Goal: Task Accomplishment & Management: Manage account settings

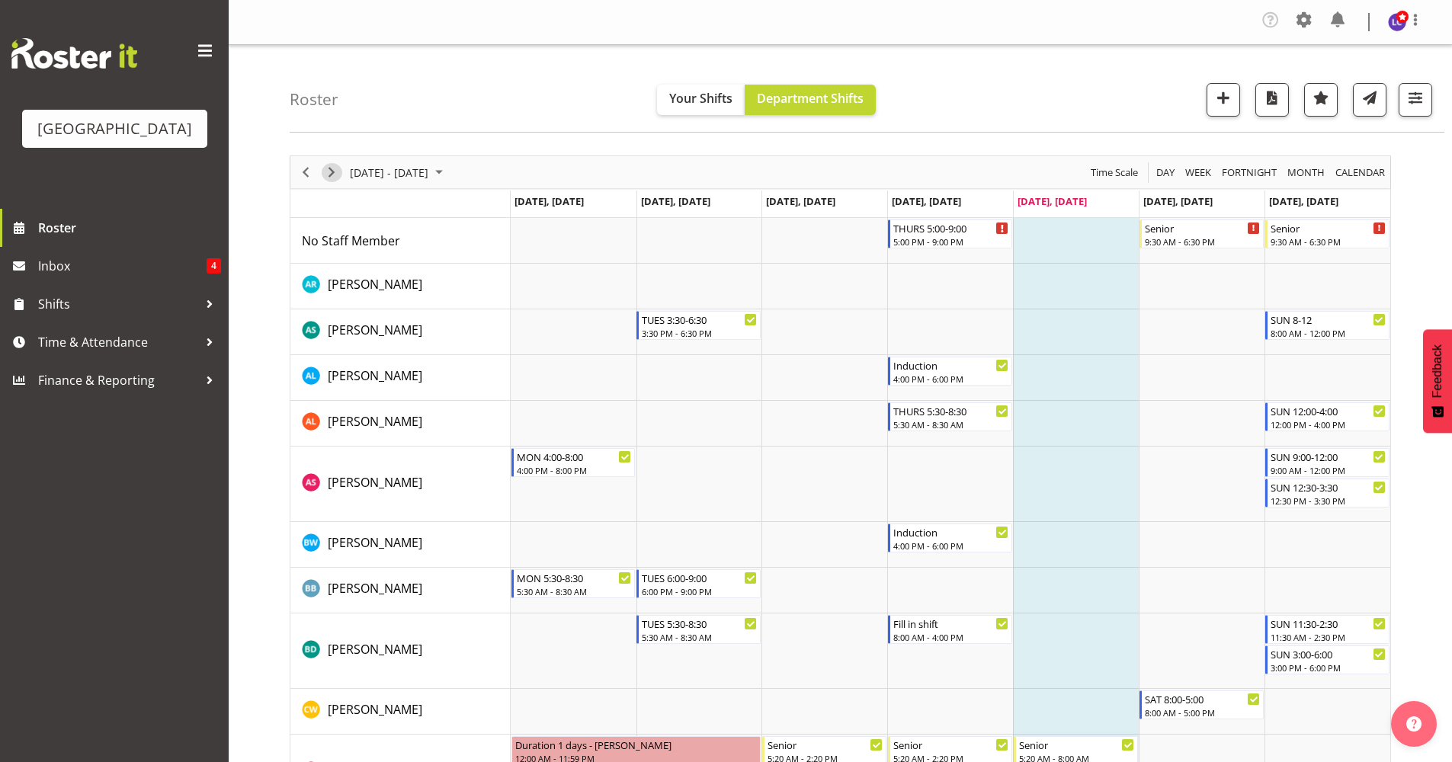
click at [332, 167] on span "Next" at bounding box center [331, 172] width 18 height 19
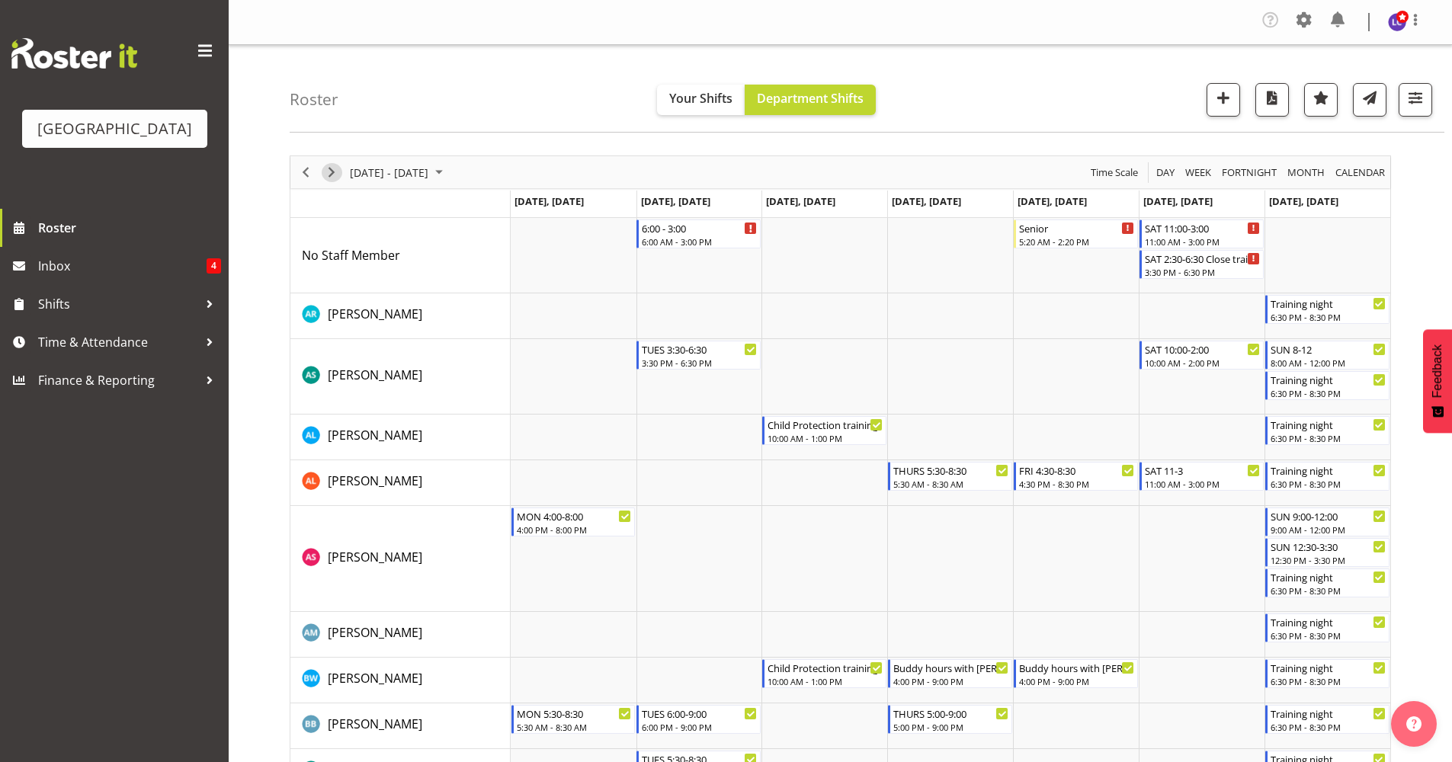
click at [332, 167] on span "Next" at bounding box center [331, 172] width 18 height 19
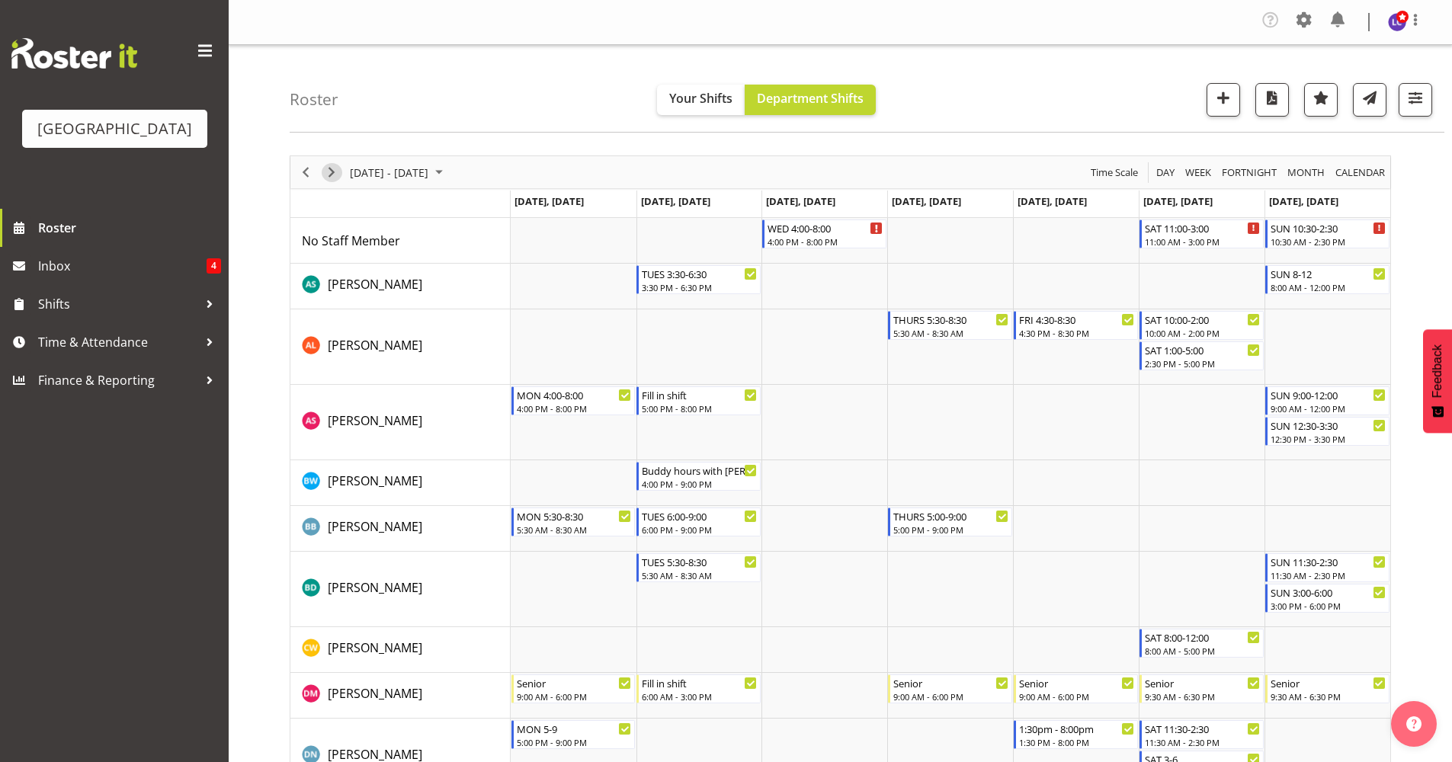
click at [335, 172] on span "Next" at bounding box center [331, 172] width 18 height 19
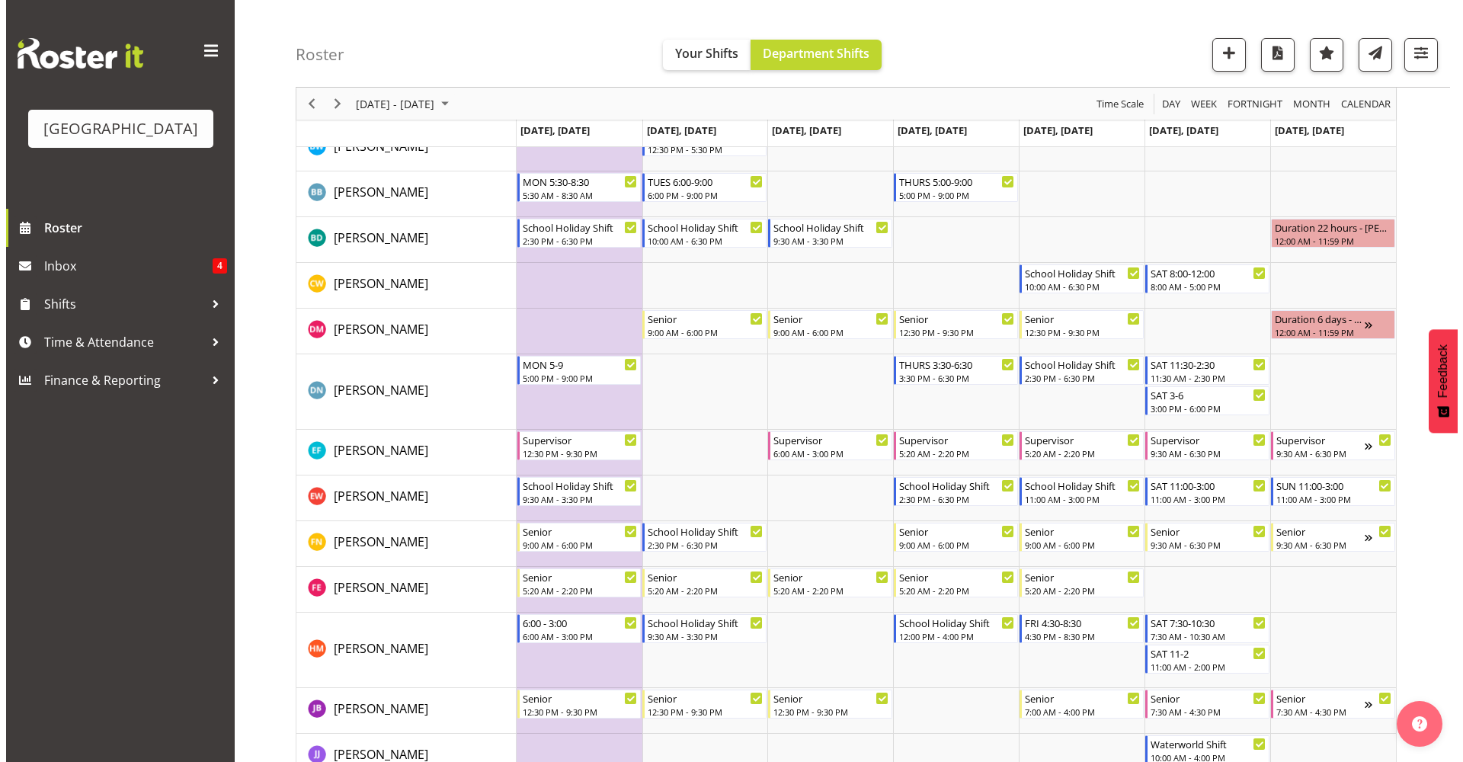
scroll to position [436, 0]
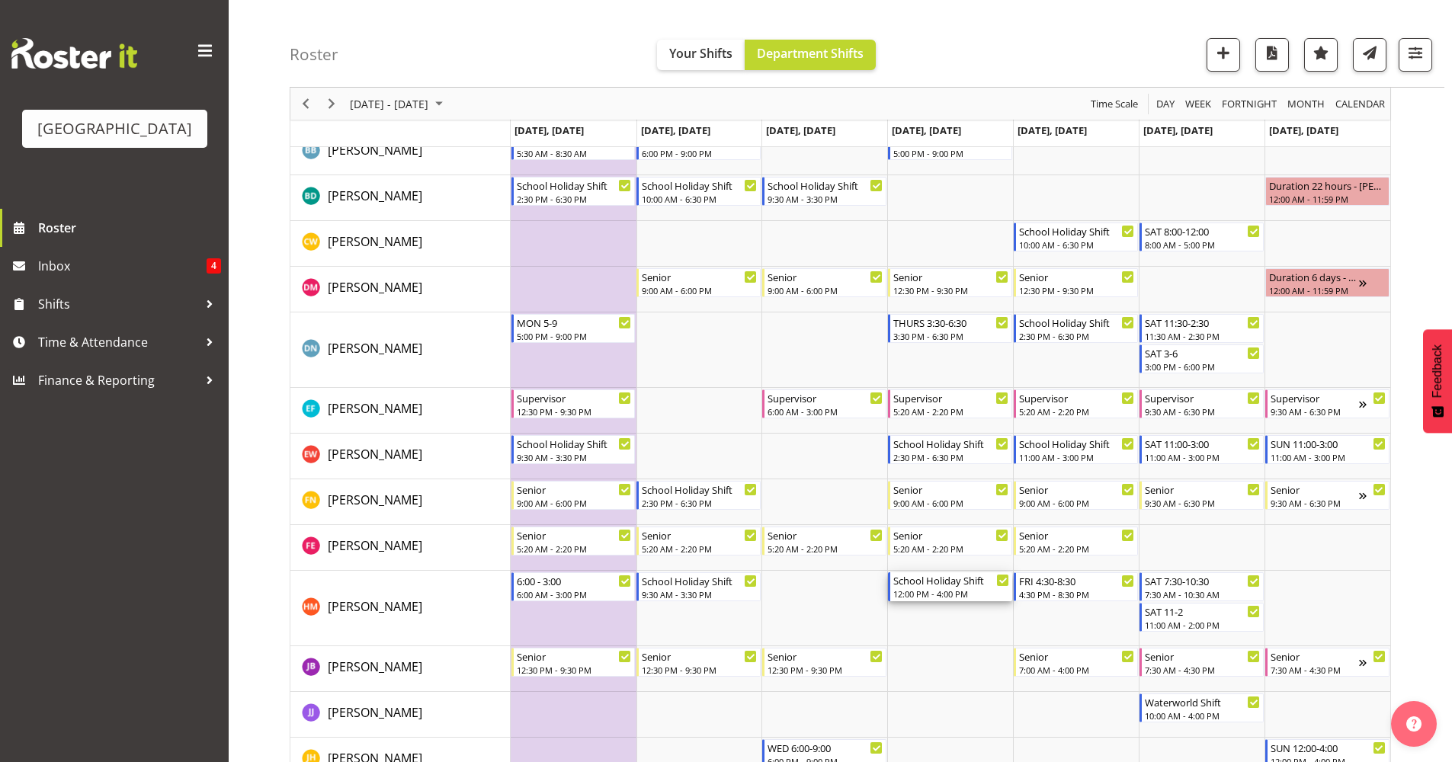
click at [930, 590] on div "12:00 PM - 4:00 PM" at bounding box center [951, 594] width 116 height 12
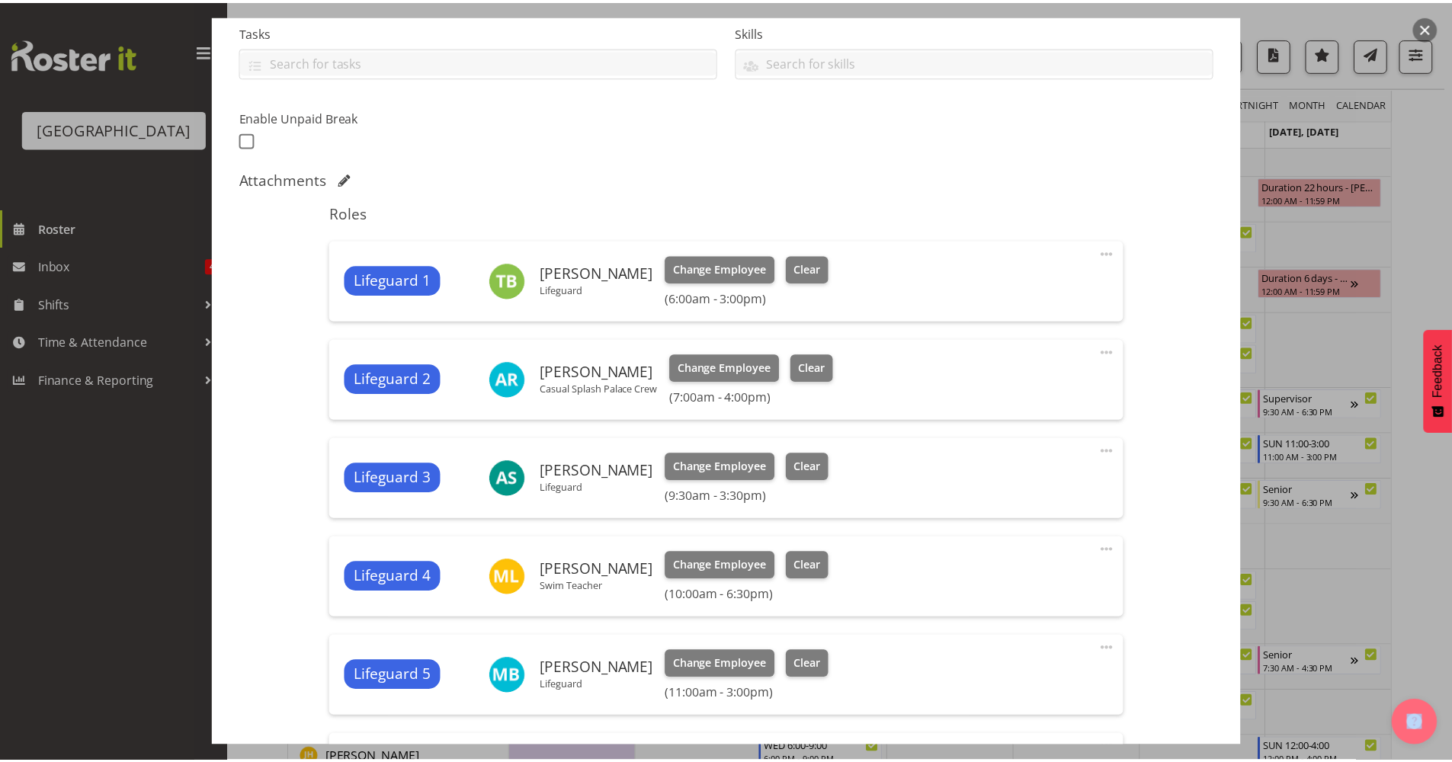
scroll to position [661, 0]
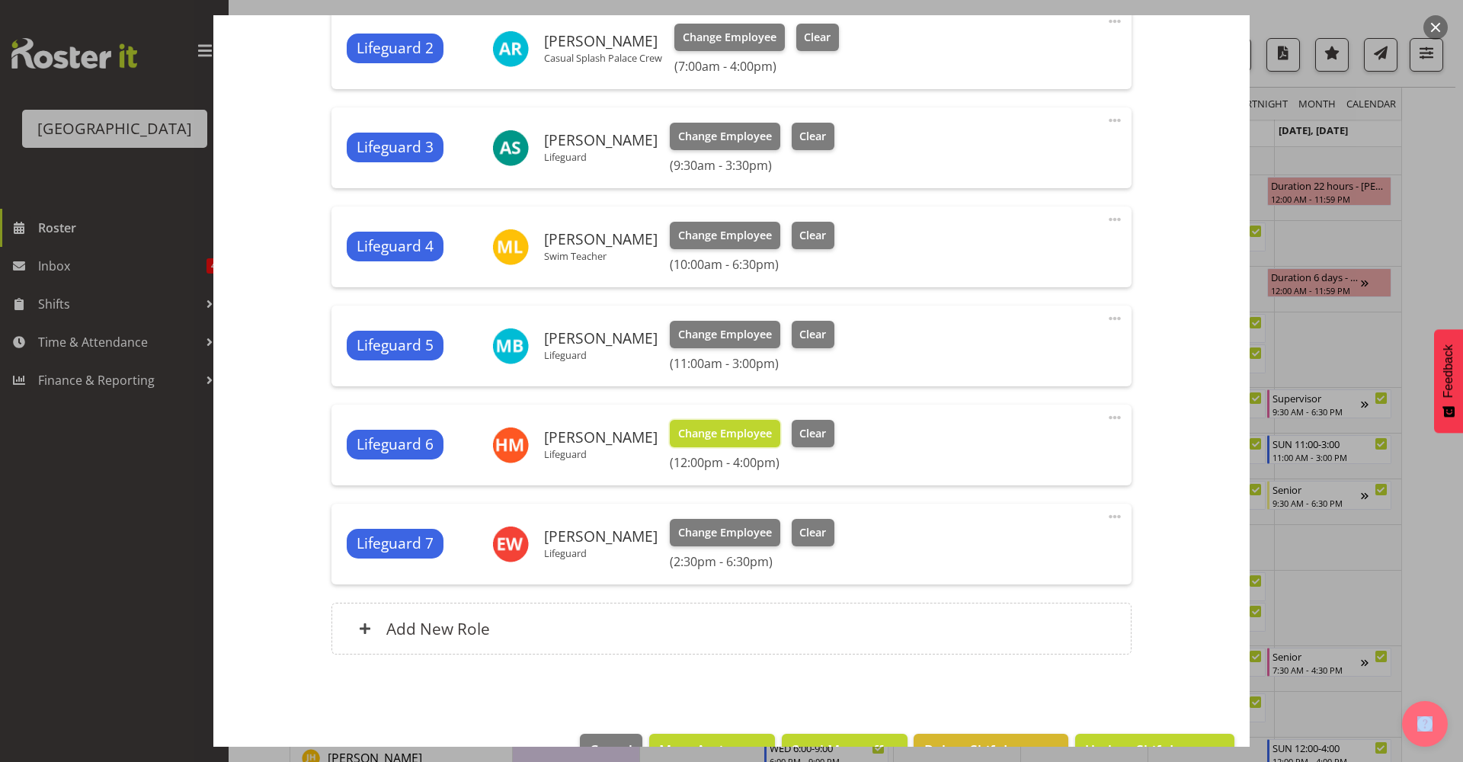
click at [707, 430] on span "Change Employee" at bounding box center [725, 433] width 94 height 17
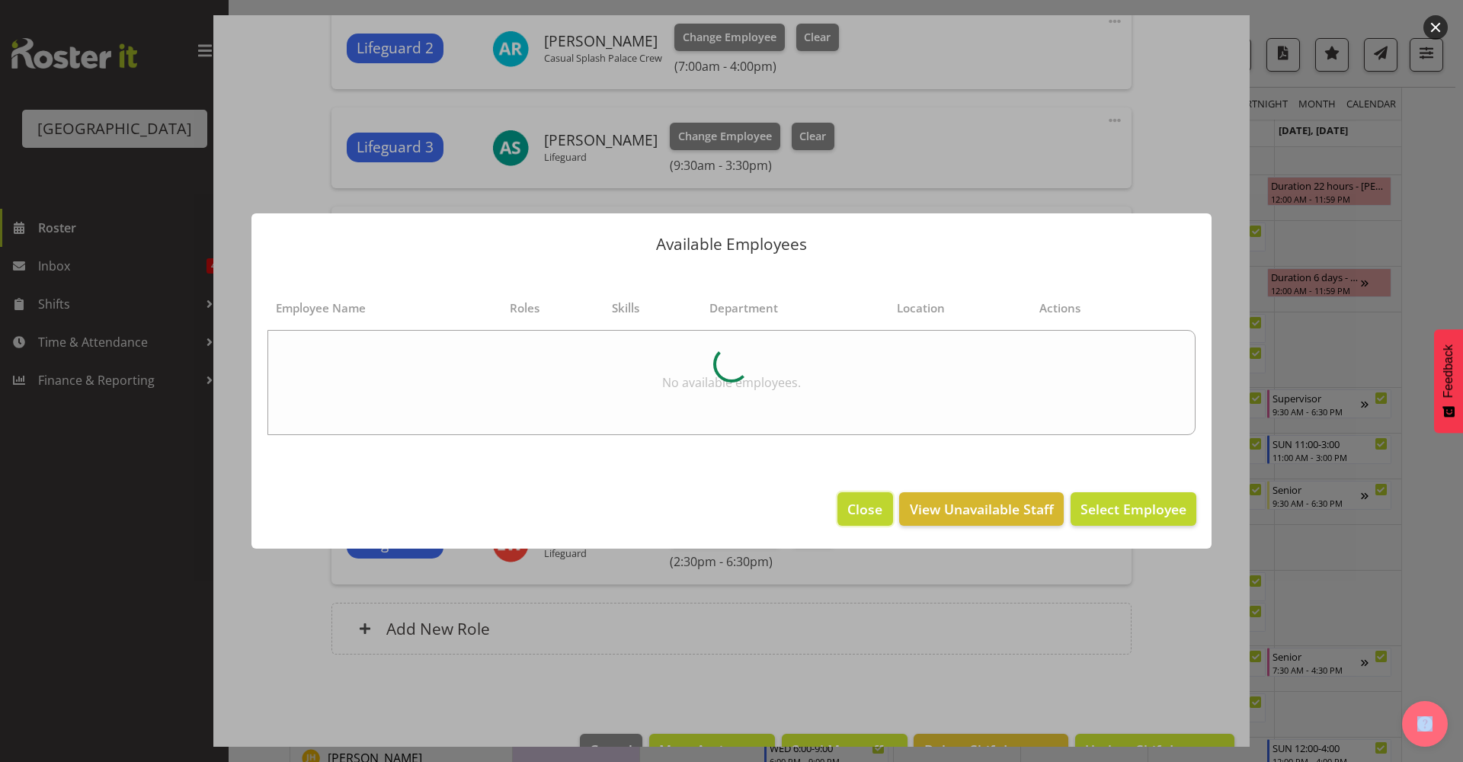
click at [864, 525] on button "Close" at bounding box center [865, 509] width 55 height 34
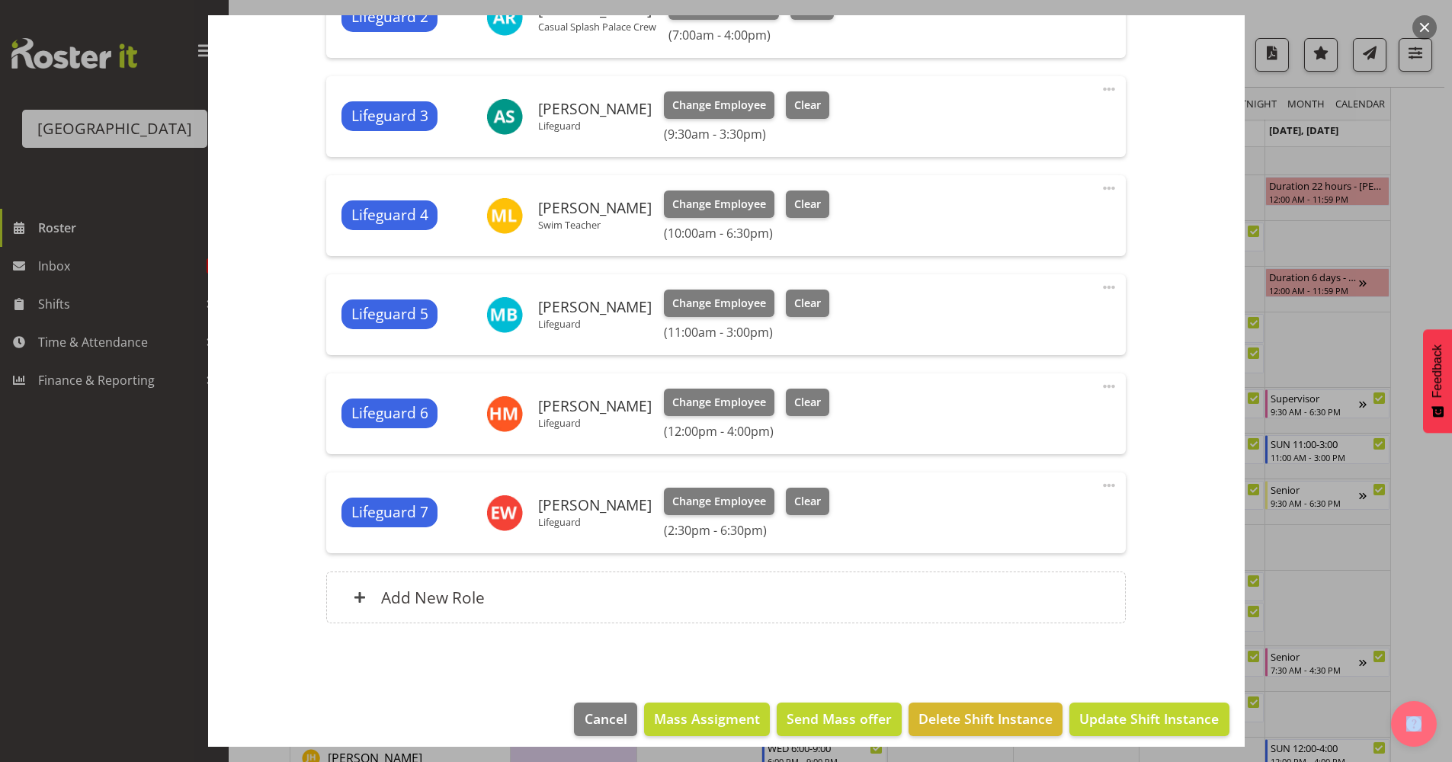
scroll to position [704, 0]
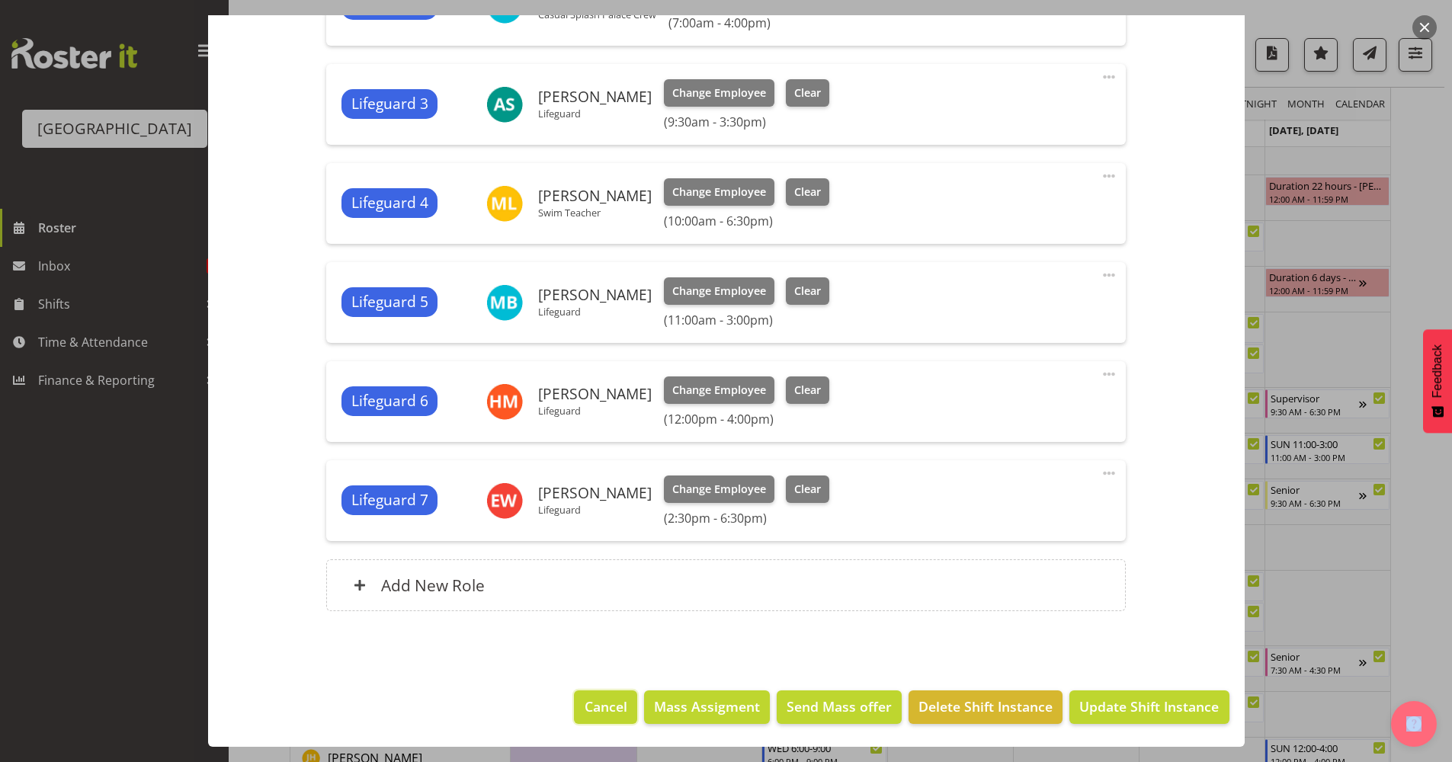
click at [598, 697] on button "Cancel" at bounding box center [605, 708] width 63 height 34
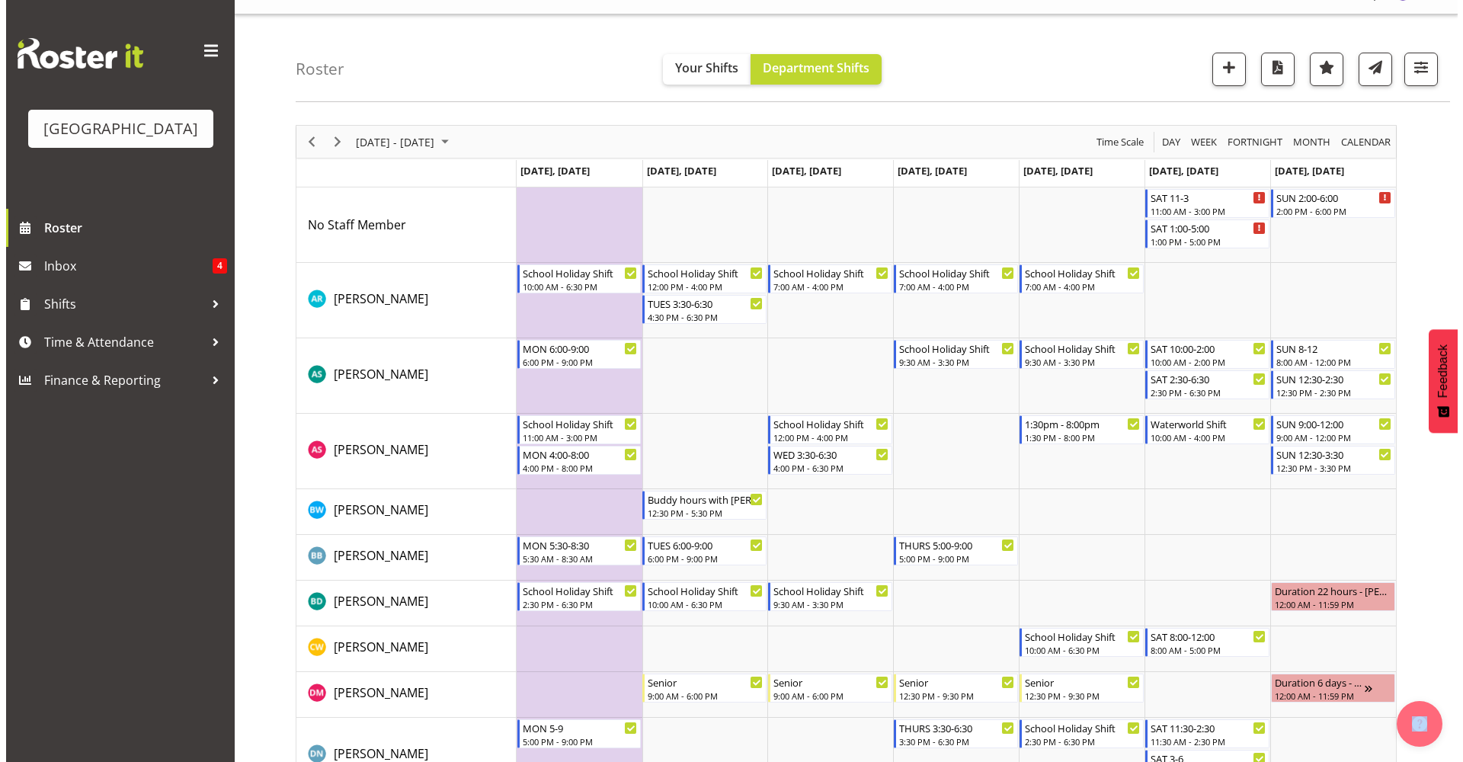
scroll to position [3, 0]
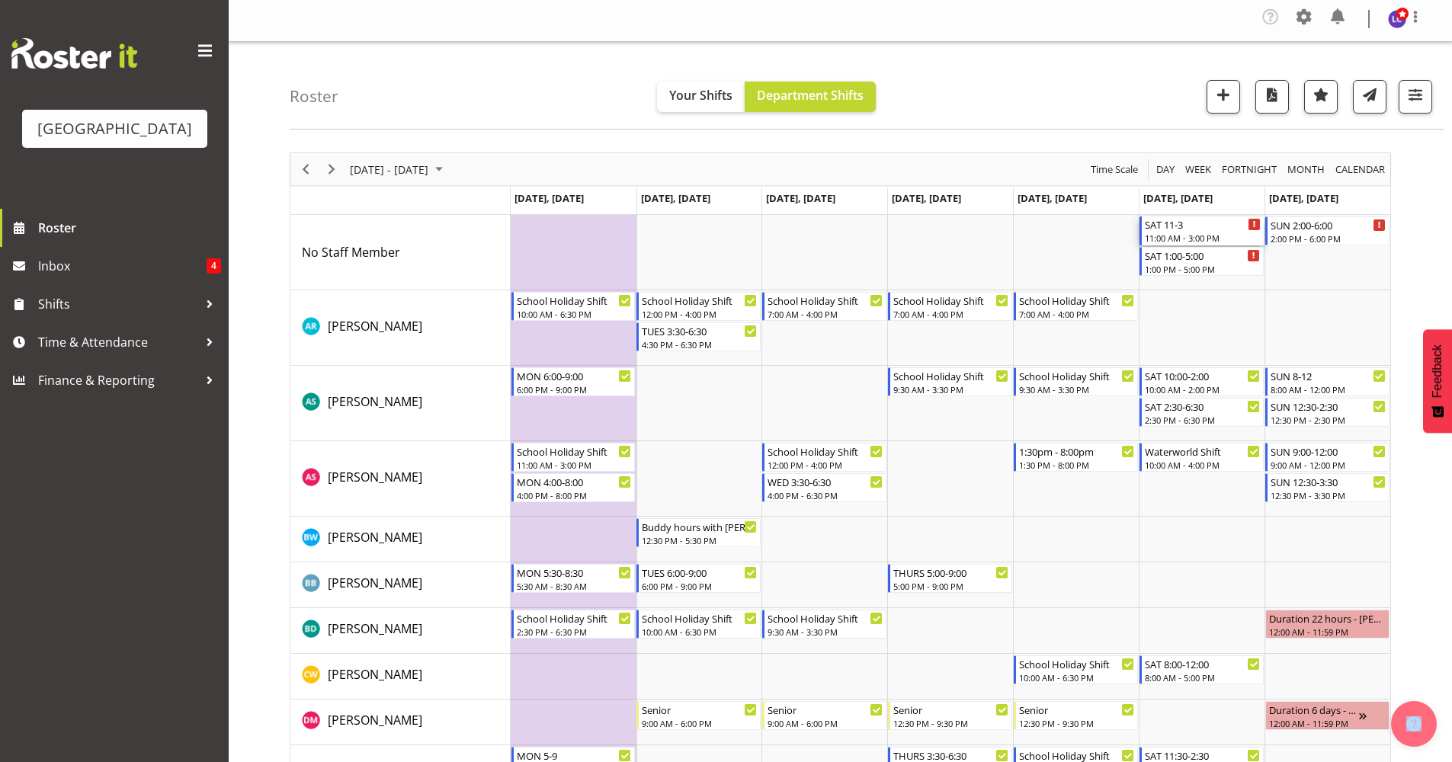
click at [1199, 232] on div "11:00 AM - 3:00 PM" at bounding box center [1203, 238] width 116 height 12
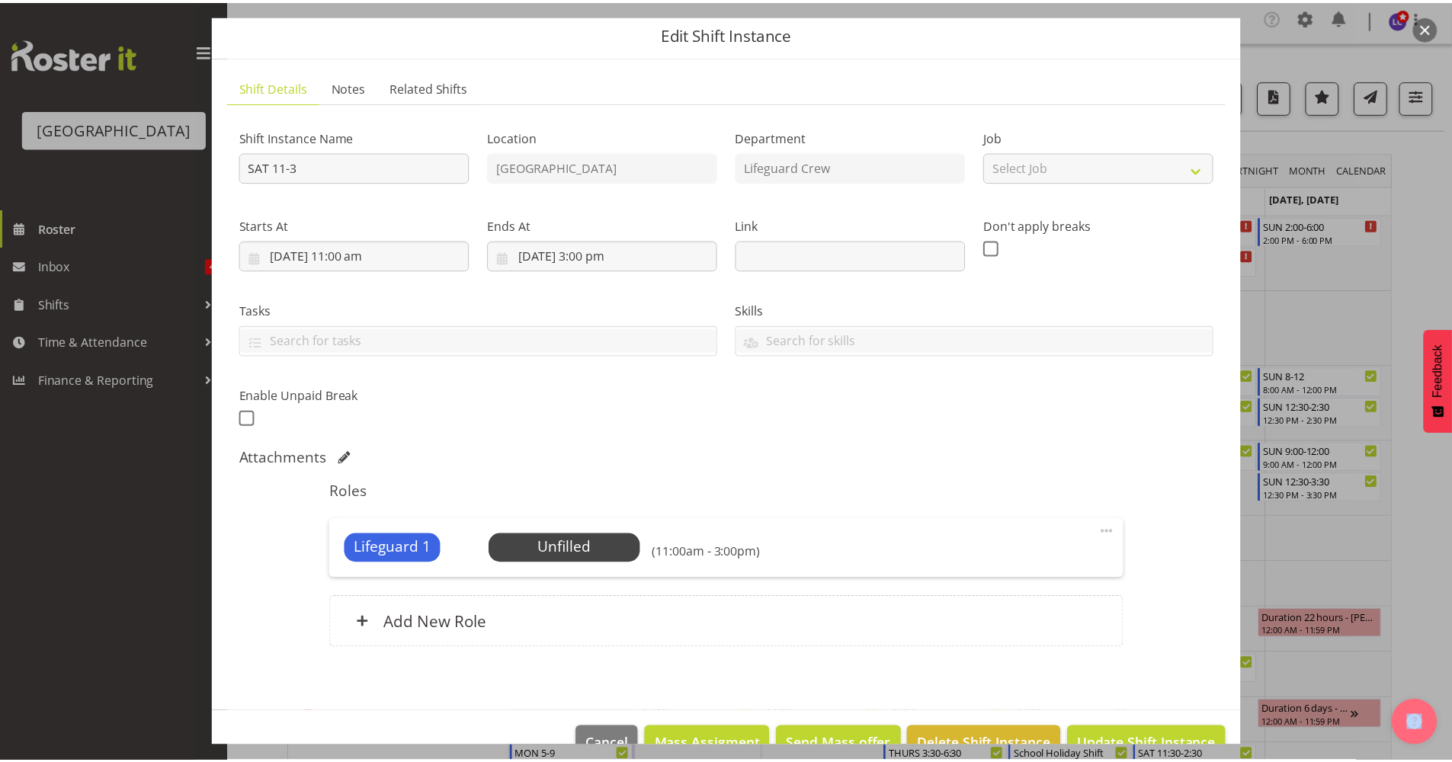
scroll to position [88, 0]
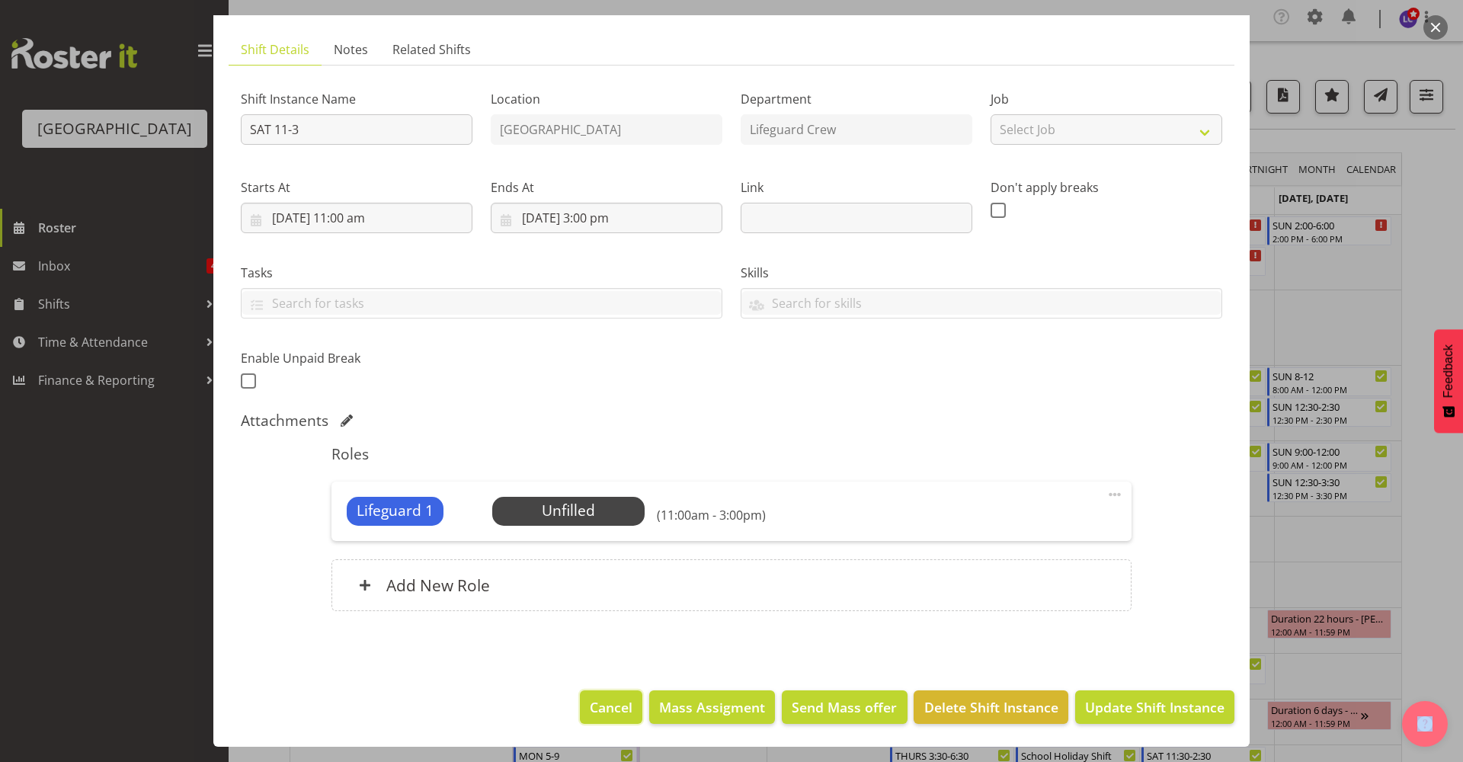
click at [622, 697] on span "Cancel" at bounding box center [611, 707] width 43 height 20
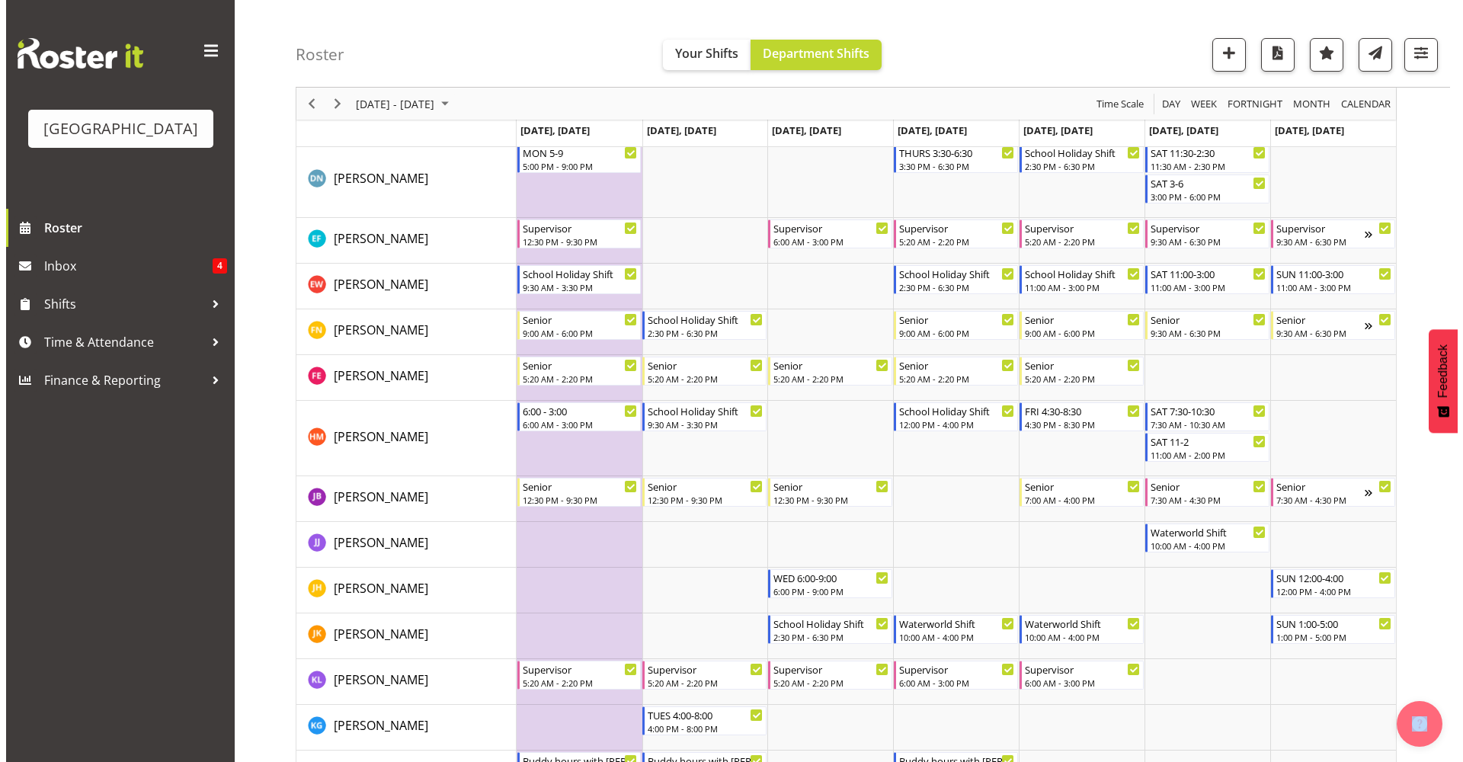
scroll to position [609, 0]
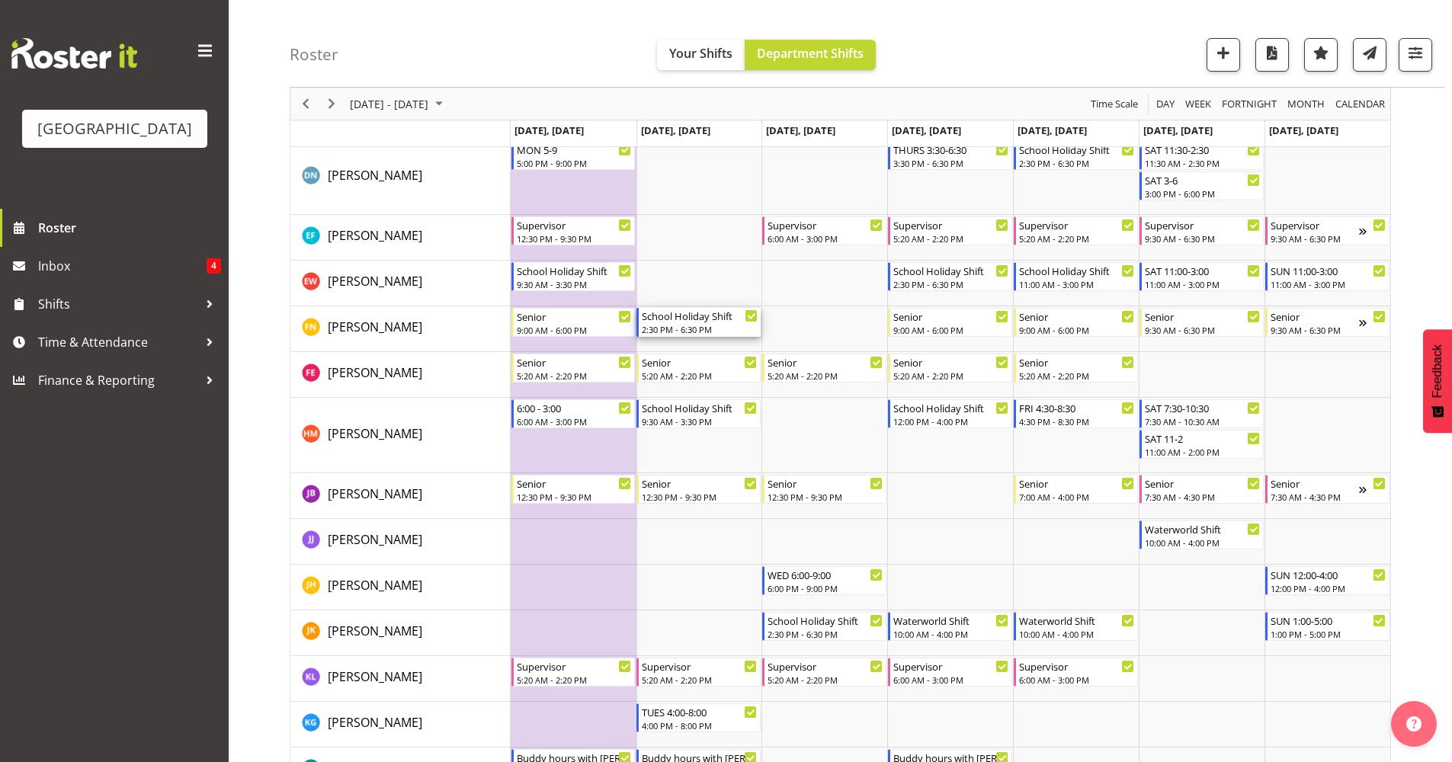
click at [706, 328] on div "2:30 PM - 6:30 PM" at bounding box center [700, 329] width 116 height 12
click at [0, 0] on div at bounding box center [0, 0] width 0 height 0
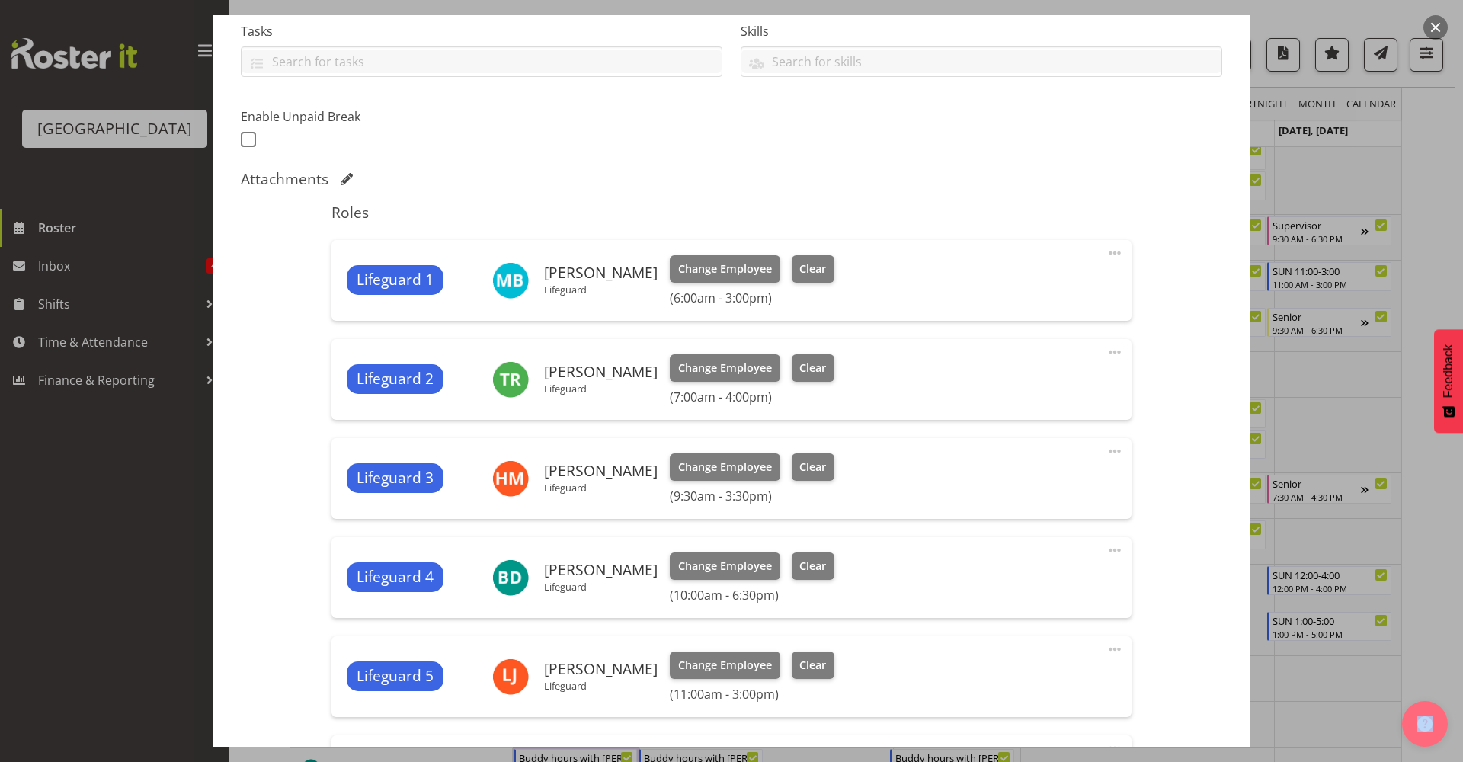
scroll to position [661, 0]
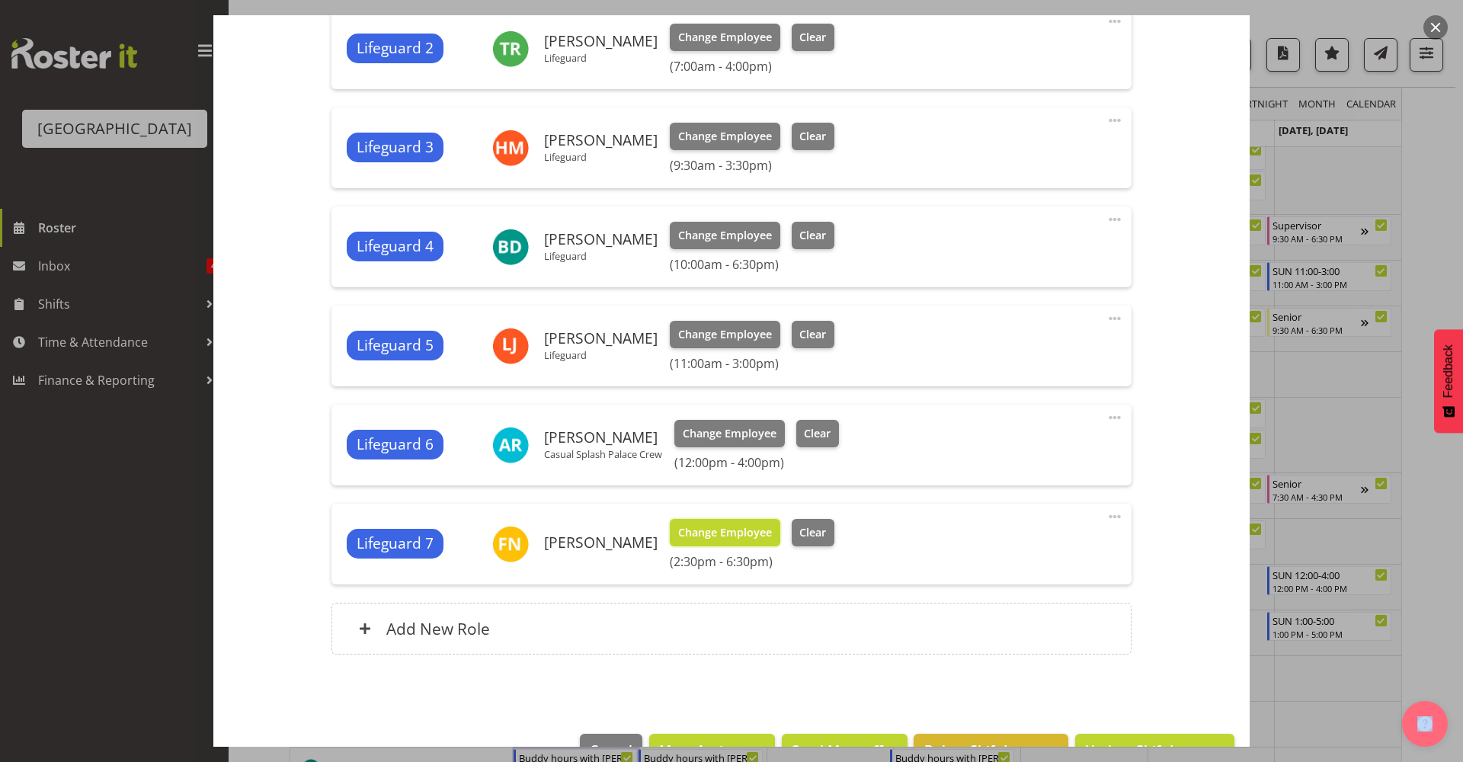
click at [736, 534] on span "Change Employee" at bounding box center [725, 532] width 94 height 17
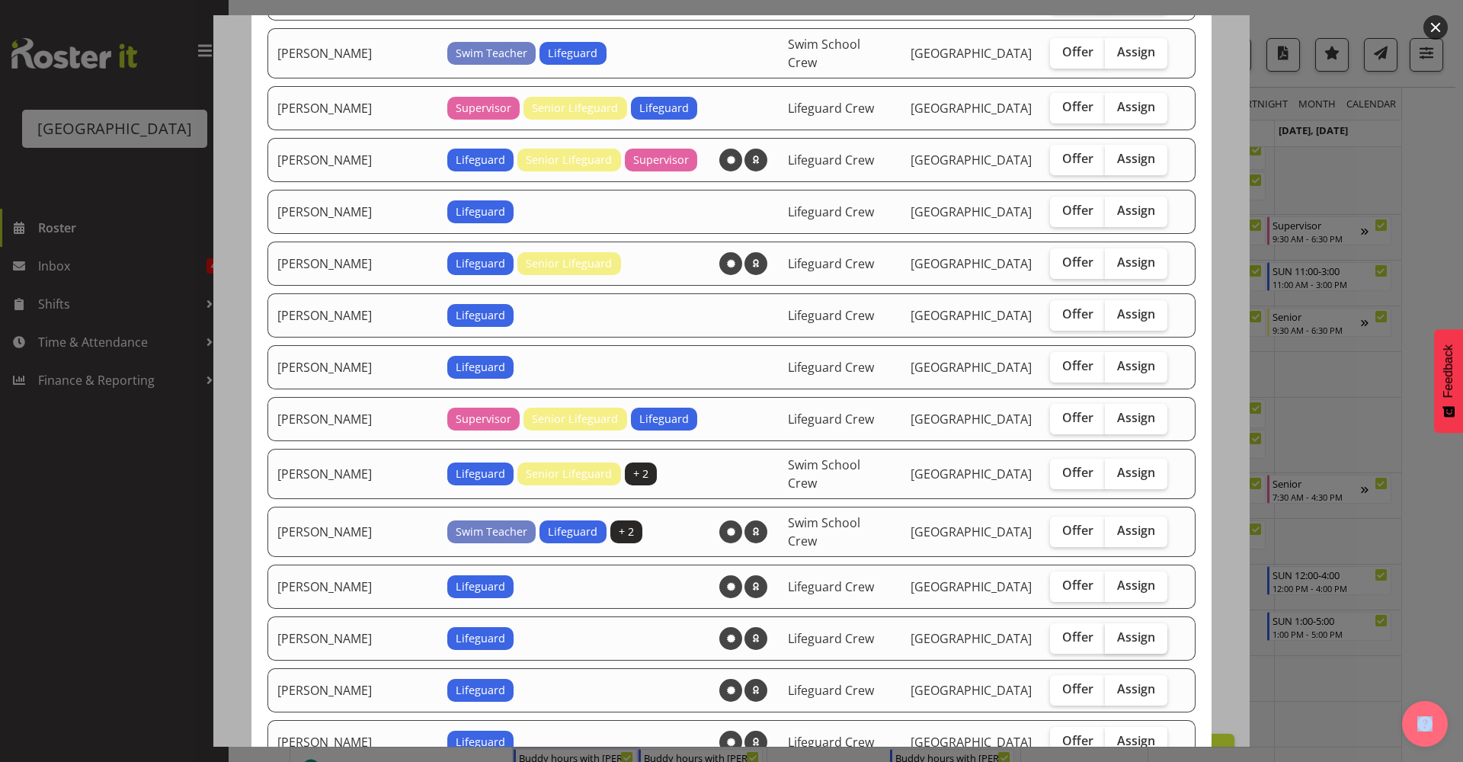
click at [1119, 630] on span "Assign" at bounding box center [1136, 637] width 38 height 15
click at [1115, 633] on input "Assign" at bounding box center [1110, 638] width 10 height 10
checkbox input "true"
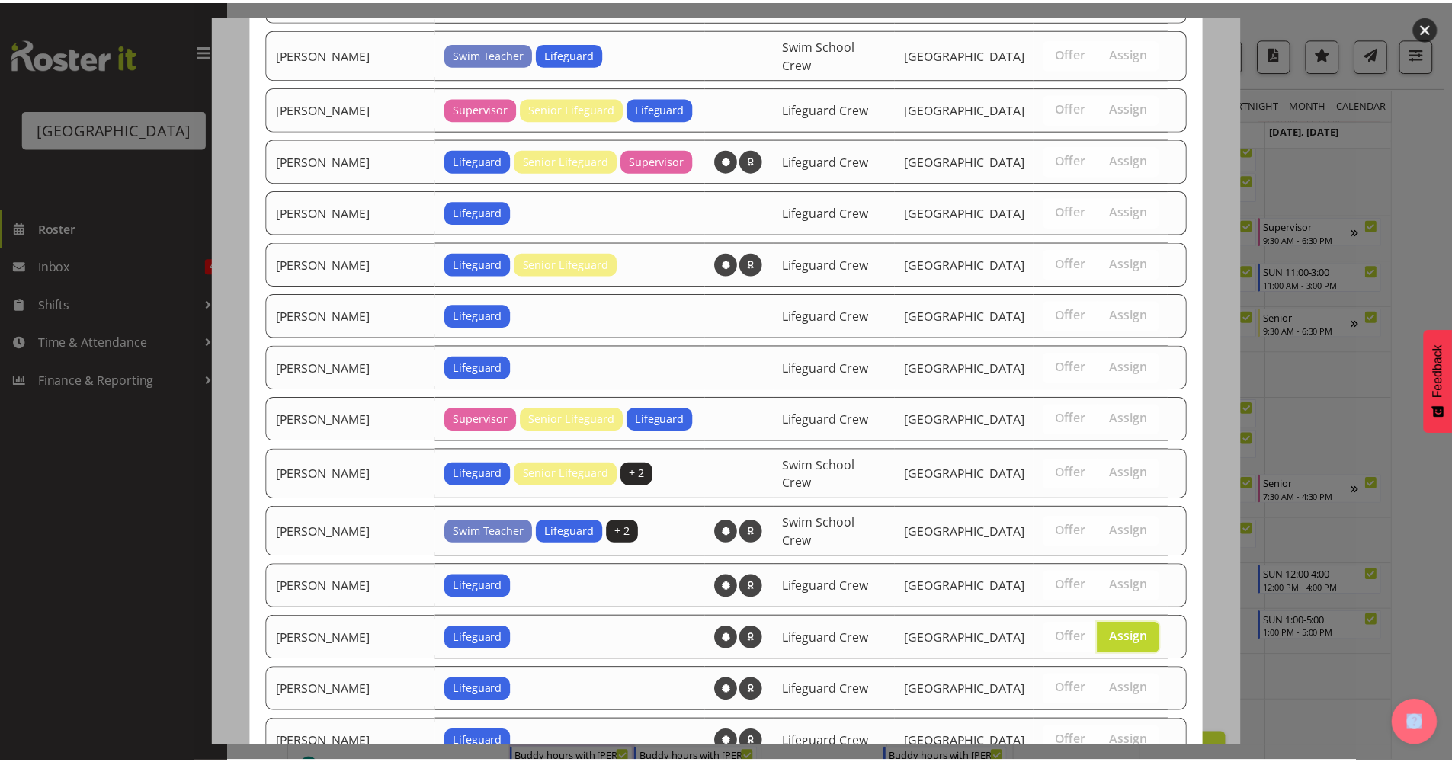
scroll to position [1033, 0]
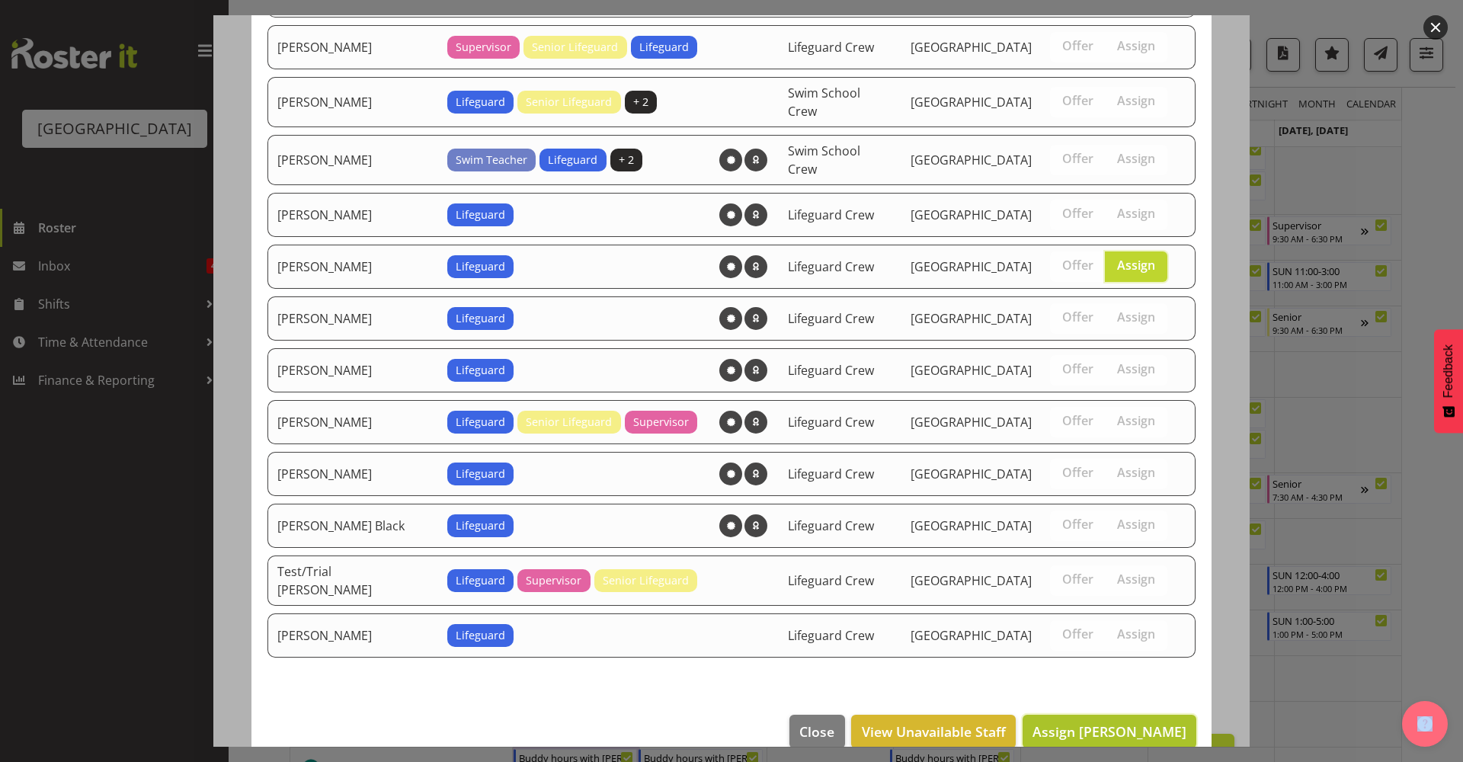
click at [1141, 723] on span "Assign [PERSON_NAME]" at bounding box center [1110, 732] width 154 height 18
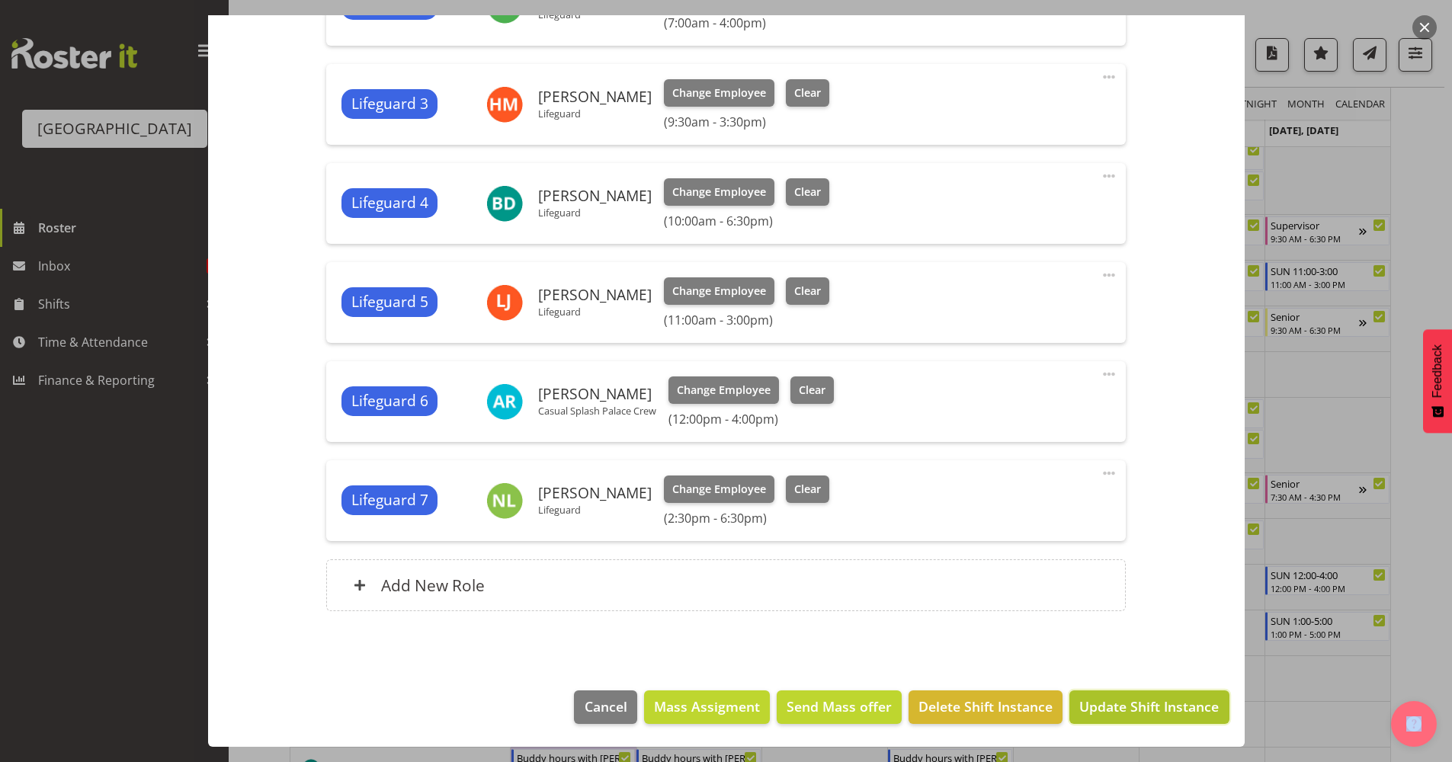
click at [1152, 707] on span "Update Shift Instance" at bounding box center [1148, 707] width 139 height 20
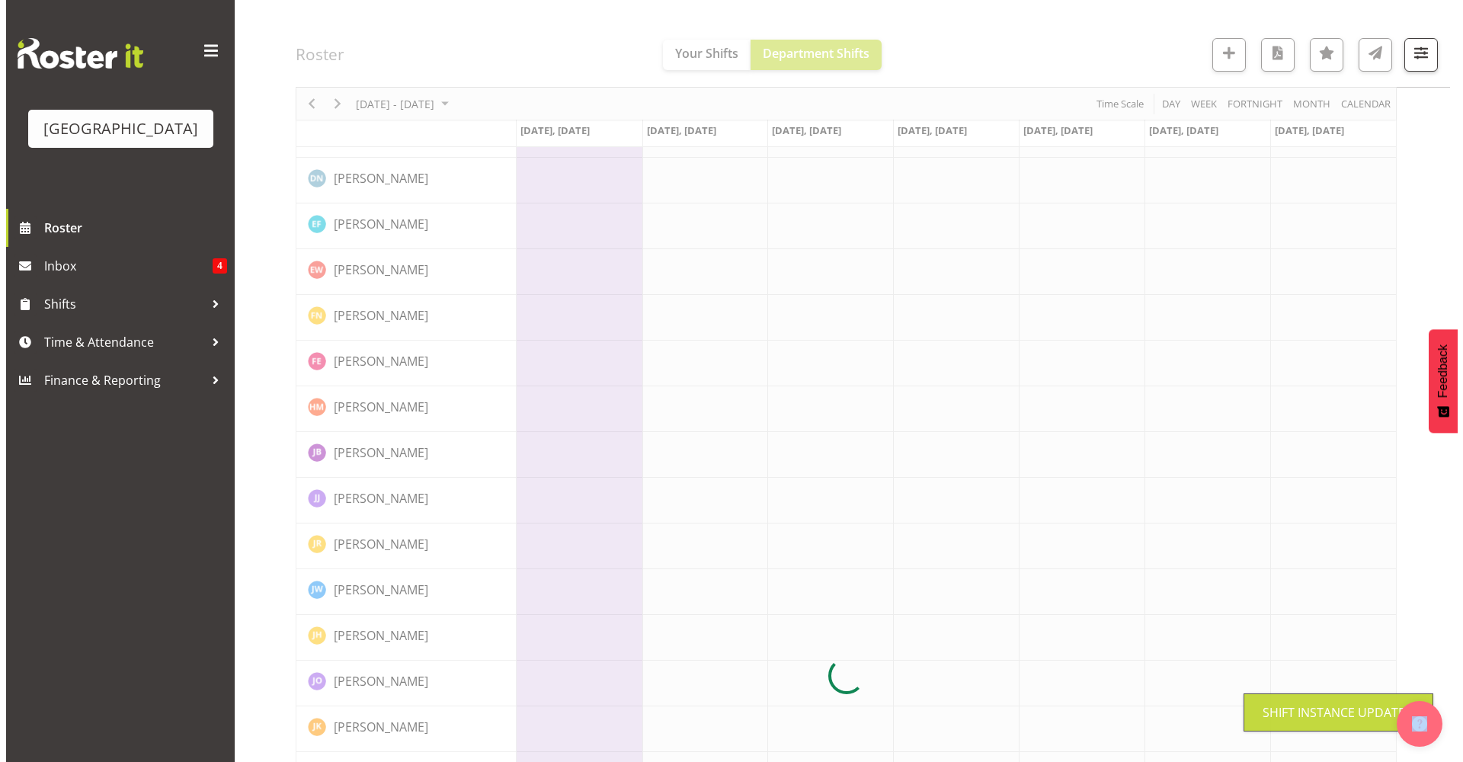
scroll to position [0, 0]
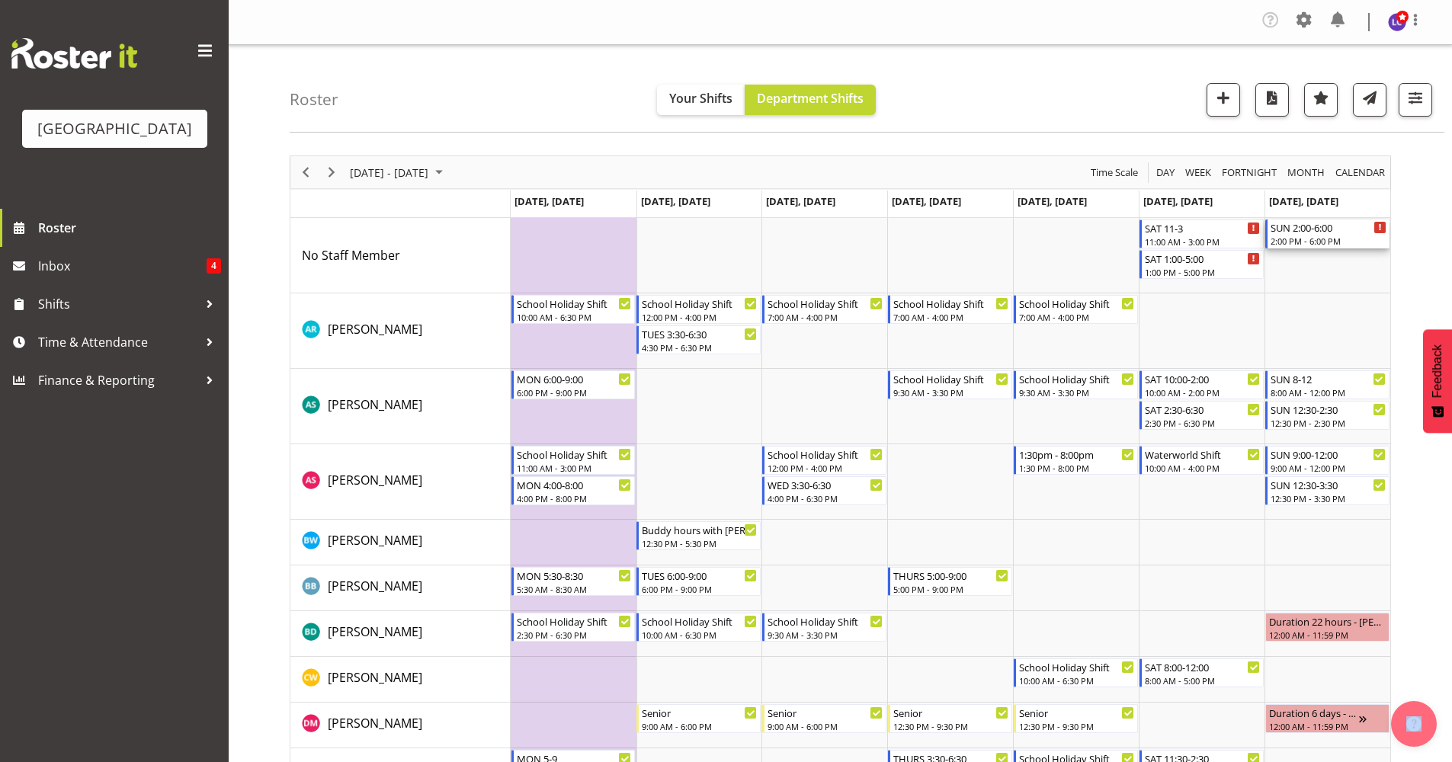
click at [1309, 233] on div "SUN 2:00-6:00" at bounding box center [1329, 227] width 116 height 15
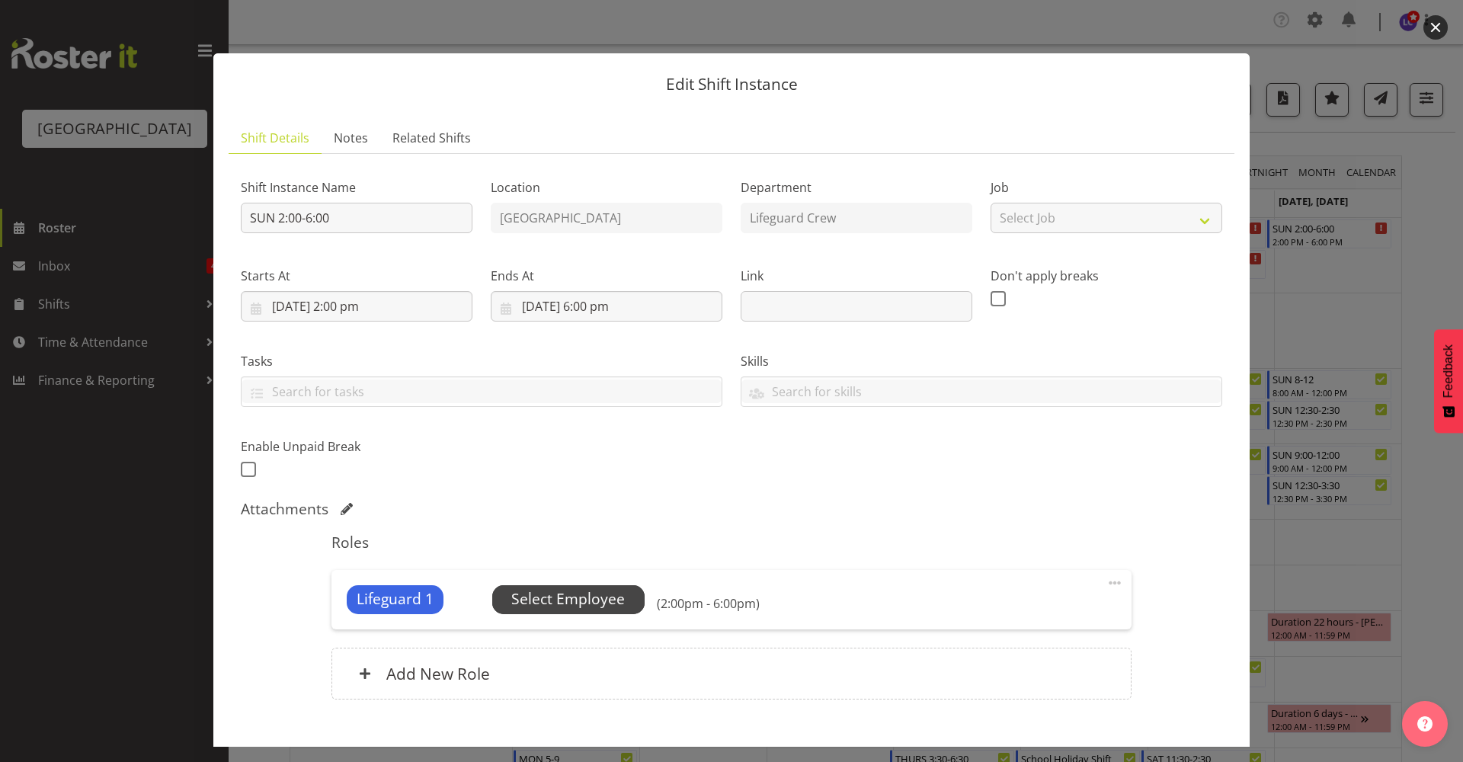
click at [592, 609] on div "Lifeguard 1 Unfilled Select Employee (2:00pm - 6:00pm) Edit Cover Role Delete" at bounding box center [732, 599] width 800 height 59
drag, startPoint x: 592, startPoint y: 609, endPoint x: 601, endPoint y: 598, distance: 14.6
click at [601, 598] on span "Select Employee" at bounding box center [568, 599] width 114 height 22
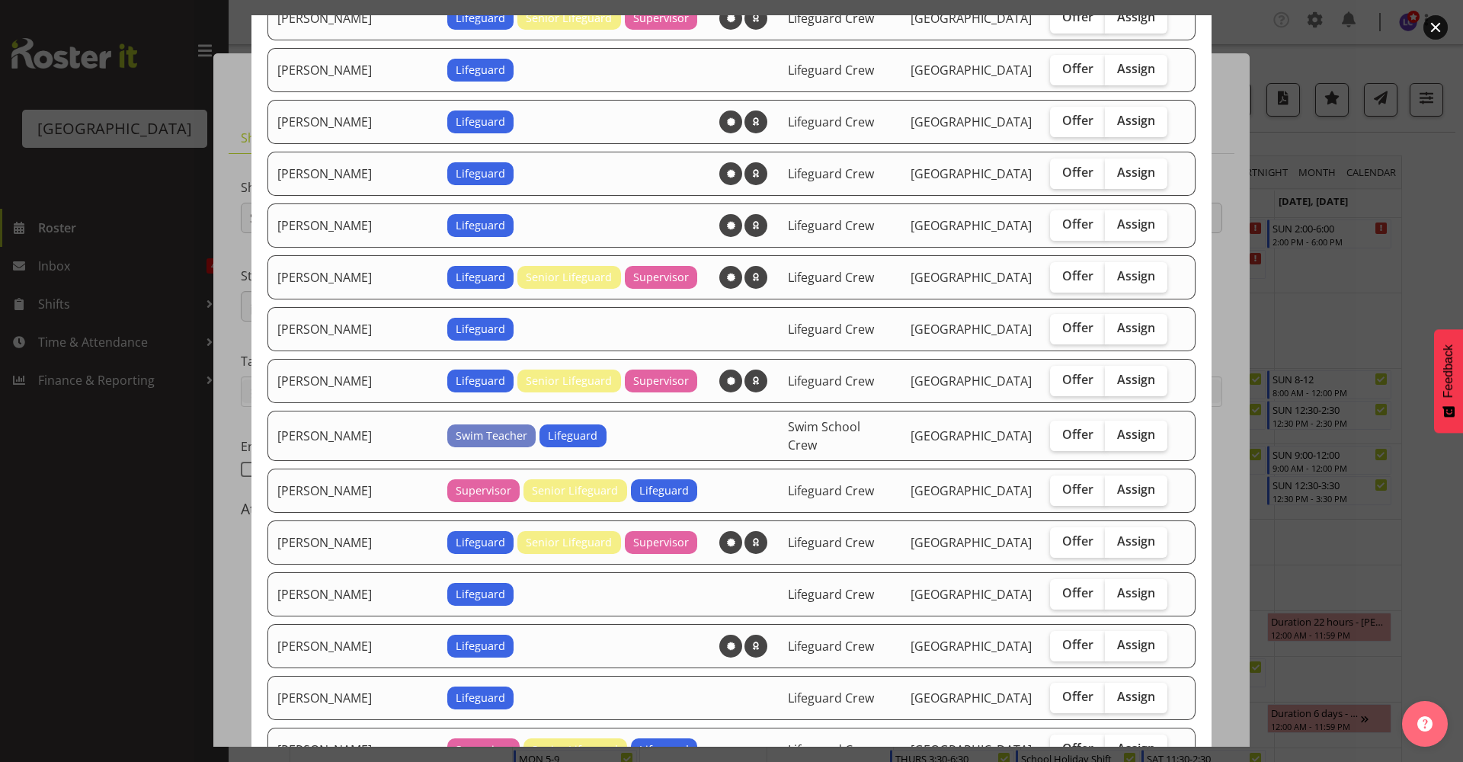
scroll to position [661, 0]
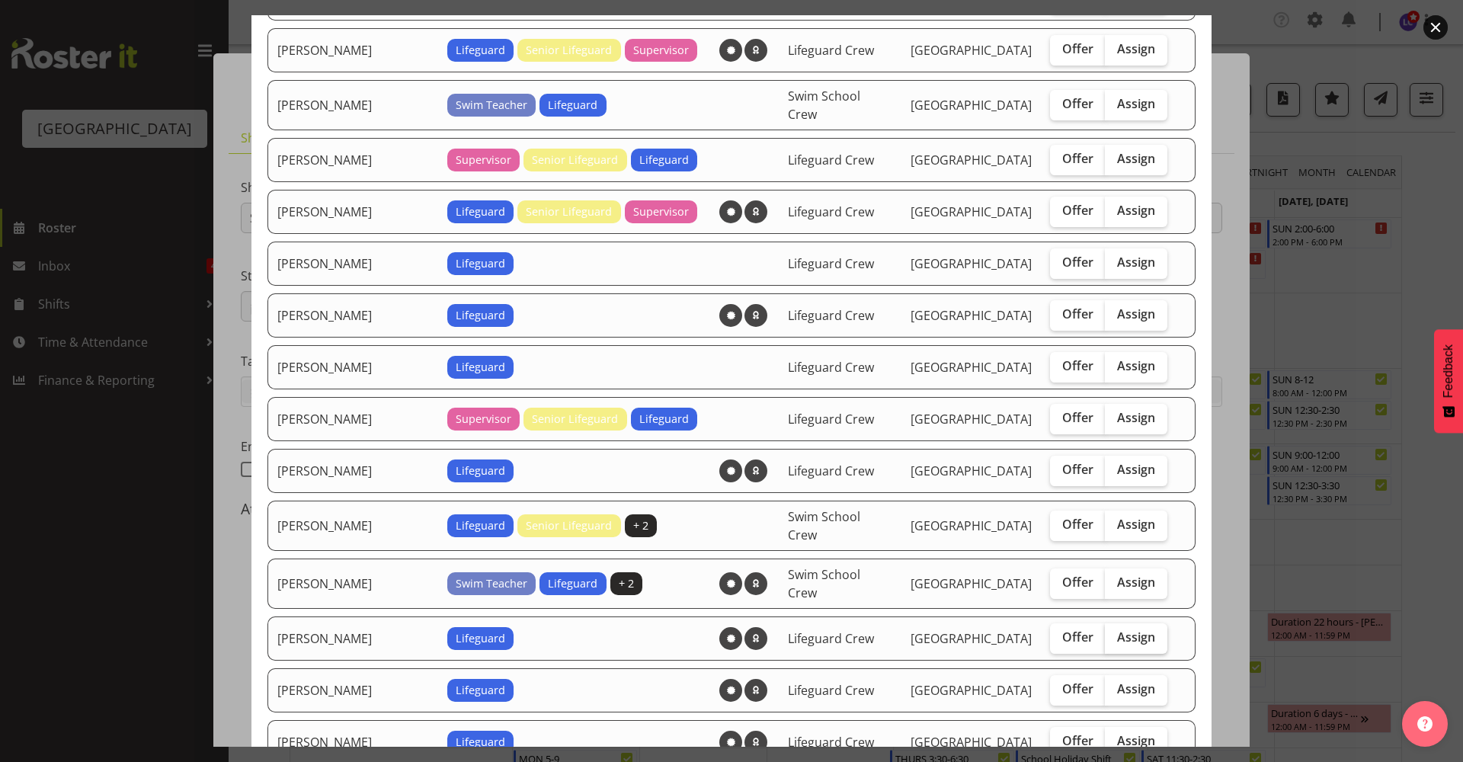
click at [1117, 630] on span "Assign" at bounding box center [1136, 637] width 38 height 15
click at [1114, 633] on input "Assign" at bounding box center [1110, 638] width 10 height 10
checkbox input "true"
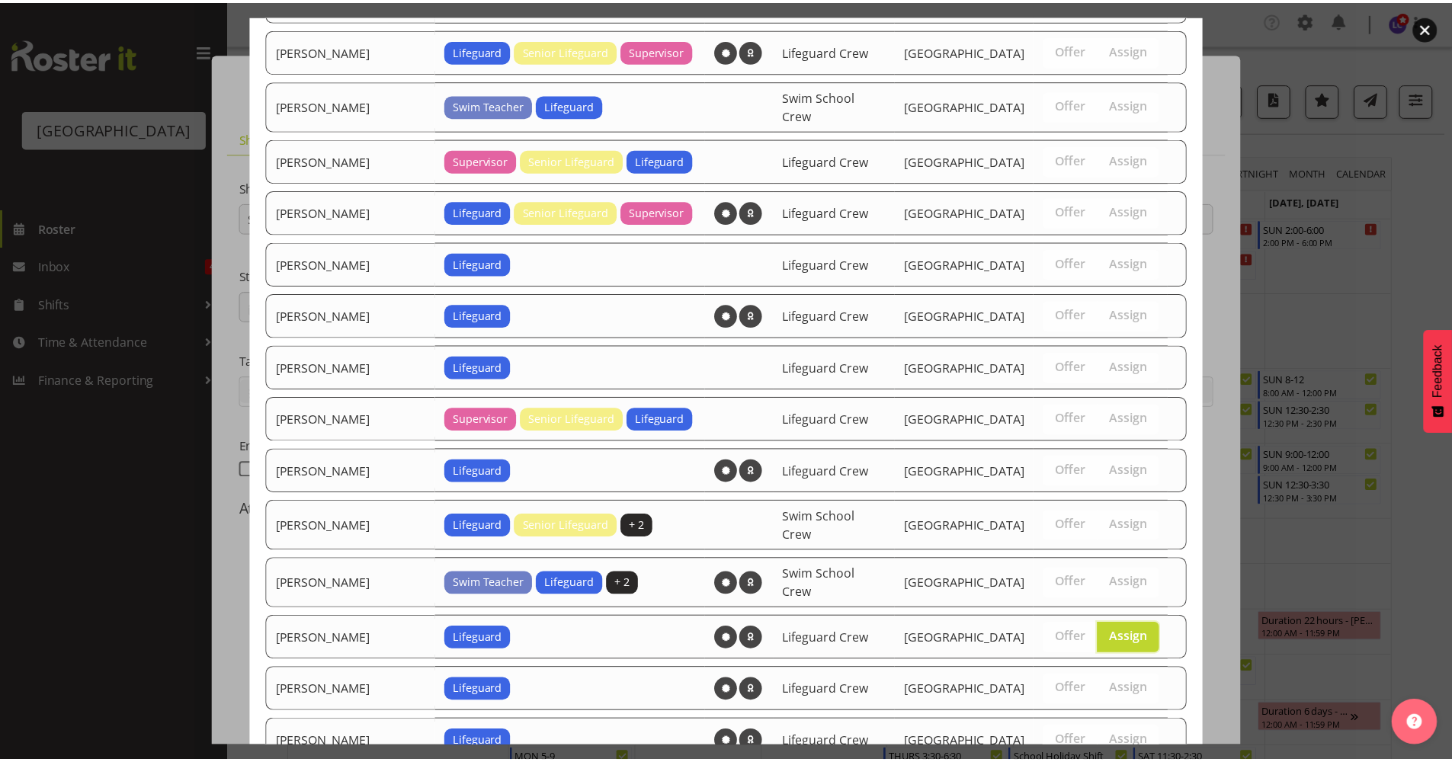
scroll to position [1188, 0]
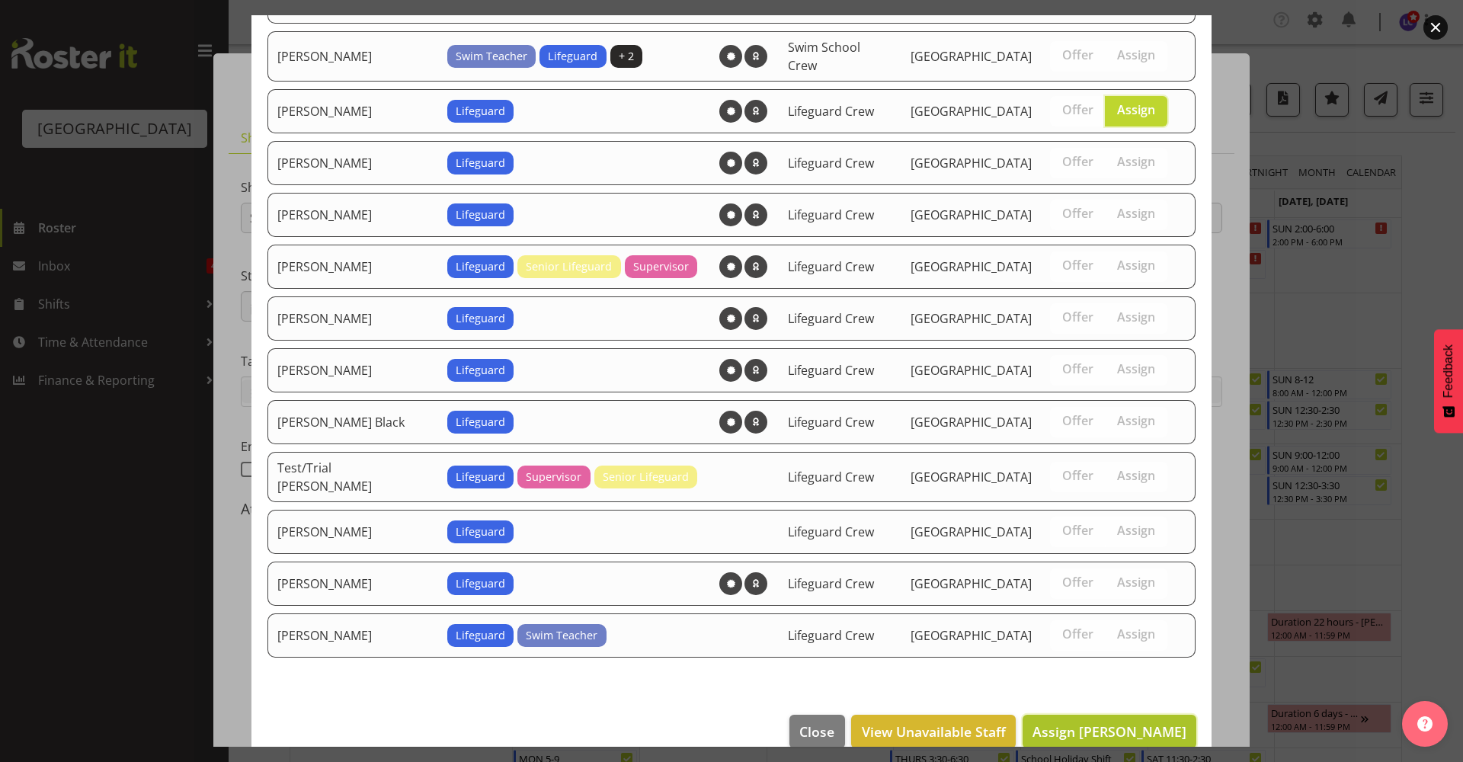
click at [1151, 723] on span "Assign [PERSON_NAME]" at bounding box center [1110, 732] width 154 height 18
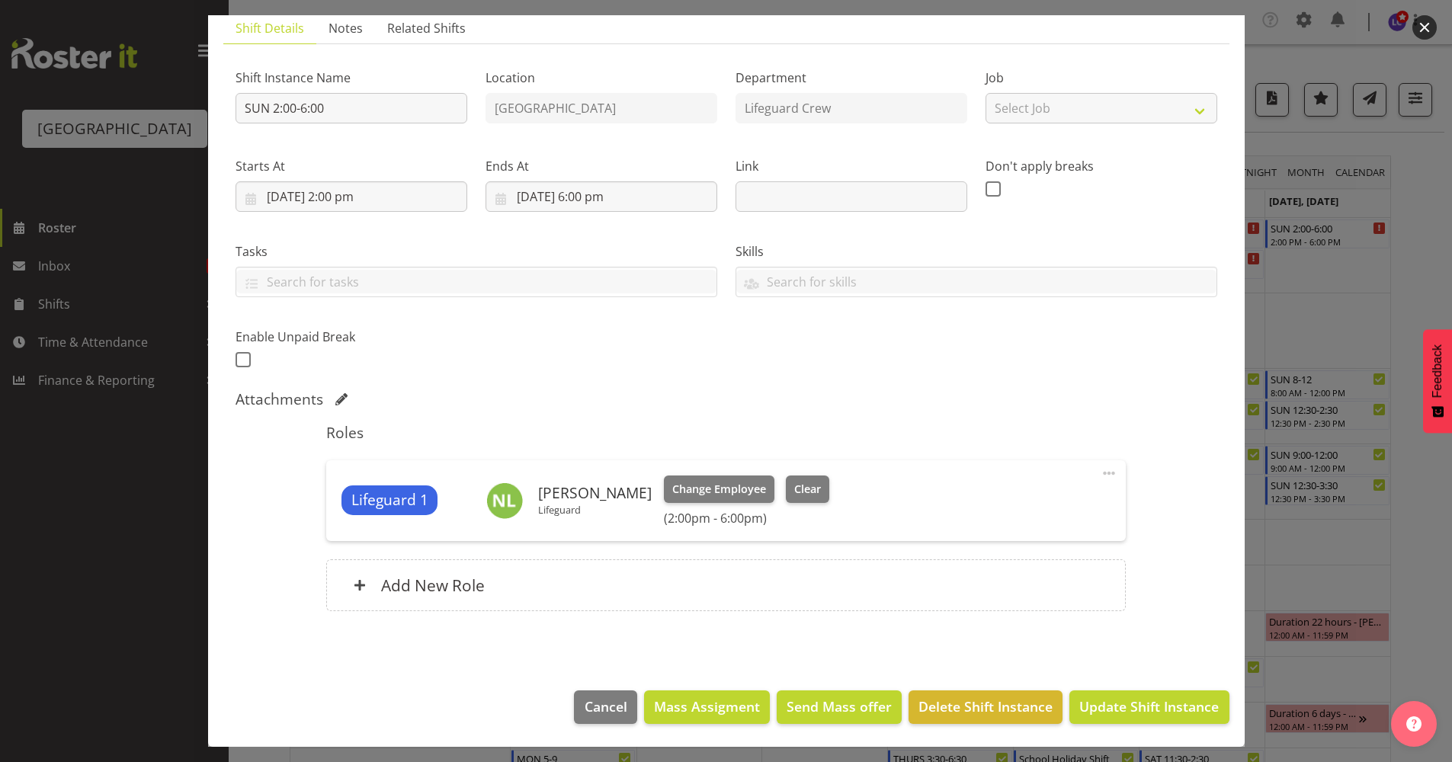
click at [1160, 724] on footer "Cancel Mass Assigment Send Mass offer Delete Shift Instance Update Shift Instan…" at bounding box center [726, 711] width 1037 height 72
click at [1167, 715] on span "Update Shift Instance" at bounding box center [1148, 707] width 139 height 20
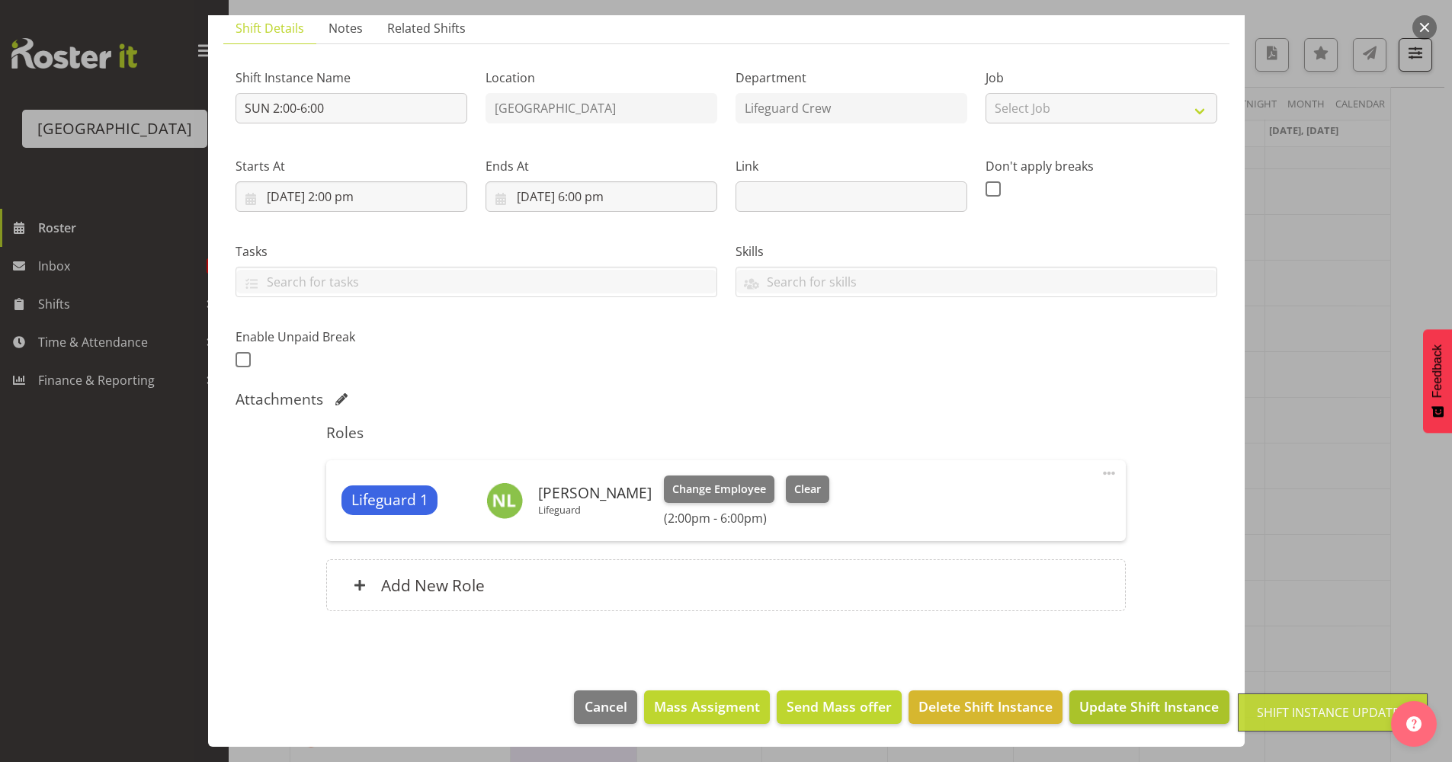
scroll to position [991, 0]
click at [1123, 714] on span "Update Shift Instance" at bounding box center [1148, 707] width 139 height 20
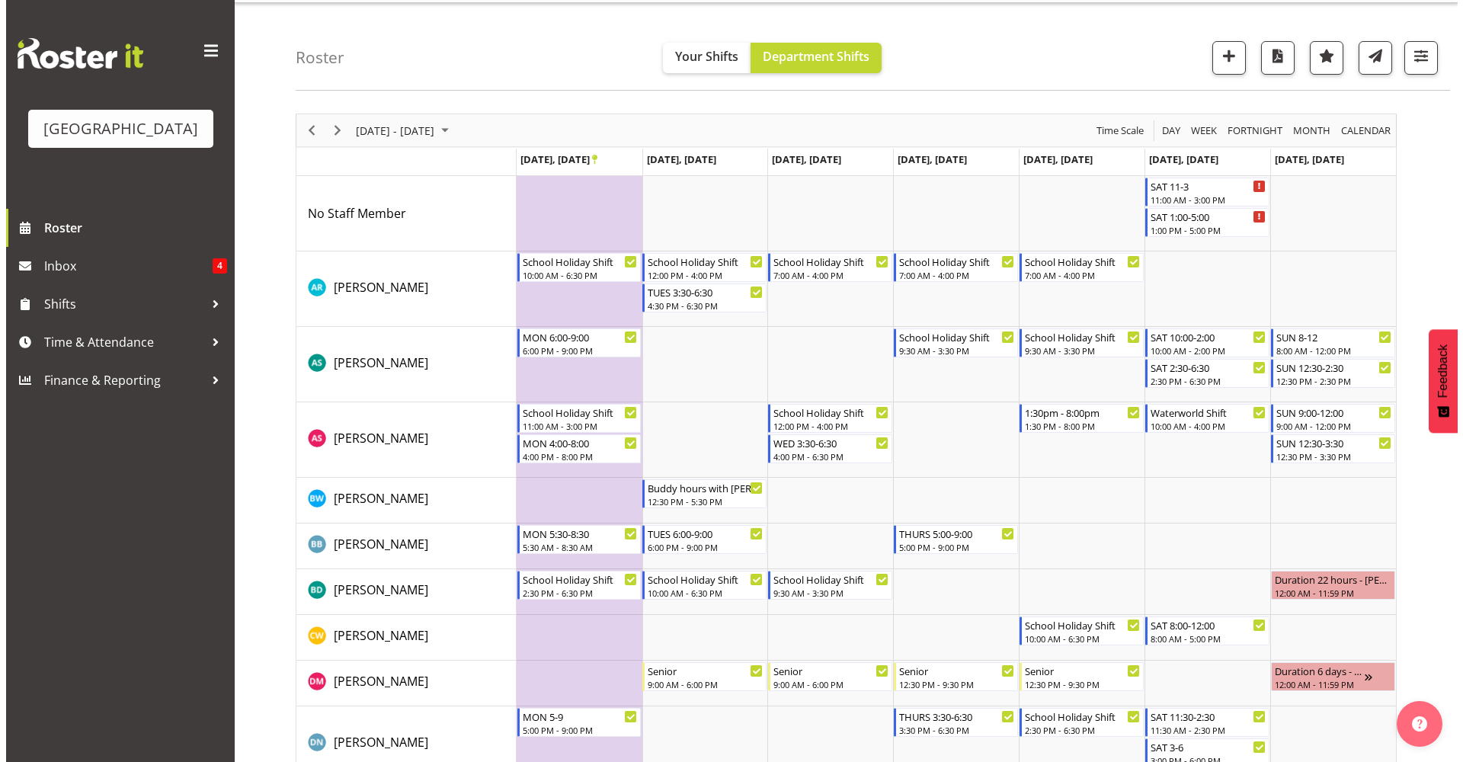
scroll to position [37, 0]
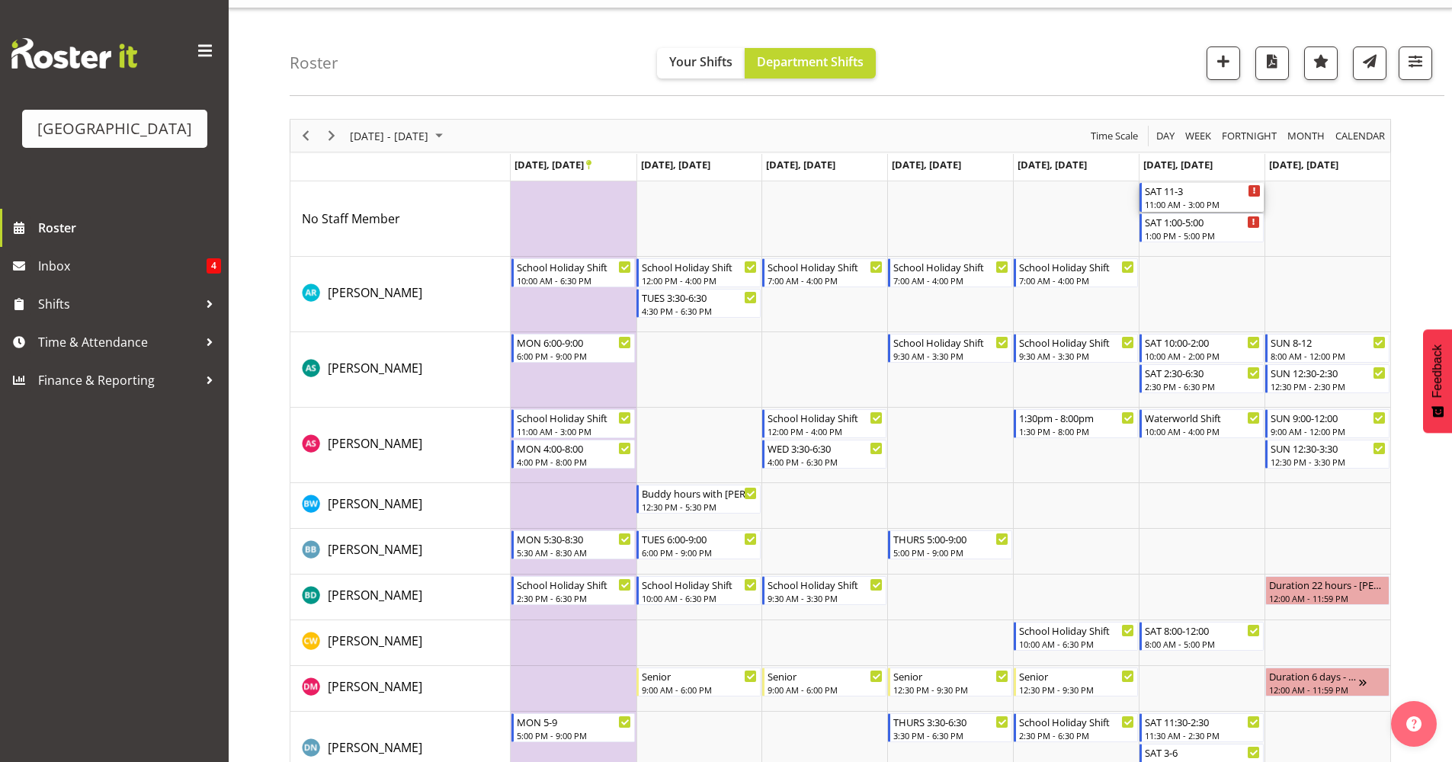
click at [1234, 191] on div "SAT 11-3" at bounding box center [1203, 190] width 116 height 15
click at [0, 0] on div at bounding box center [0, 0] width 0 height 0
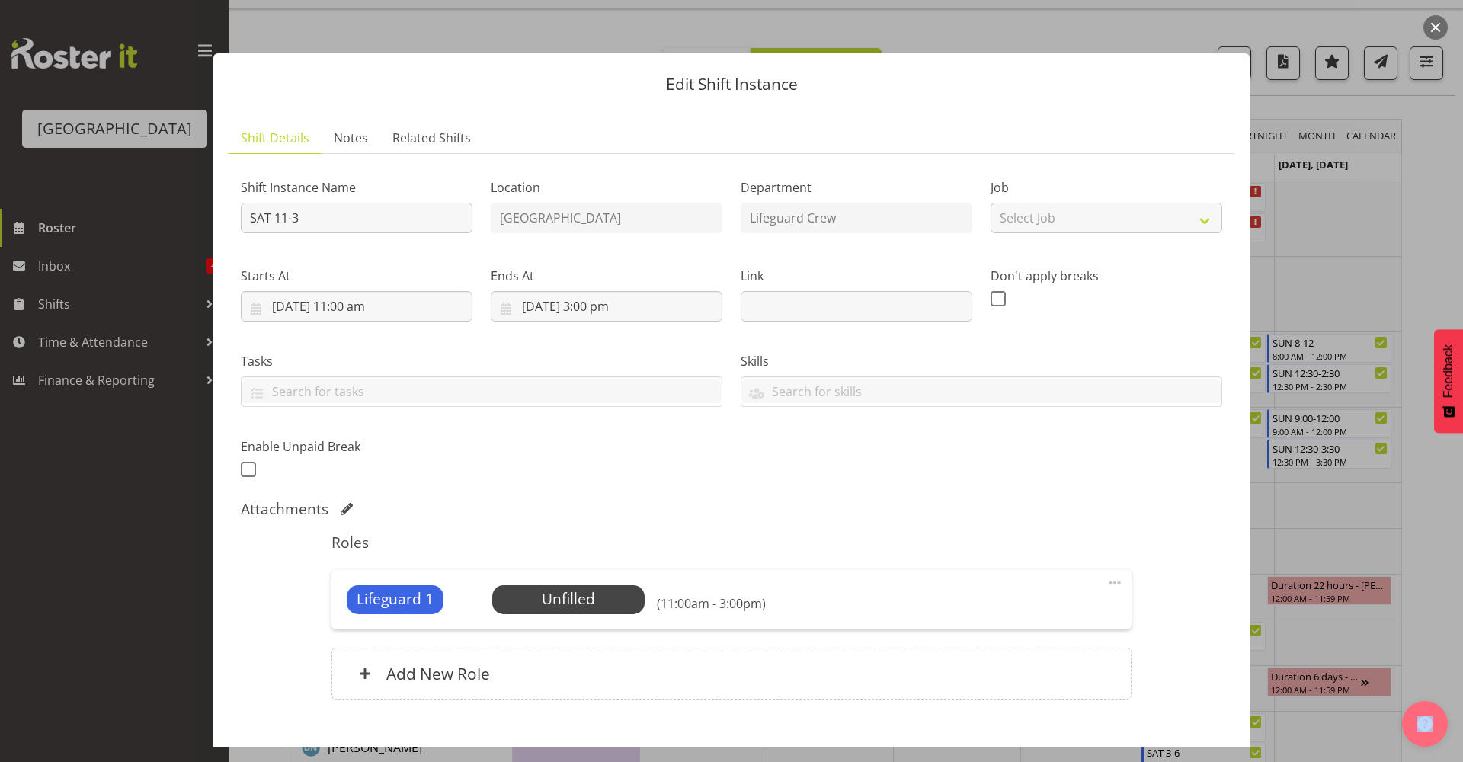
click at [1426, 30] on button "button" at bounding box center [1436, 27] width 24 height 24
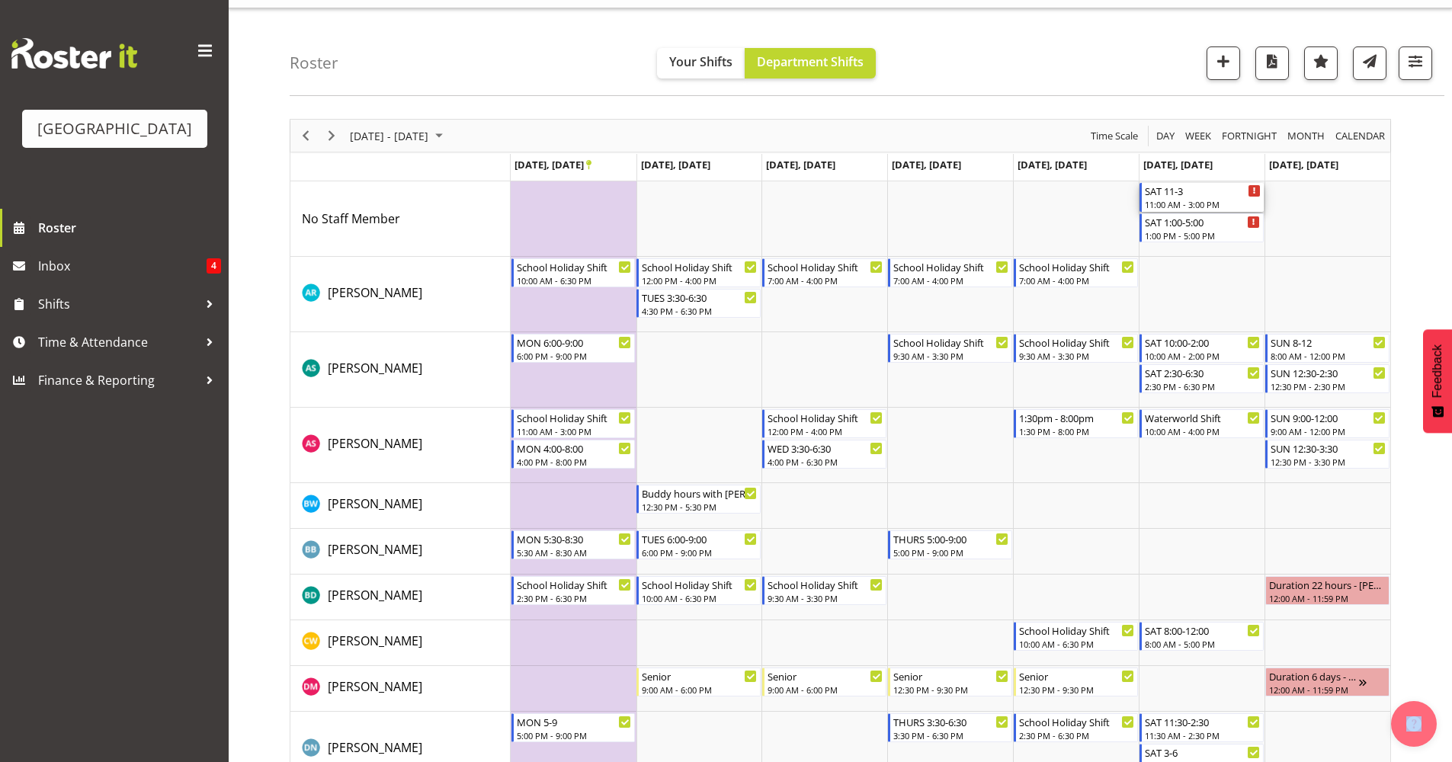
click at [1207, 207] on div "11:00 AM - 3:00 PM" at bounding box center [1203, 204] width 116 height 12
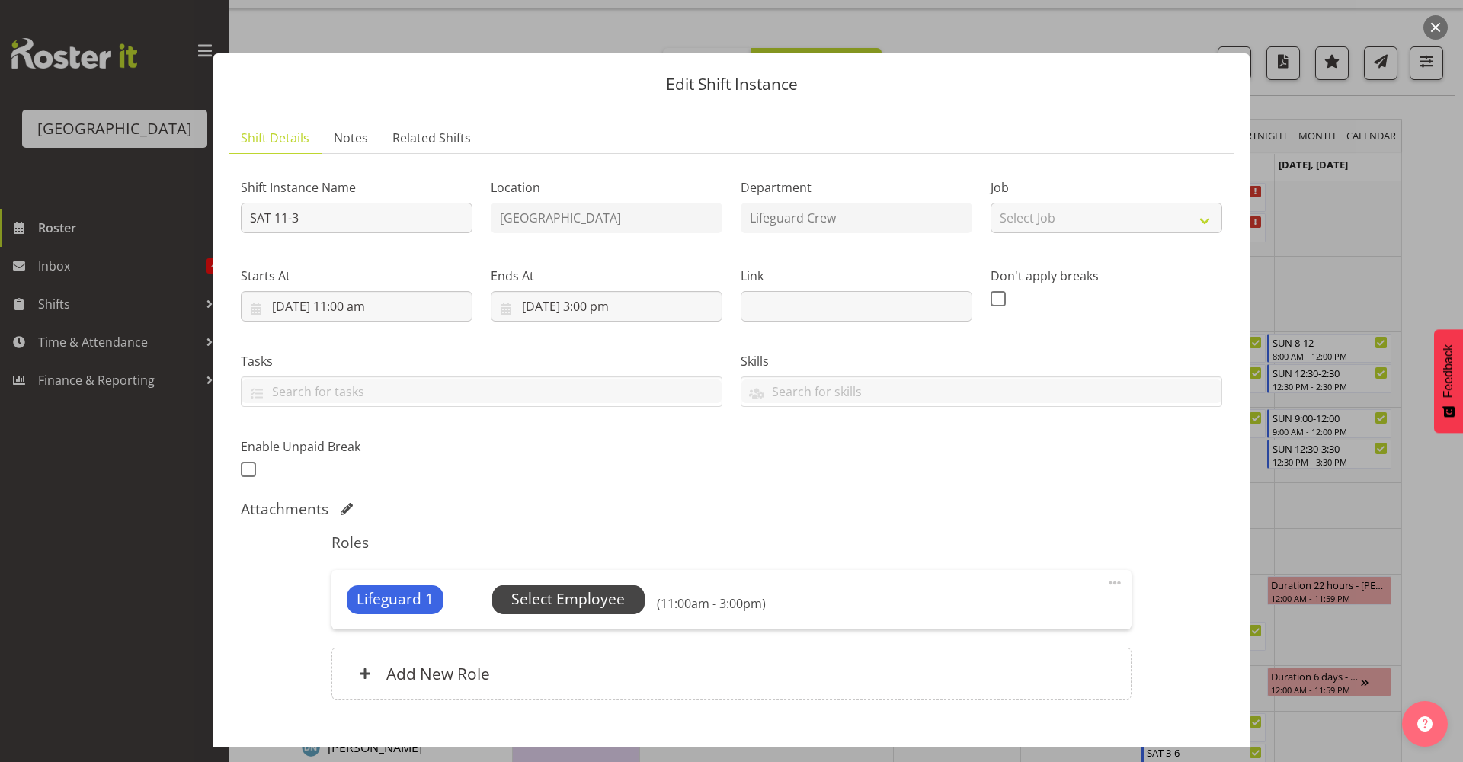
click at [550, 606] on span "Select Employee" at bounding box center [568, 599] width 114 height 22
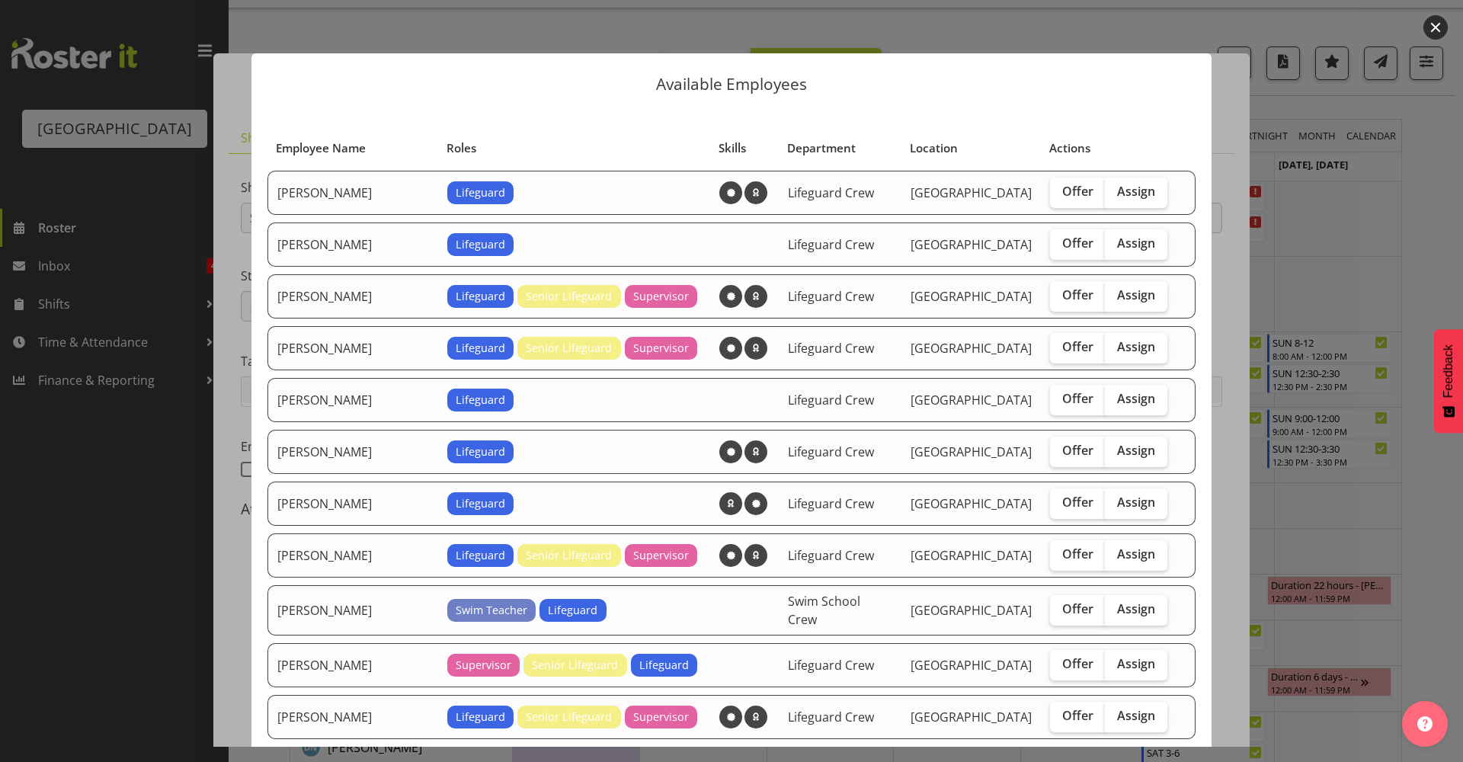
scroll to position [330, 0]
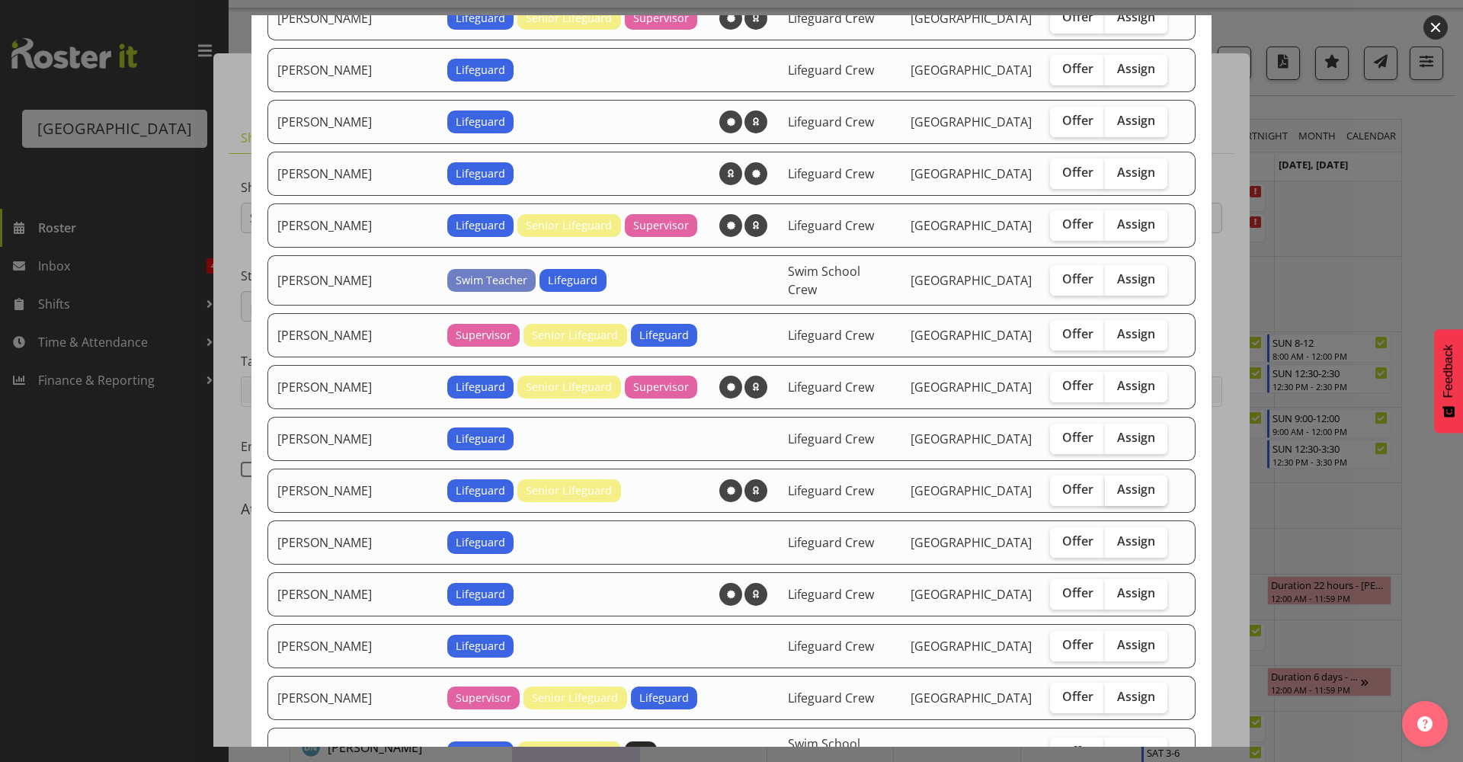
click at [1120, 482] on span "Assign" at bounding box center [1136, 489] width 38 height 15
click at [1115, 485] on input "Assign" at bounding box center [1110, 490] width 10 height 10
checkbox input "true"
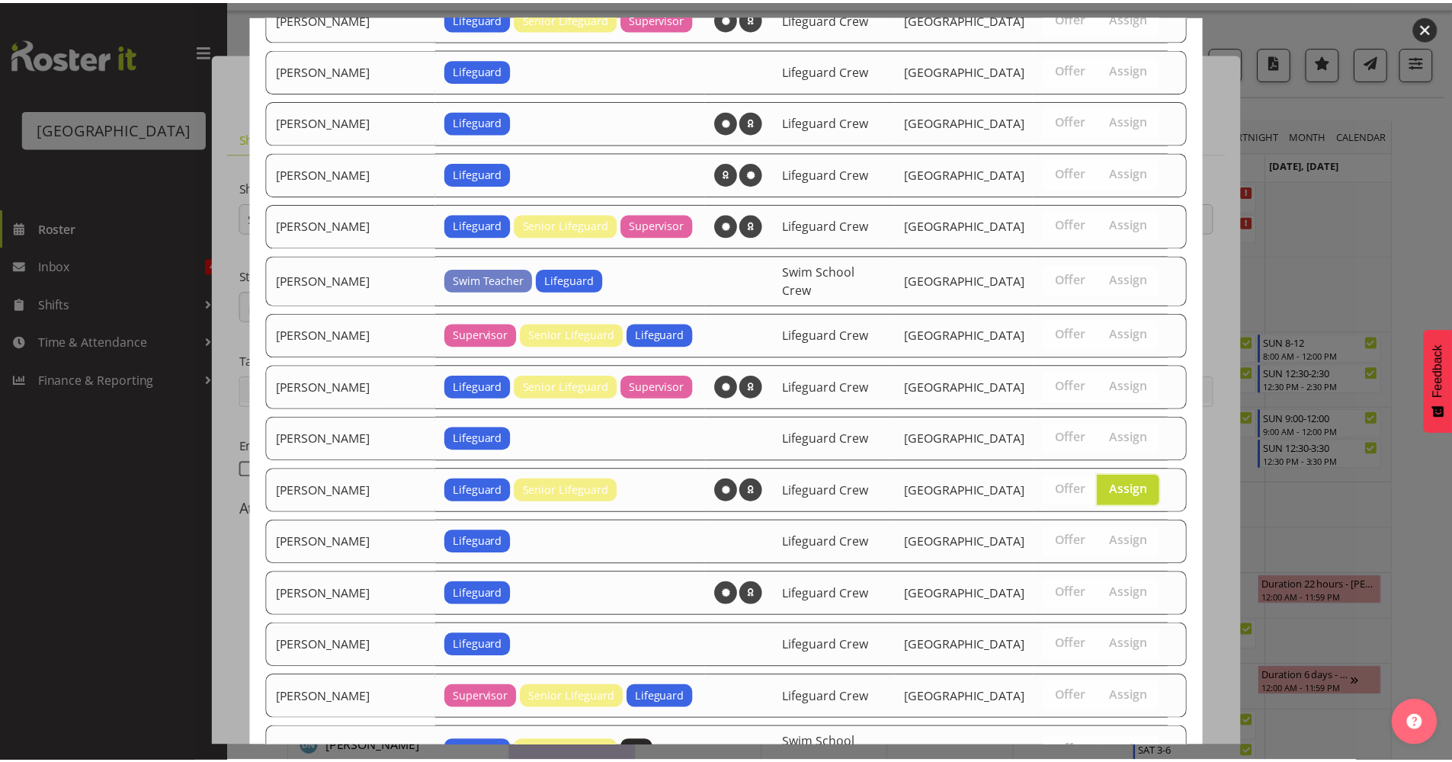
scroll to position [929, 0]
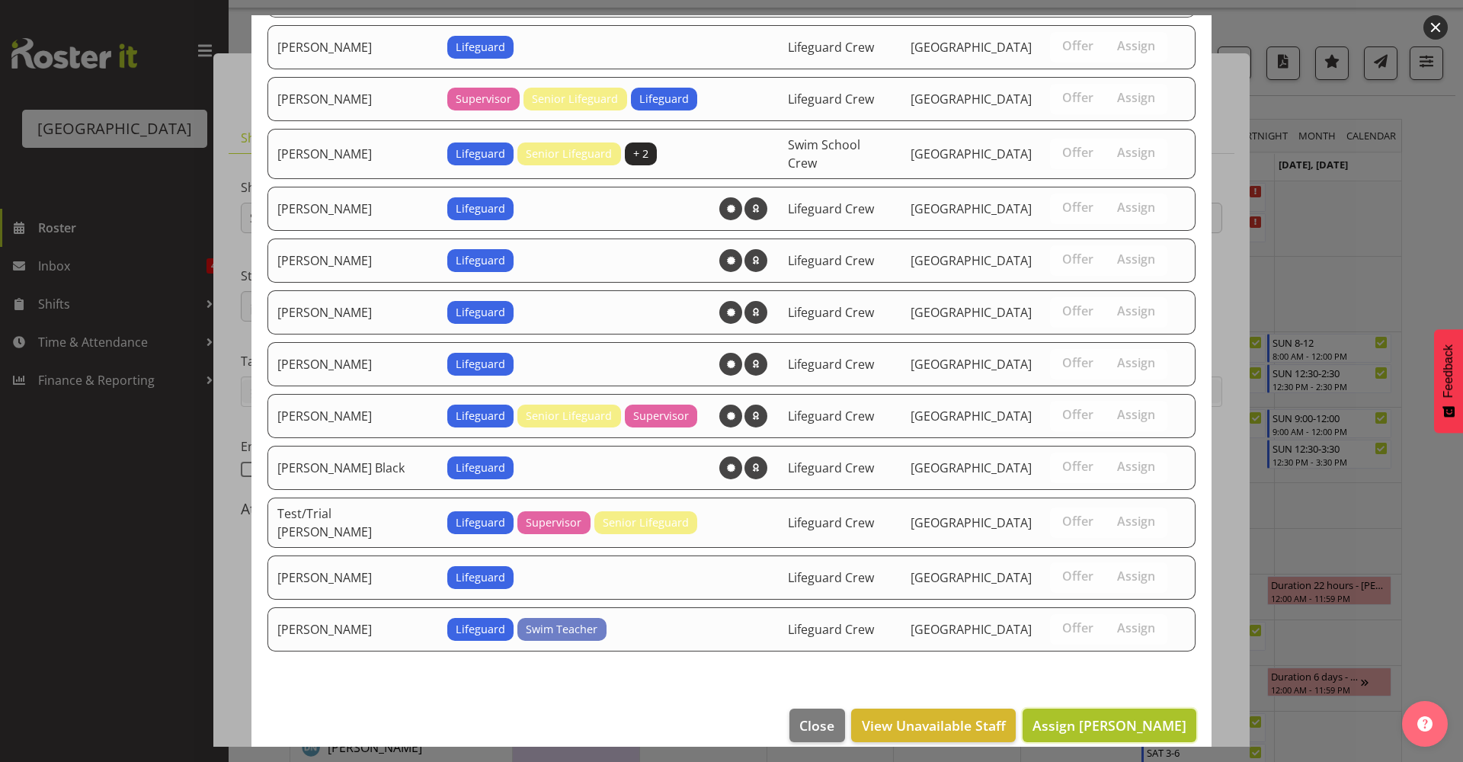
click at [1124, 716] on span "Assign [PERSON_NAME]" at bounding box center [1110, 725] width 154 height 18
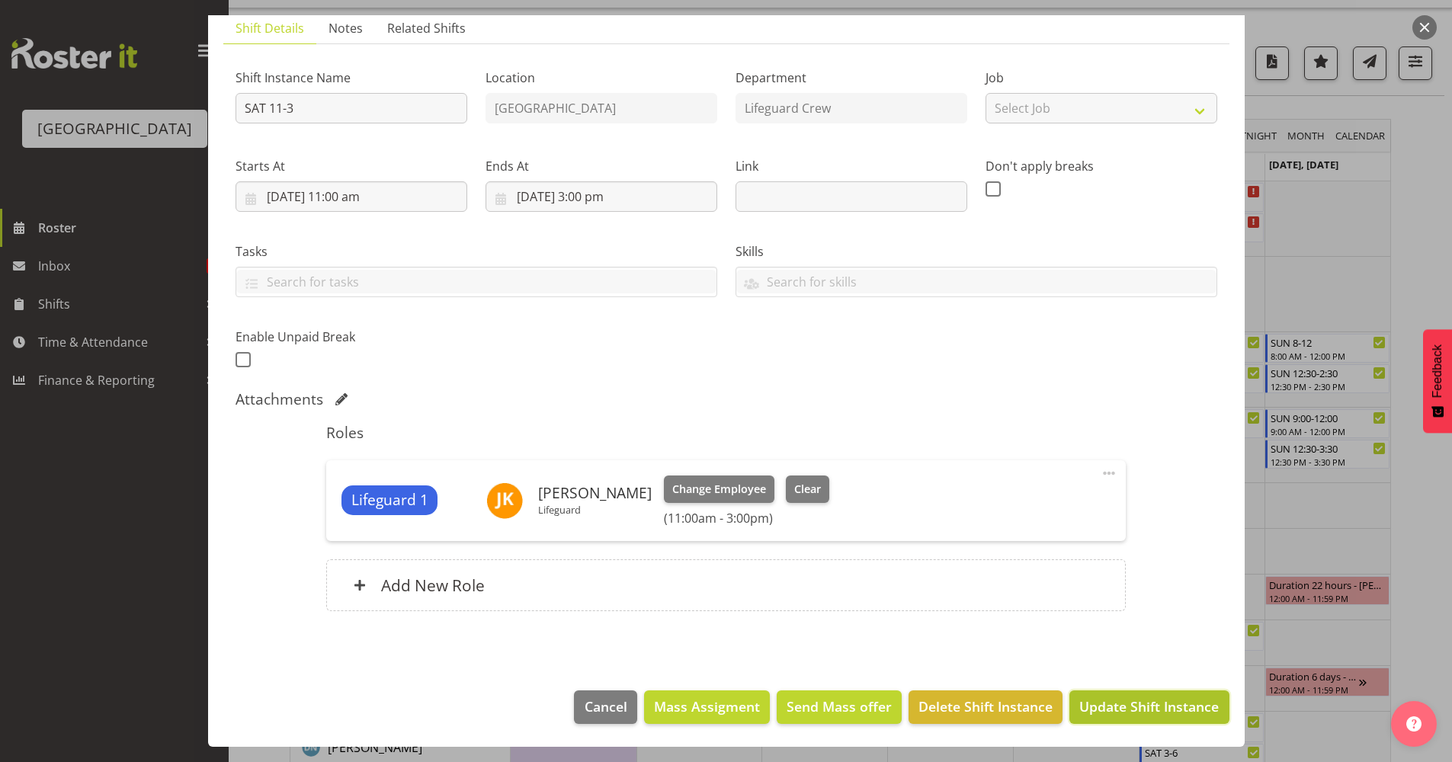
click at [1127, 708] on span "Update Shift Instance" at bounding box center [1148, 707] width 139 height 20
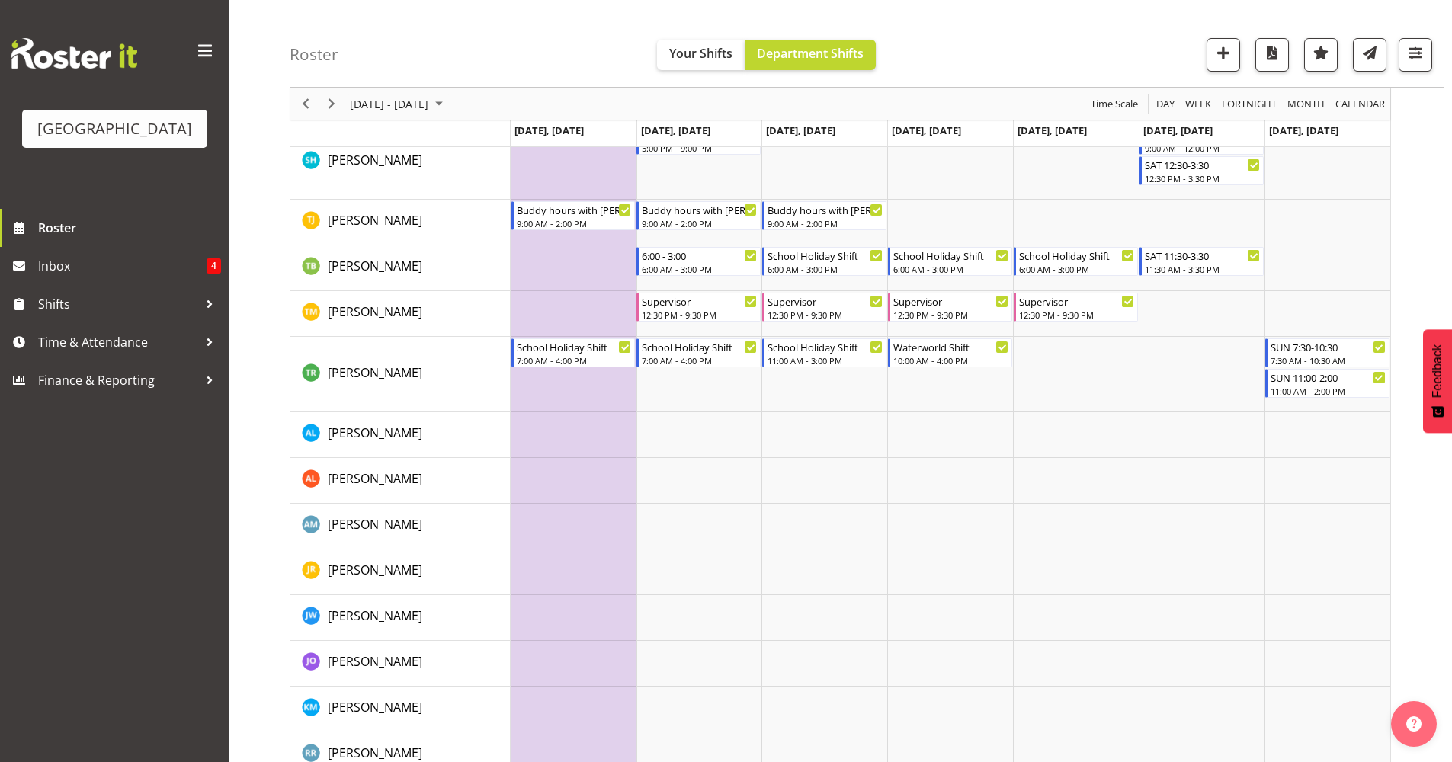
scroll to position [1901, 0]
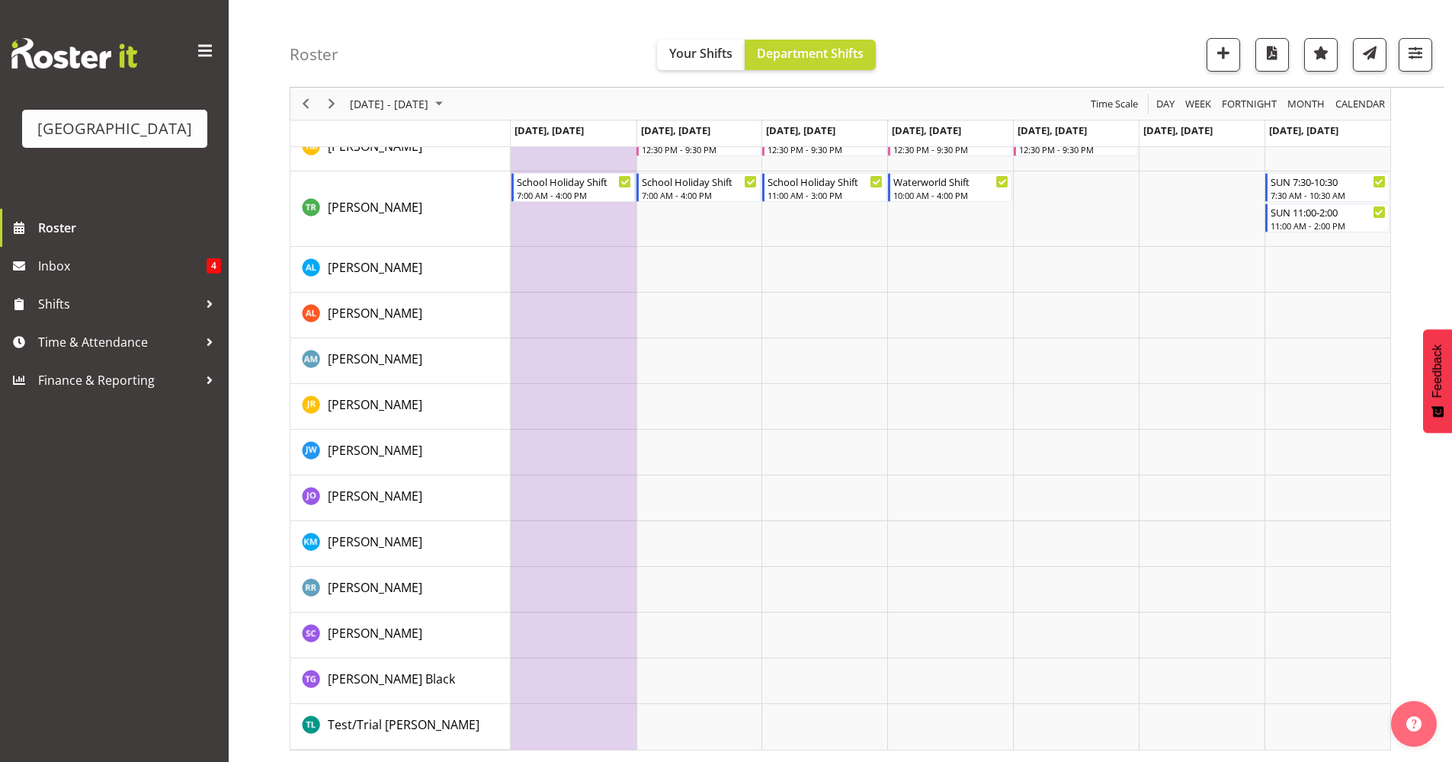
drag, startPoint x: 1458, startPoint y: 138, endPoint x: 1415, endPoint y: 670, distance: 533.7
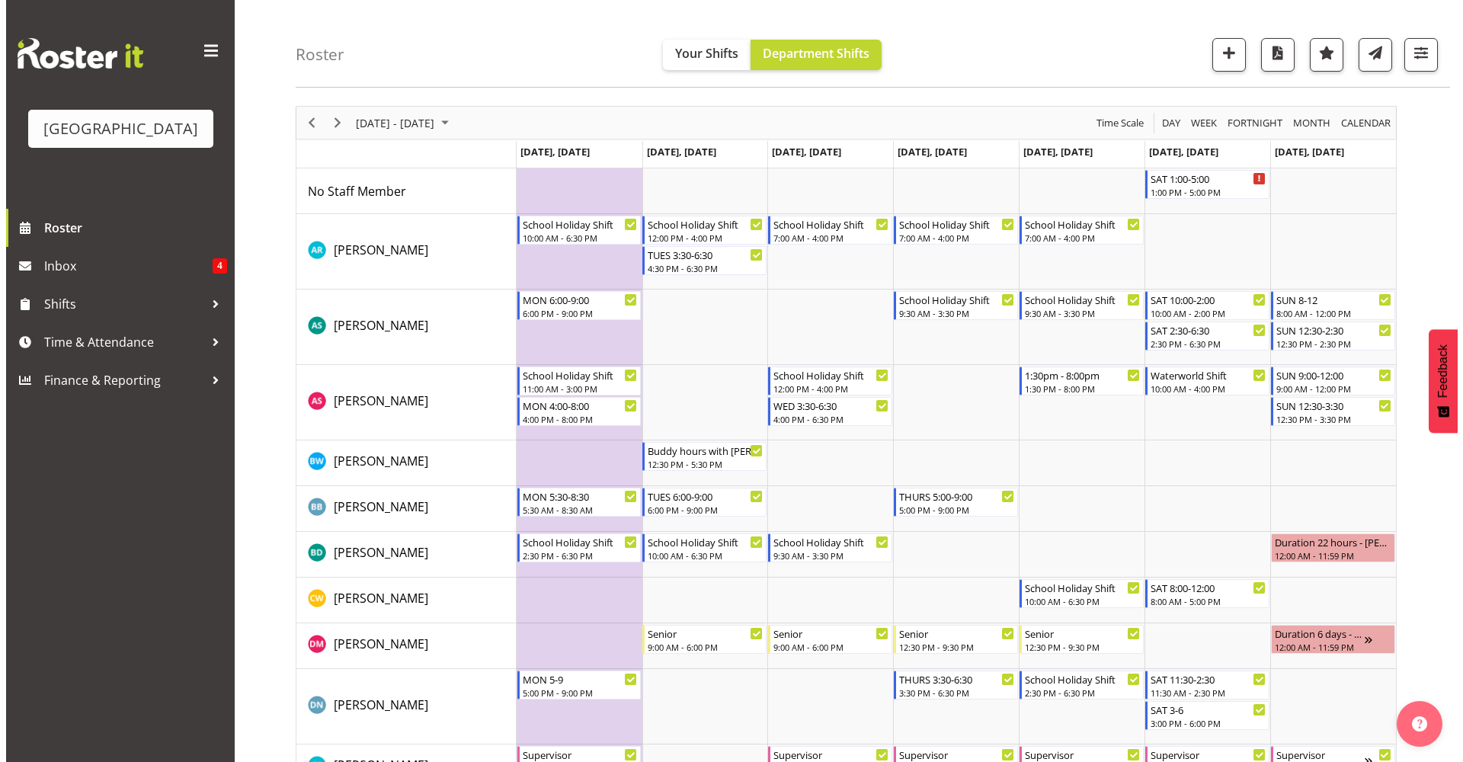
scroll to position [41, 0]
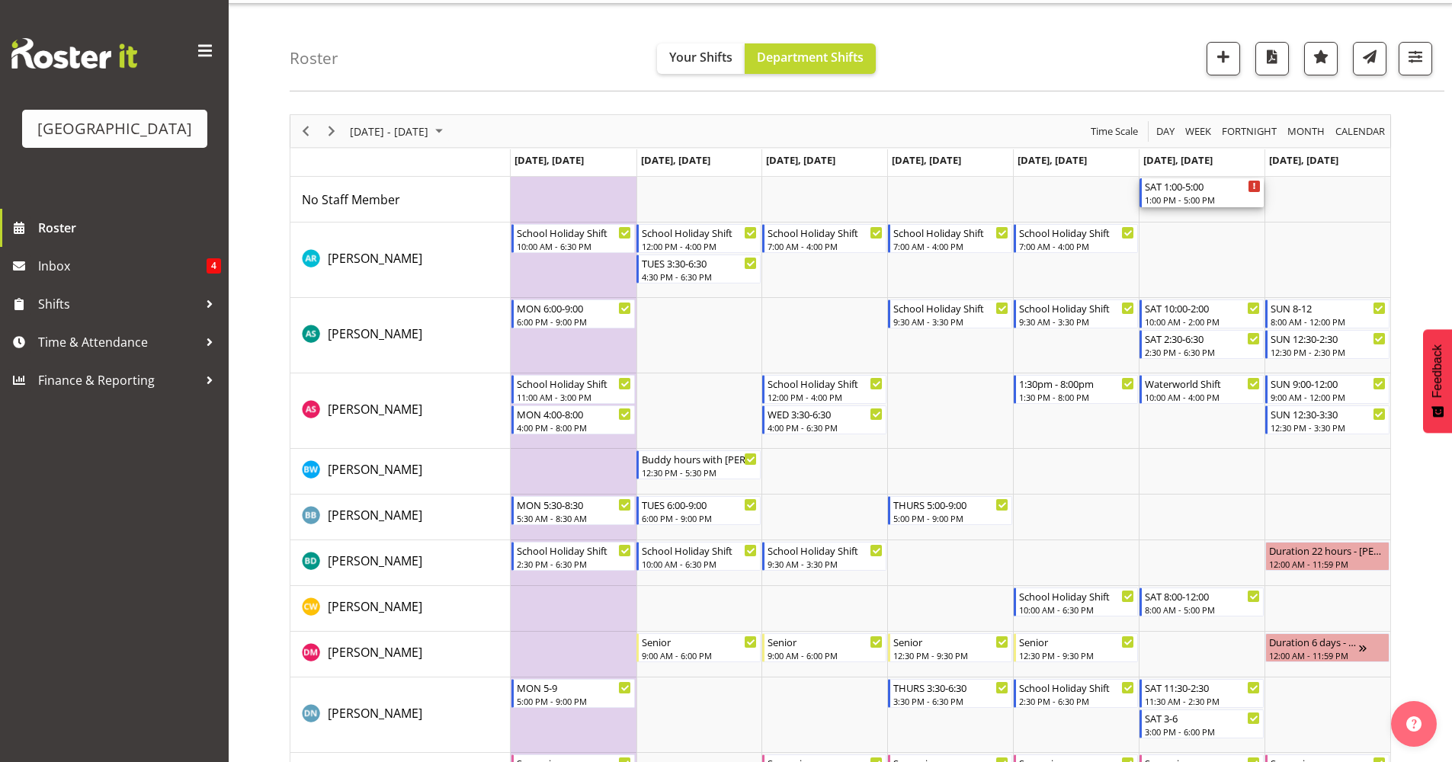
click at [1201, 195] on div "1:00 PM - 5:00 PM" at bounding box center [1203, 200] width 116 height 12
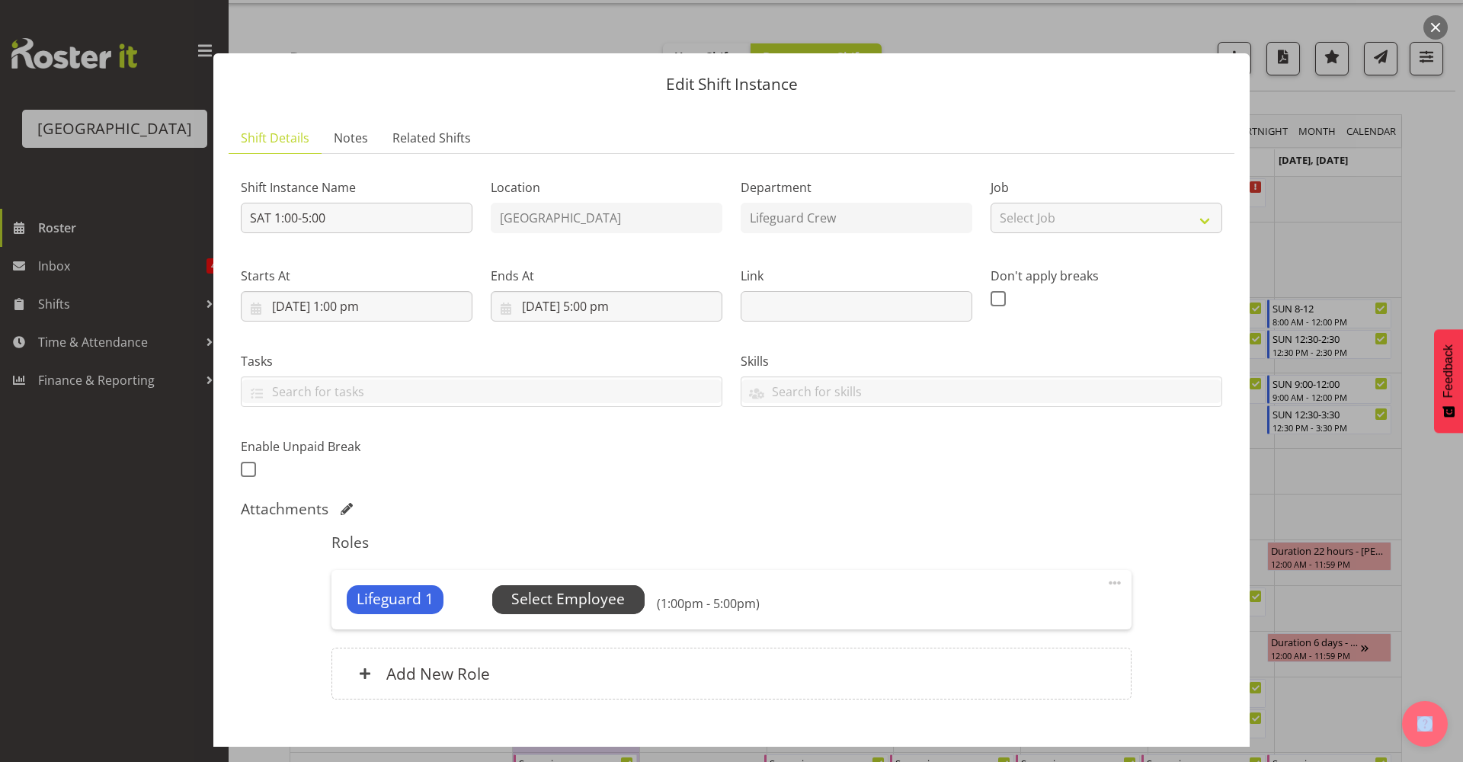
click at [572, 605] on span "Select Employee" at bounding box center [568, 599] width 114 height 22
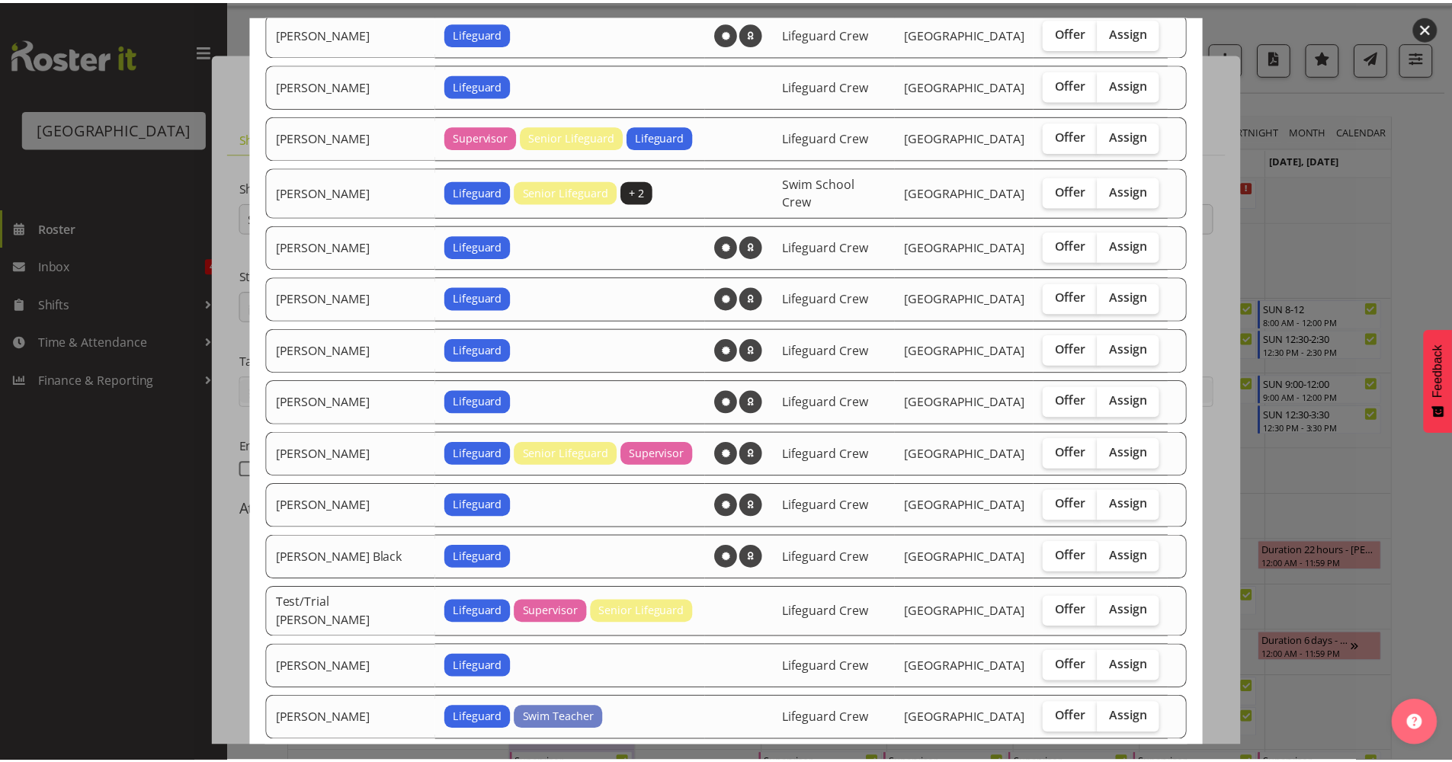
scroll to position [929, 0]
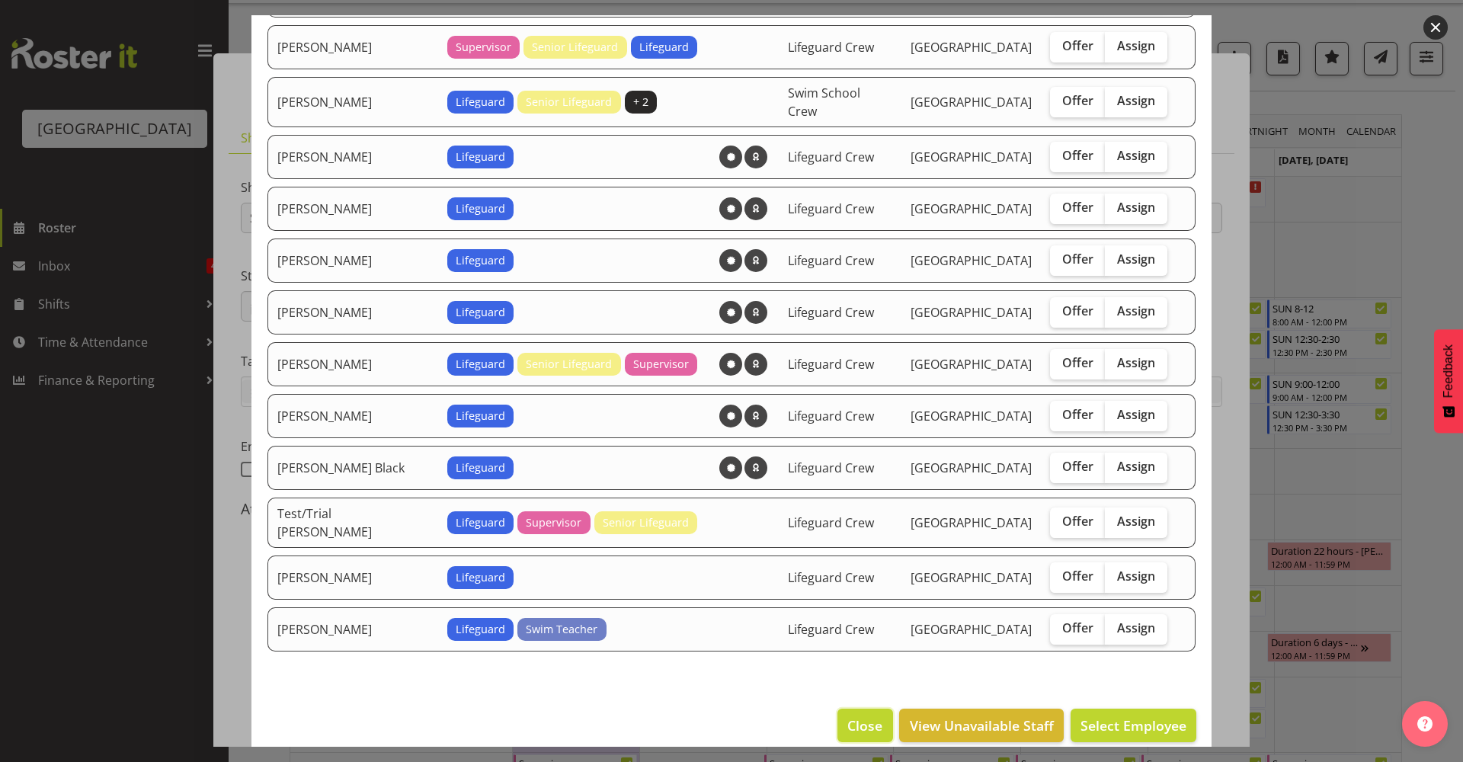
click at [860, 722] on button "Close" at bounding box center [865, 726] width 55 height 34
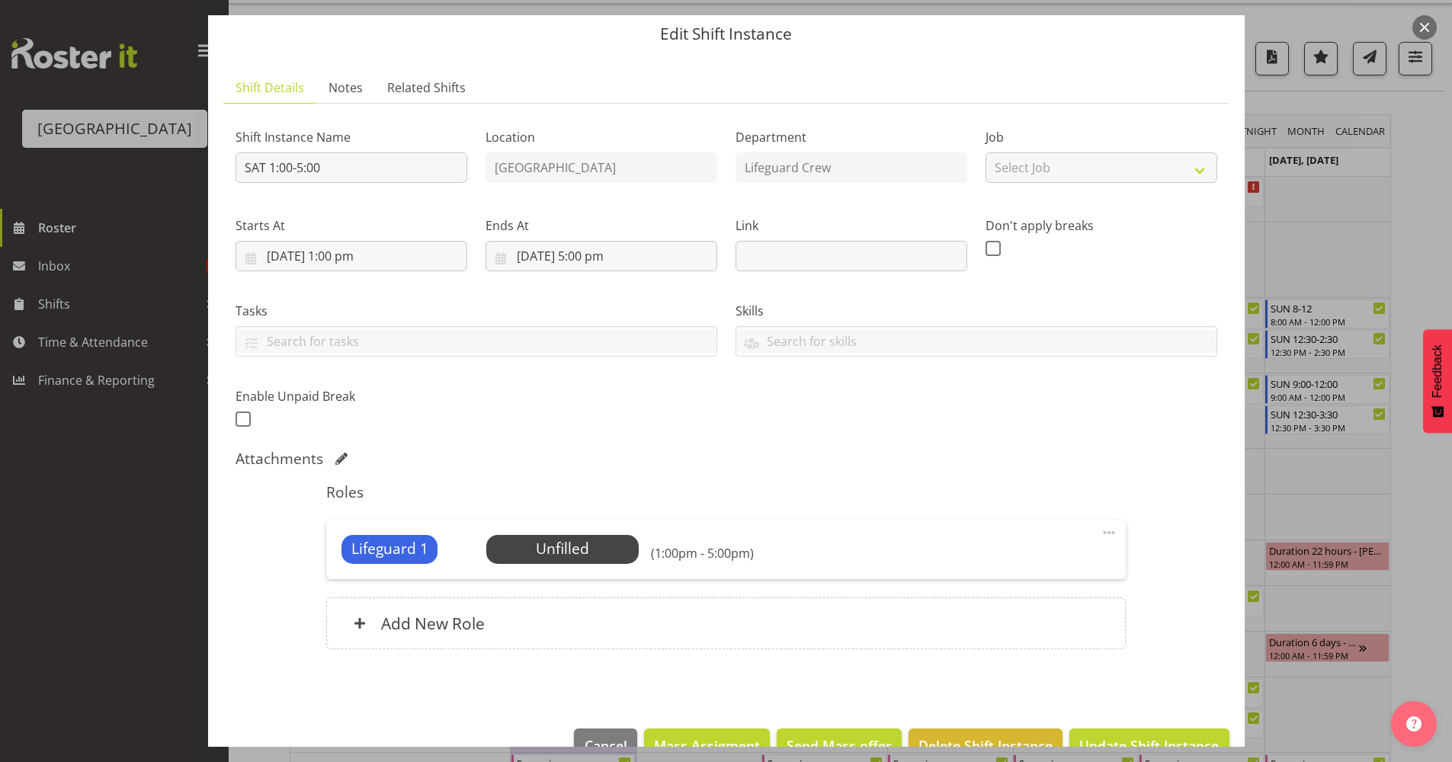
scroll to position [88, 0]
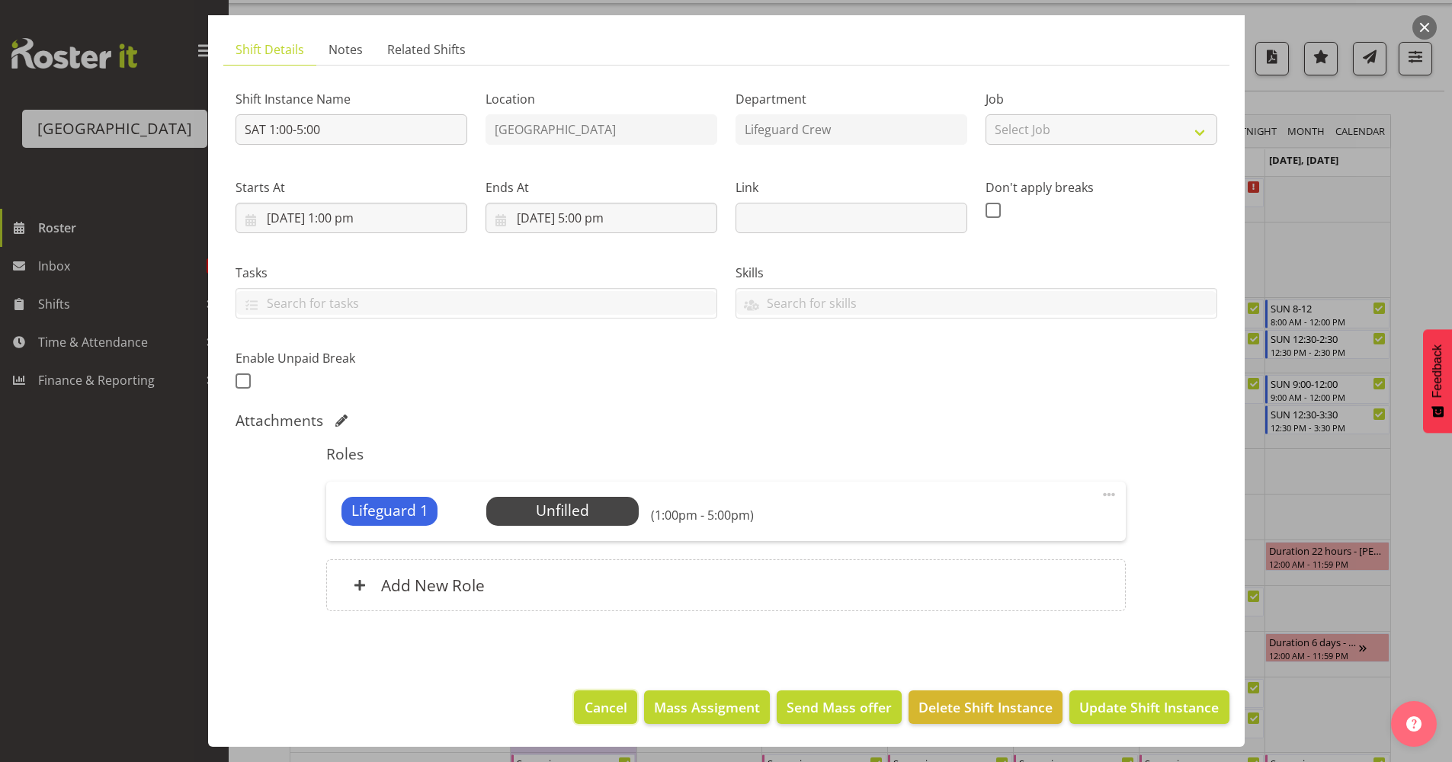
click at [588, 702] on span "Cancel" at bounding box center [606, 707] width 43 height 20
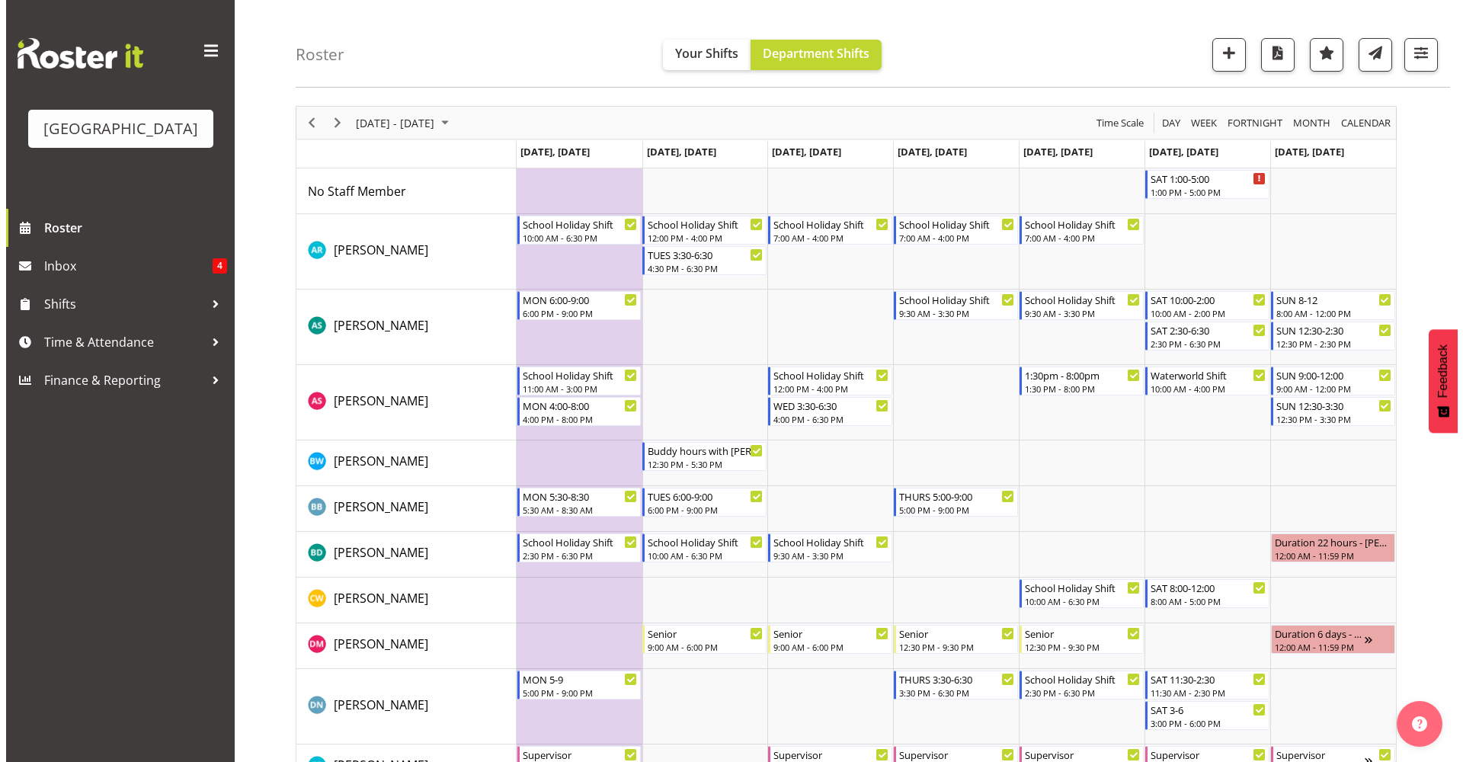
scroll to position [56, 0]
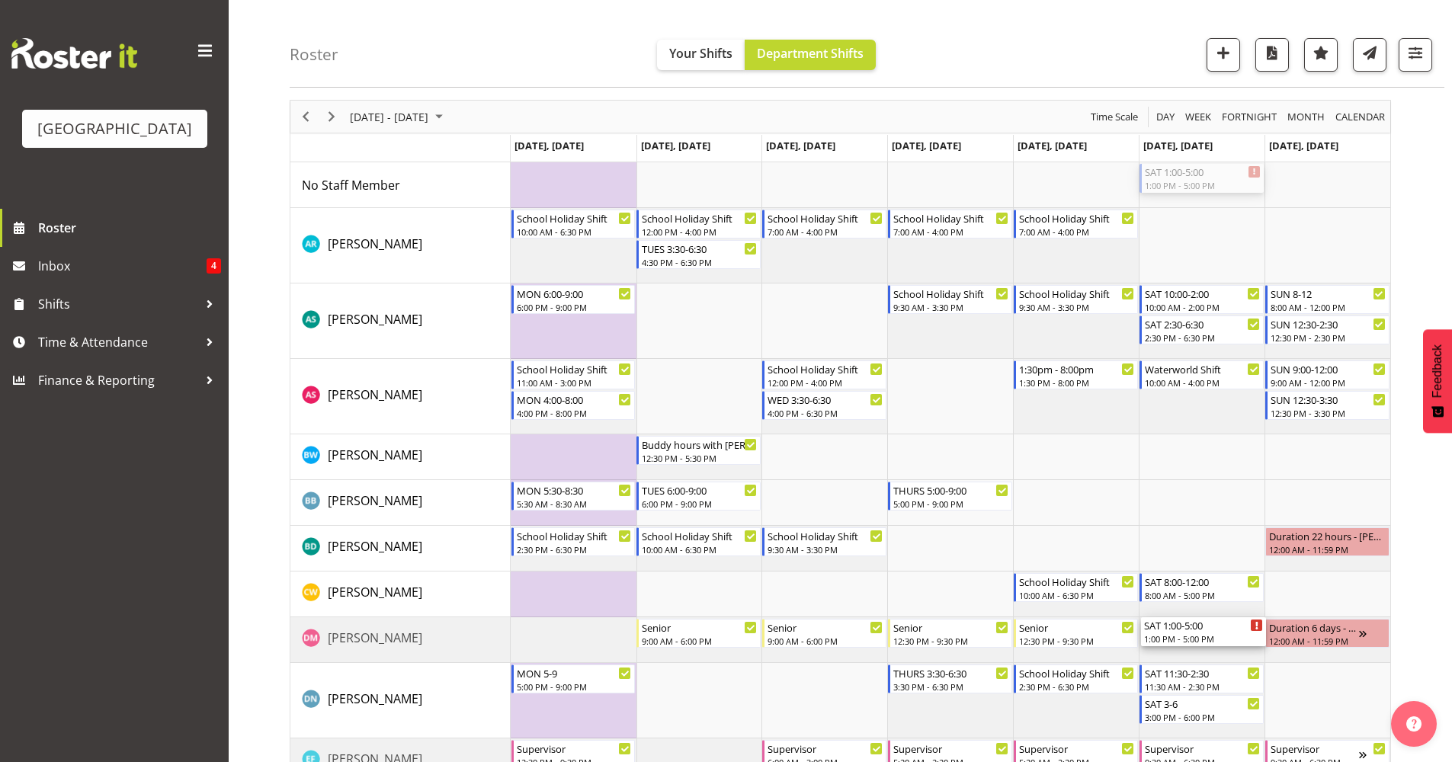
drag, startPoint x: 1178, startPoint y: 181, endPoint x: 1220, endPoint y: 638, distance: 459.3
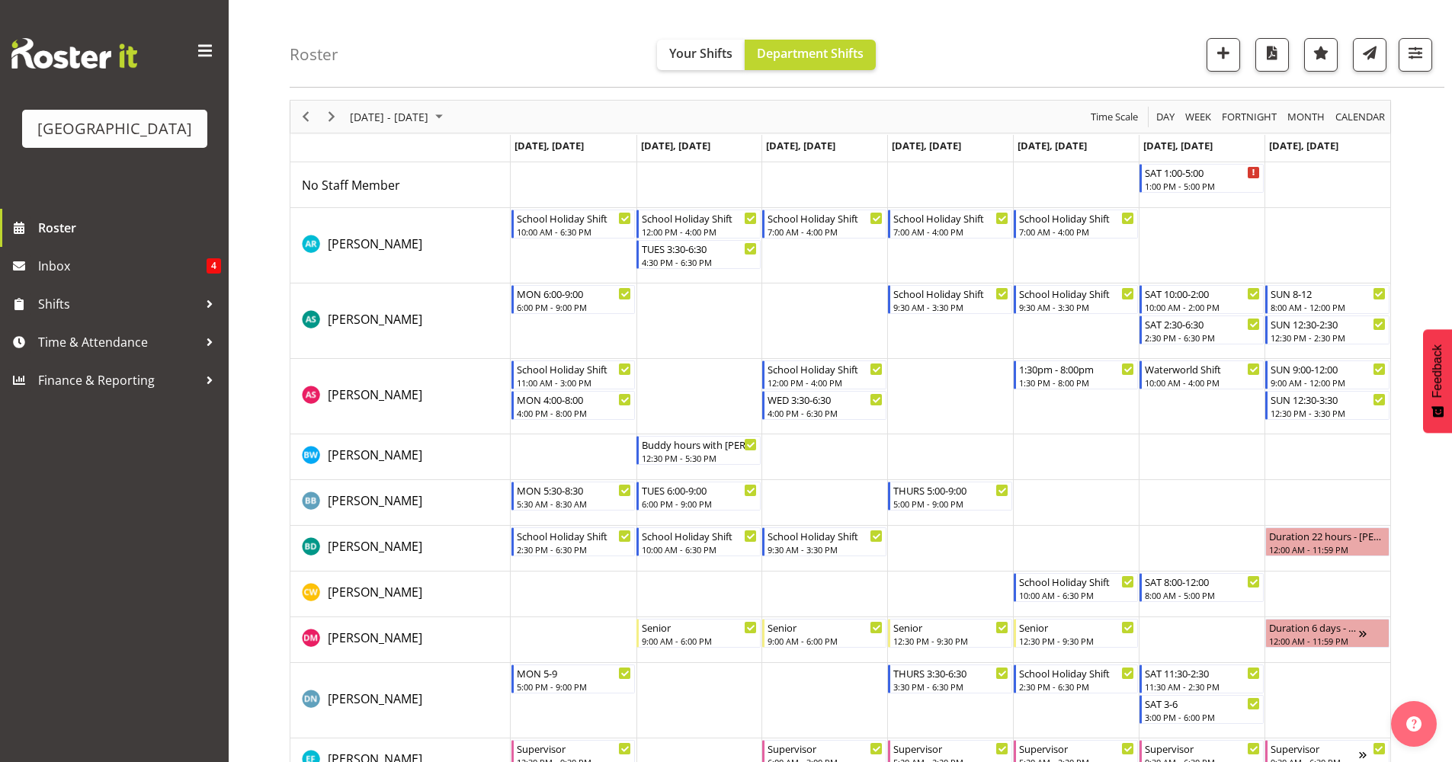
click at [1220, 638] on td "Timeline Week of September 26, 2025" at bounding box center [1202, 640] width 126 height 46
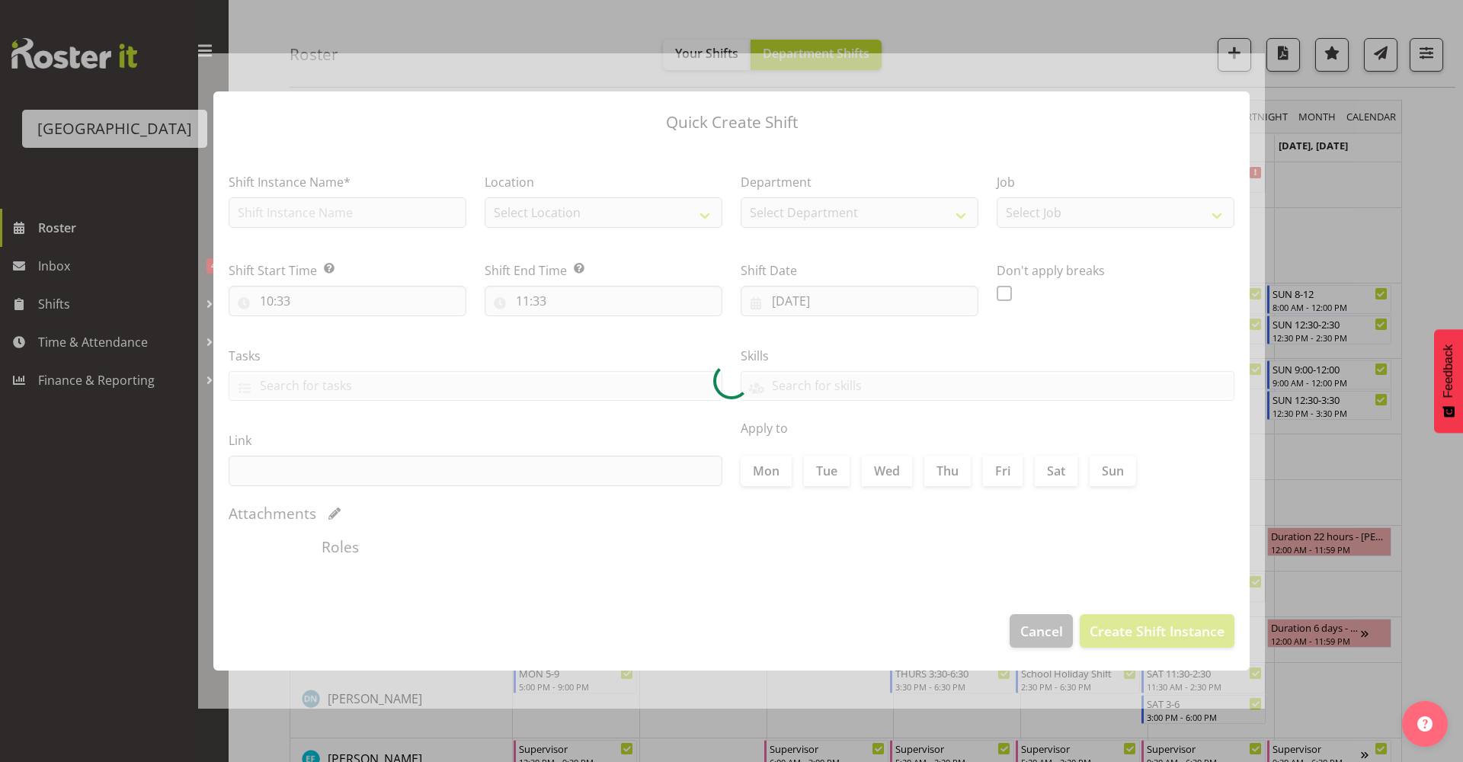
click at [1220, 638] on div at bounding box center [731, 381] width 1067 height 656
click at [381, 213] on div at bounding box center [731, 381] width 1067 height 656
type input "[DATE]"
checkbox input "true"
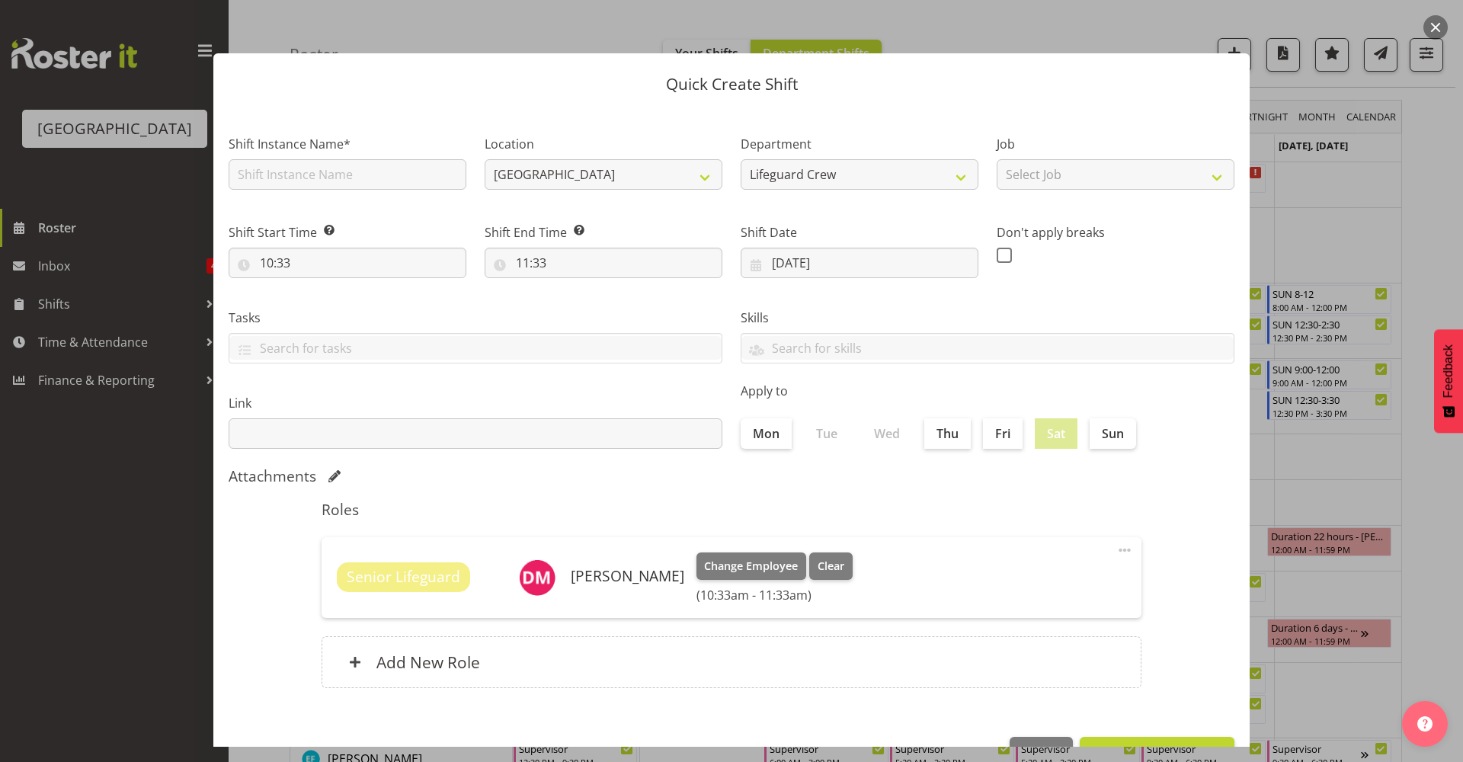
click at [381, 213] on div "Shift Start Time Set the time of the day you wish this shift to start 10:33 00 …" at bounding box center [348, 244] width 256 height 85
click at [395, 188] on input "text" at bounding box center [348, 174] width 238 height 30
type input "Fill in shift"
click at [584, 476] on div "Attachments" at bounding box center [732, 476] width 1006 height 18
click at [357, 257] on input "10:33" at bounding box center [348, 263] width 238 height 30
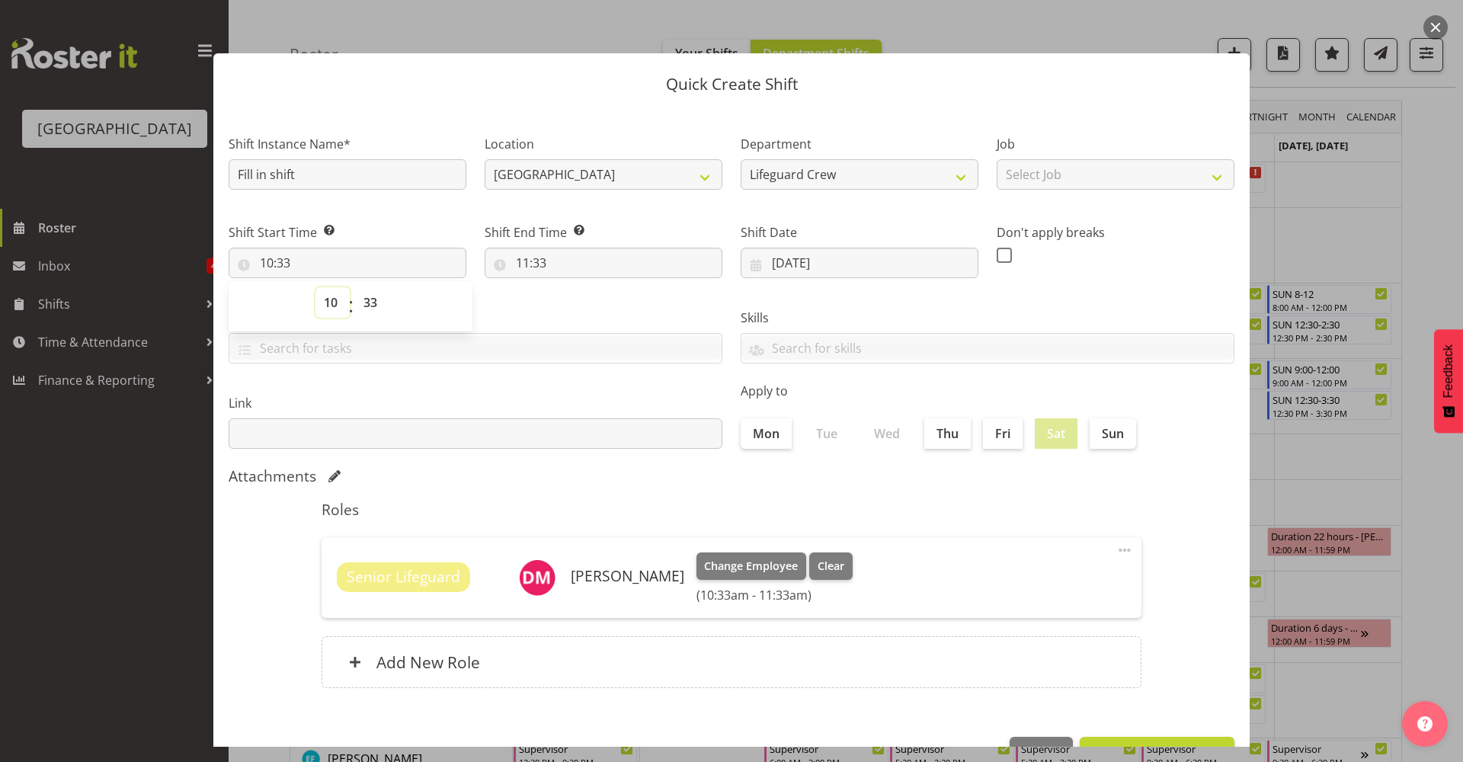
click at [338, 306] on select "00 01 02 03 04 05 06 07 08 09 10 11 12 13 14 15 16 17 18 19 20 21 22 23" at bounding box center [333, 302] width 34 height 30
select select "1"
click at [316, 287] on select "00 01 02 03 04 05 06 07 08 09 10 11 12 13 14 15 16 17 18 19 20 21 22 23" at bounding box center [333, 302] width 34 height 30
type input "01:33"
click at [383, 300] on select "00 01 02 03 04 05 06 07 08 09 10 11 12 13 14 15 16 17 18 19 20 21 22 23 24 25 2…" at bounding box center [372, 302] width 34 height 30
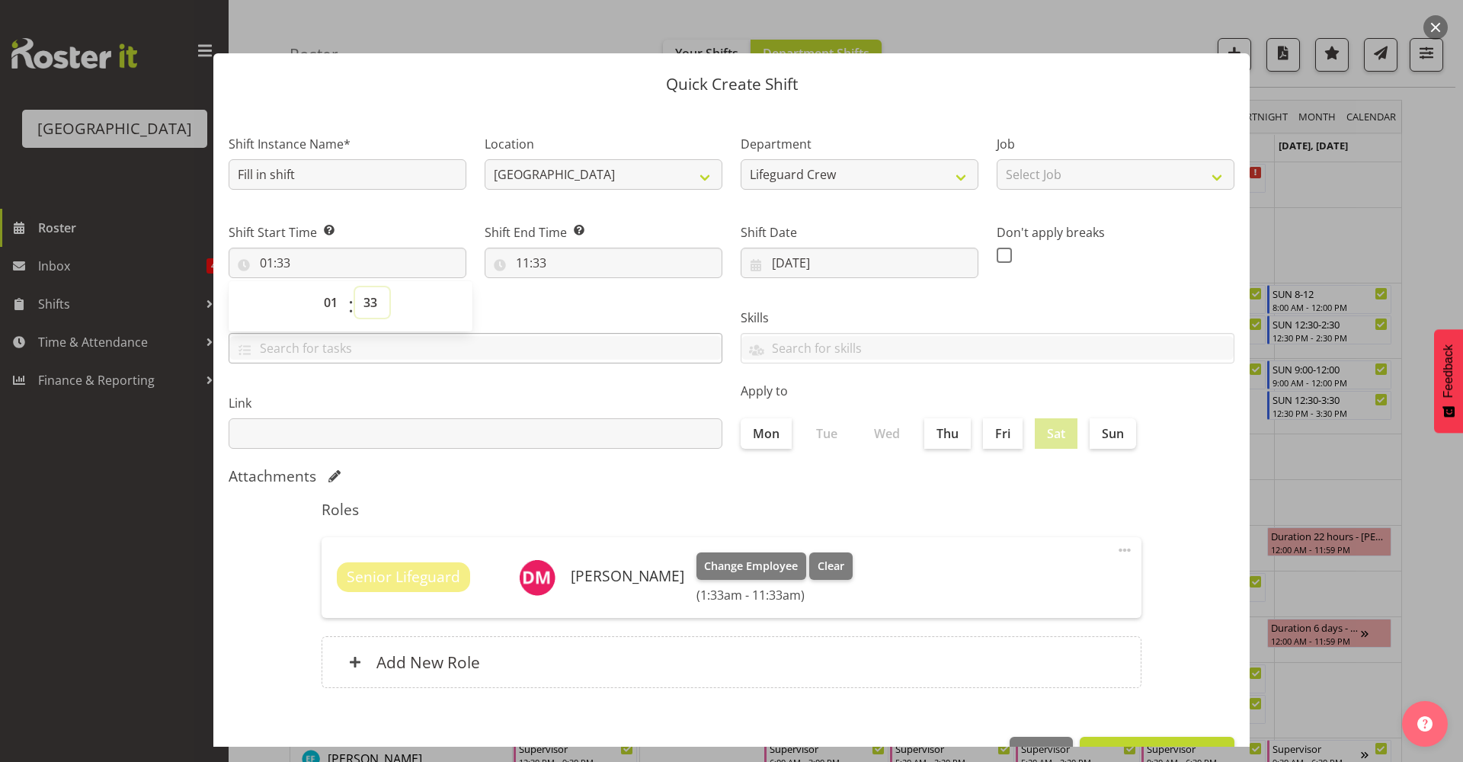
select select "0"
click at [355, 287] on select "00 01 02 03 04 05 06 07 08 09 10 11 12 13 14 15 16 17 18 19 20 21 22 23 24 25 2…" at bounding box center [372, 302] width 34 height 30
type input "01:00"
click at [535, 260] on input "11:33" at bounding box center [604, 263] width 238 height 30
click at [591, 306] on select "00 01 02 03 04 05 06 07 08 09 10 11 12 13 14 15 16 17 18 19 20 21 22 23" at bounding box center [589, 302] width 34 height 30
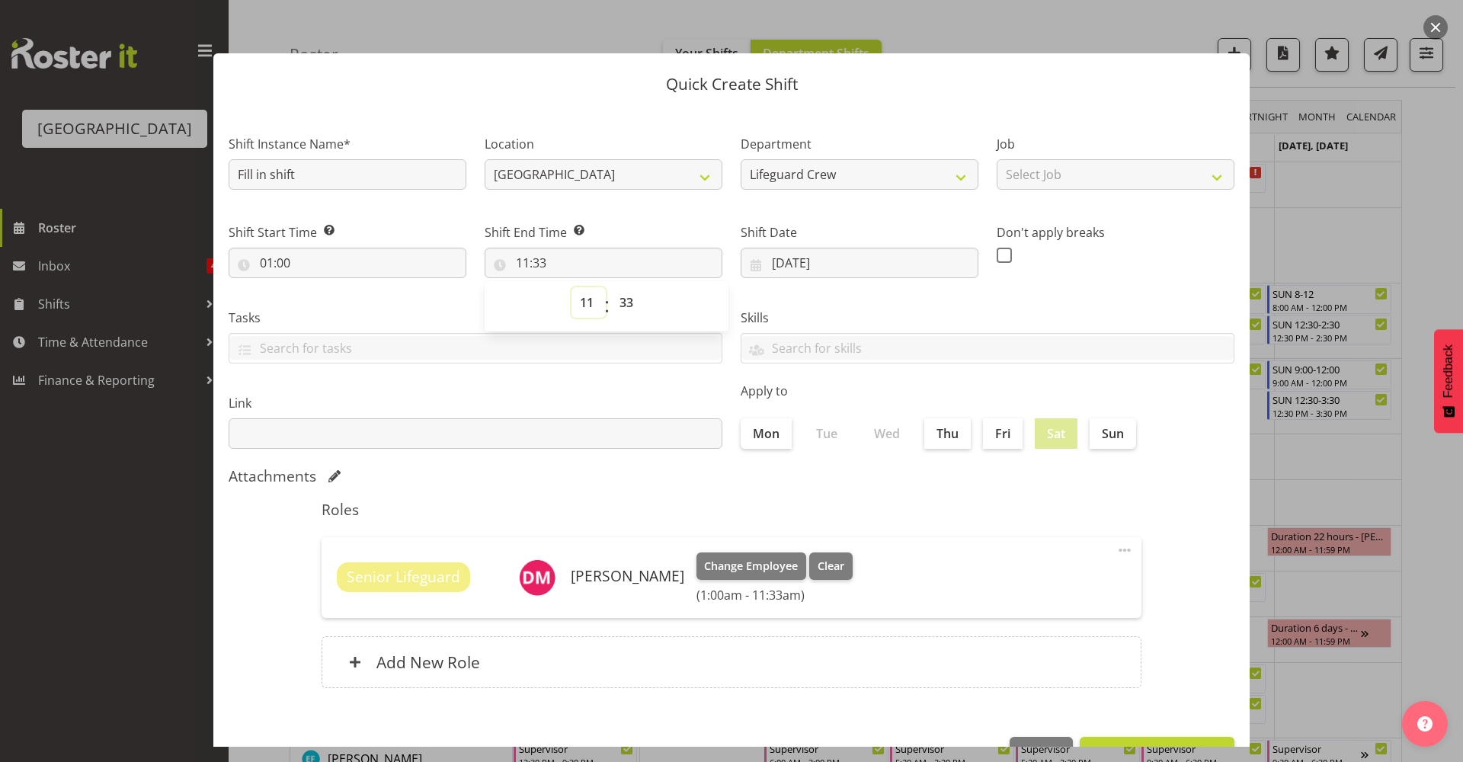
select select "15"
click at [572, 287] on select "00 01 02 03 04 05 06 07 08 09 10 11 12 13 14 15 16 17 18 19 20 21 22 23" at bounding box center [589, 302] width 34 height 30
type input "15:33"
click at [621, 293] on select "00 01 02 03 04 05 06 07 08 09 10 11 12 13 14 15 16 17 18 19 20 21 22 23 24 25 2…" at bounding box center [628, 302] width 34 height 30
select select "0"
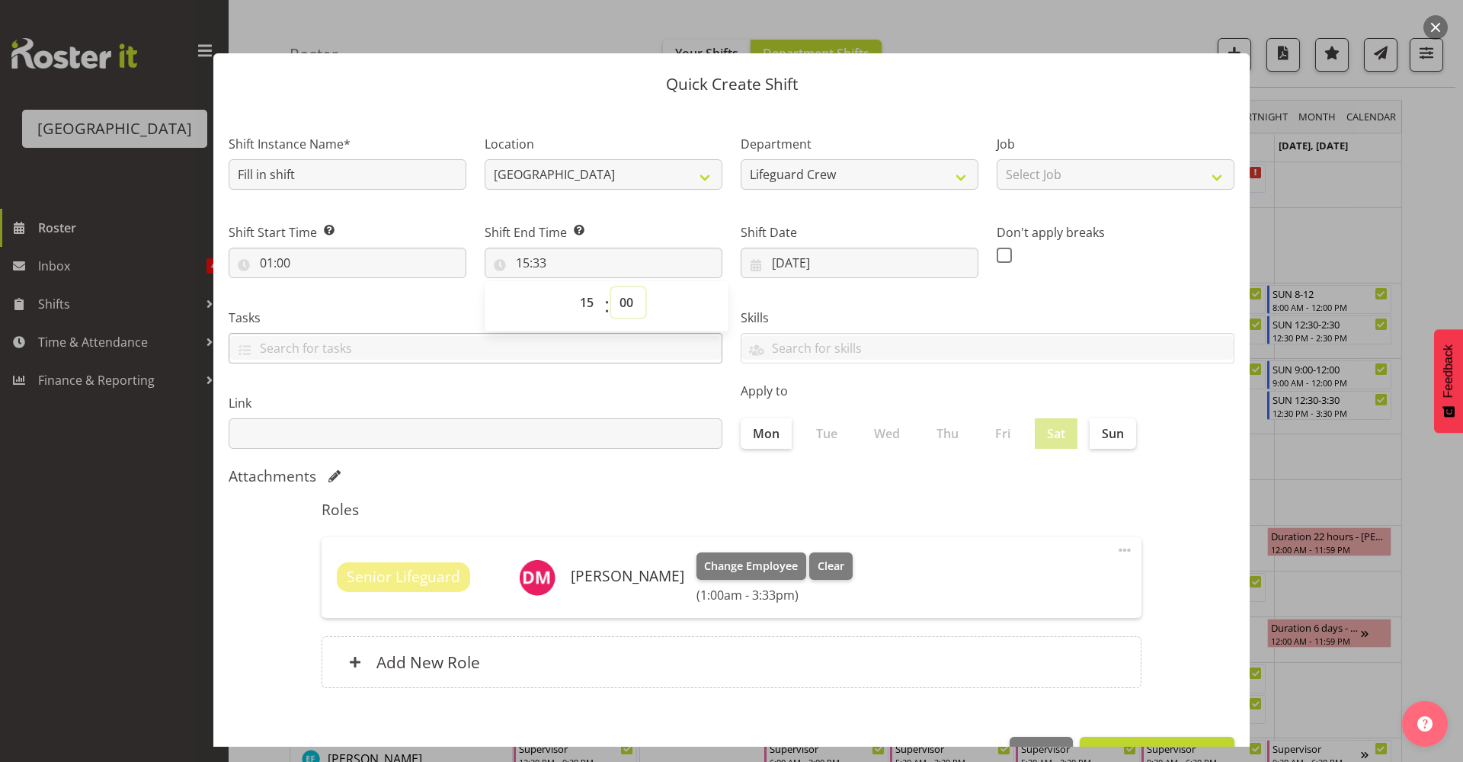
click at [611, 287] on select "00 01 02 03 04 05 06 07 08 09 10 11 12 13 14 15 16 17 18 19 20 21 22 23 24 25 2…" at bounding box center [628, 302] width 34 height 30
type input "15:00"
click at [795, 467] on div "Attachments" at bounding box center [732, 476] width 1006 height 18
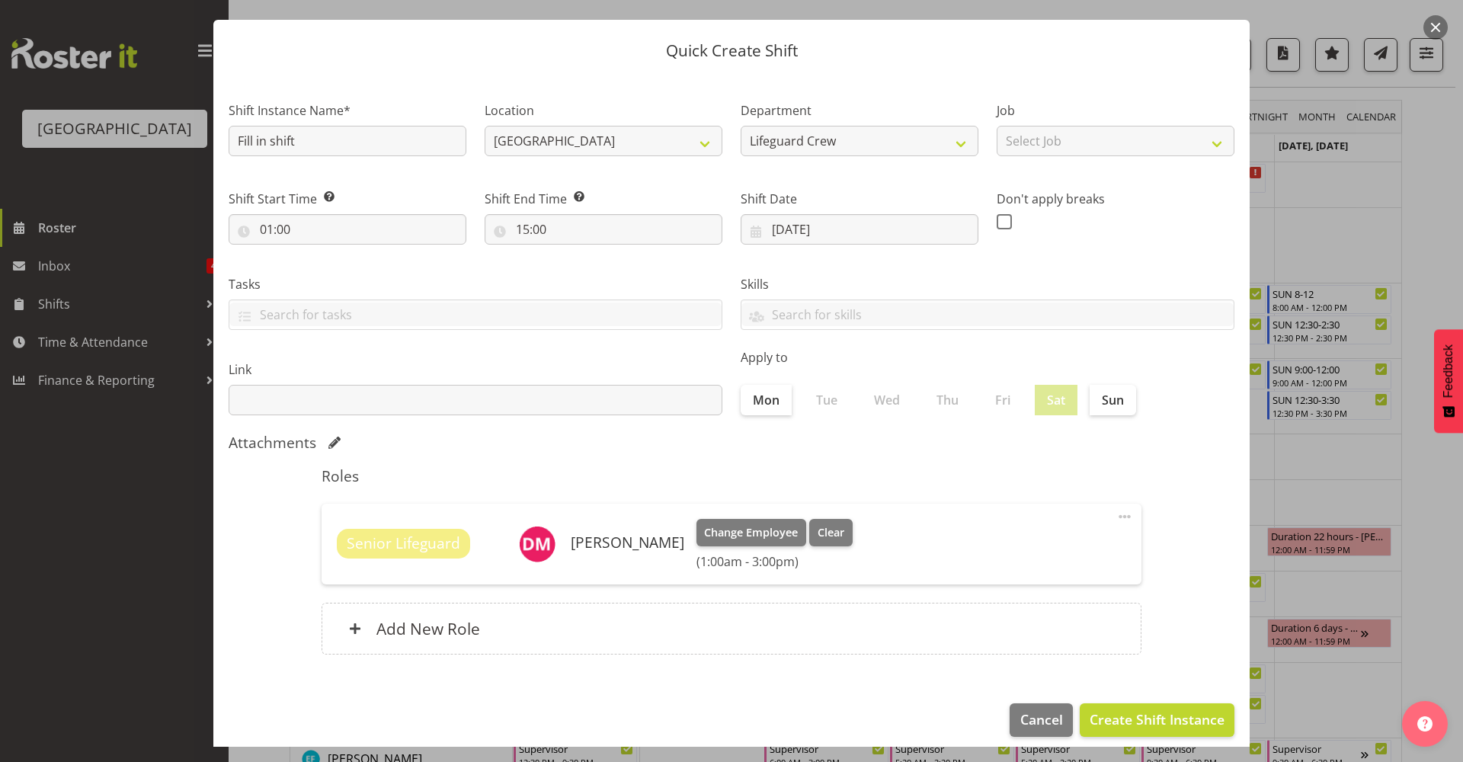
scroll to position [46, 0]
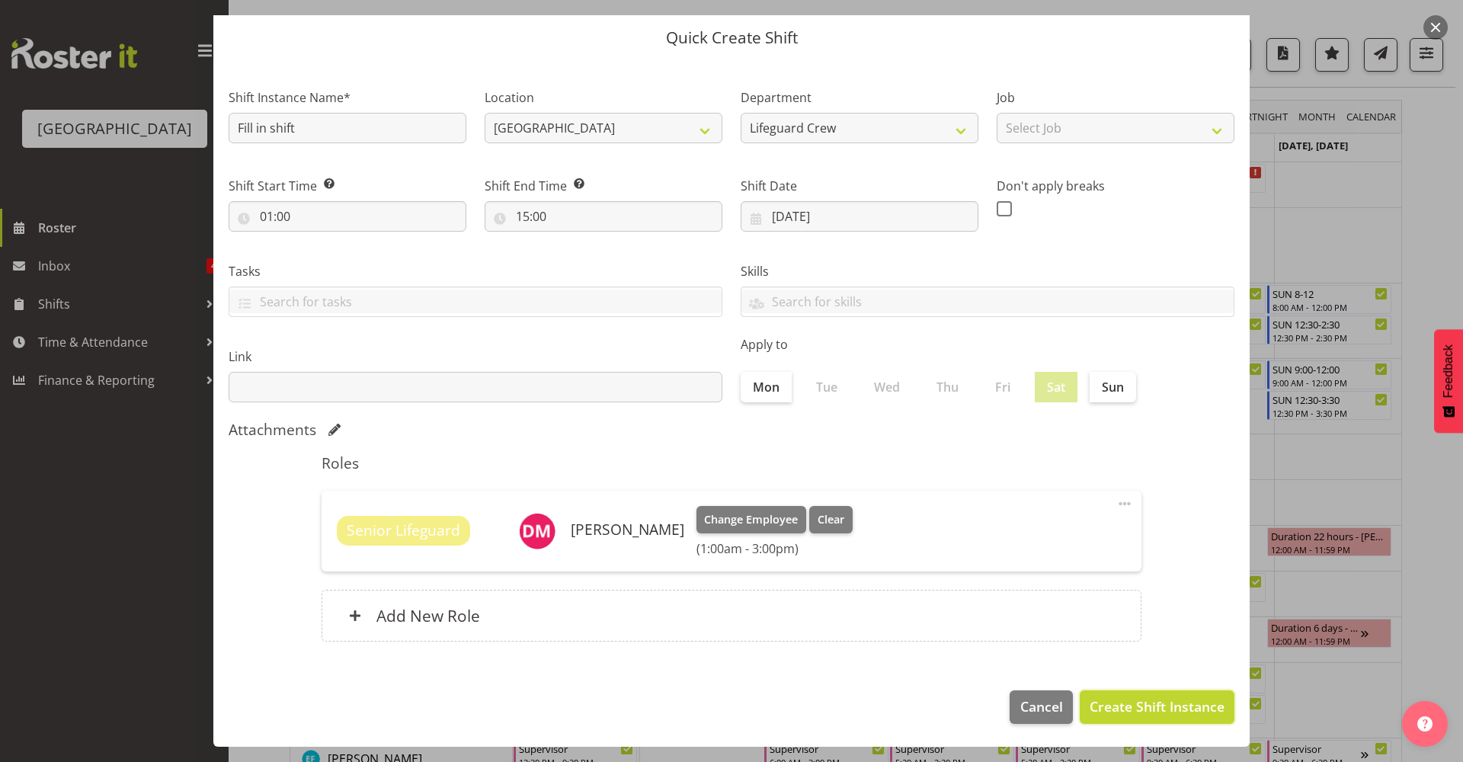
click at [1203, 710] on span "Create Shift Instance" at bounding box center [1157, 707] width 135 height 20
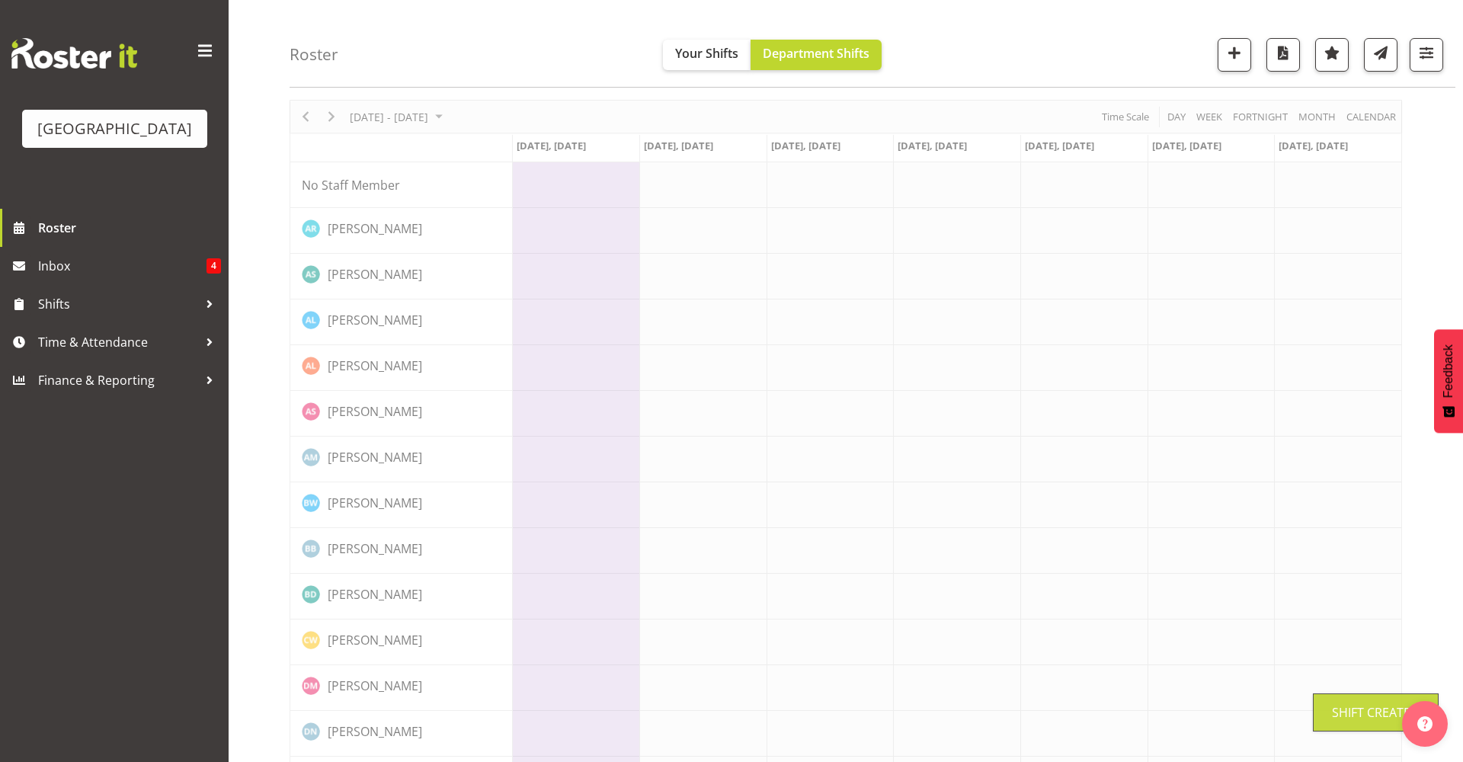
scroll to position [0, 0]
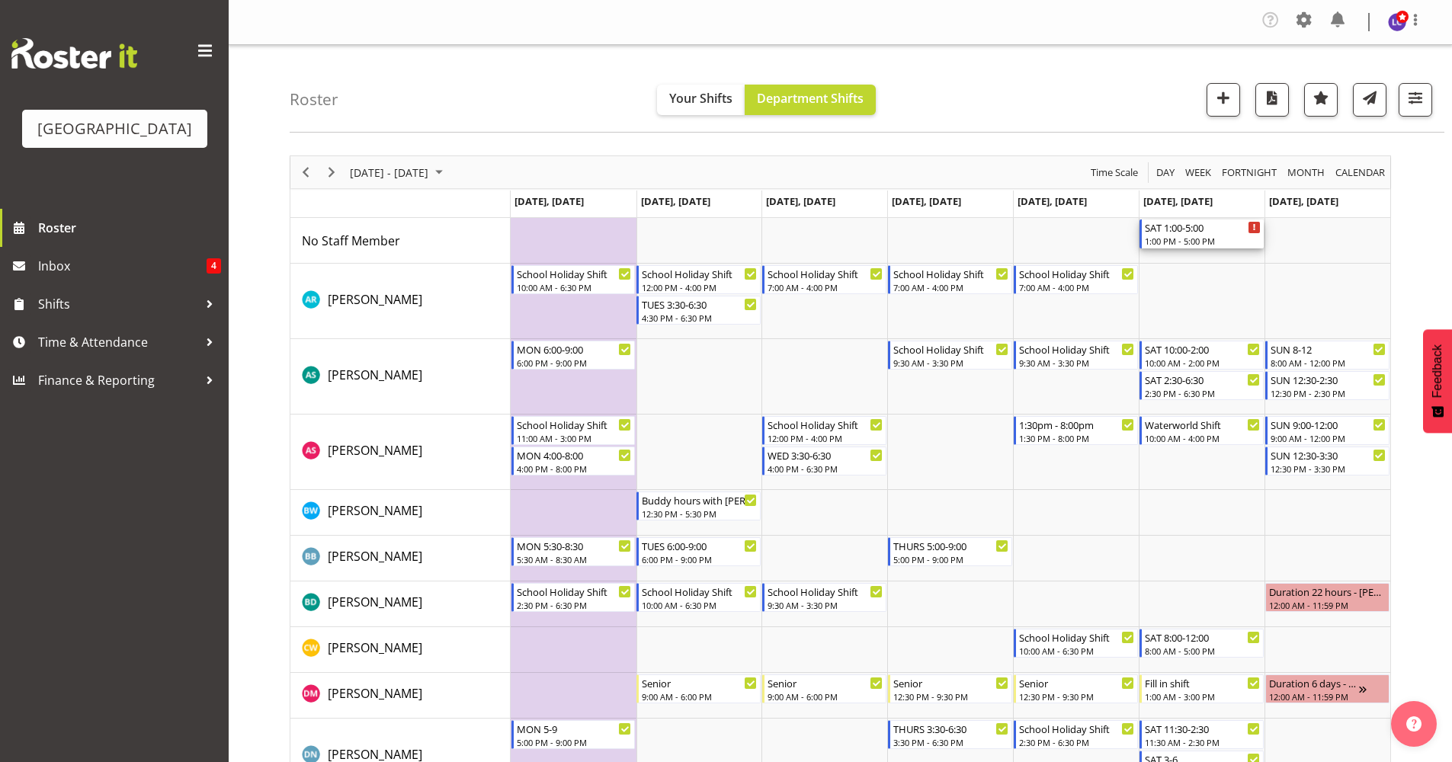
click at [1213, 227] on div "SAT 1:00-5:00" at bounding box center [1203, 227] width 116 height 15
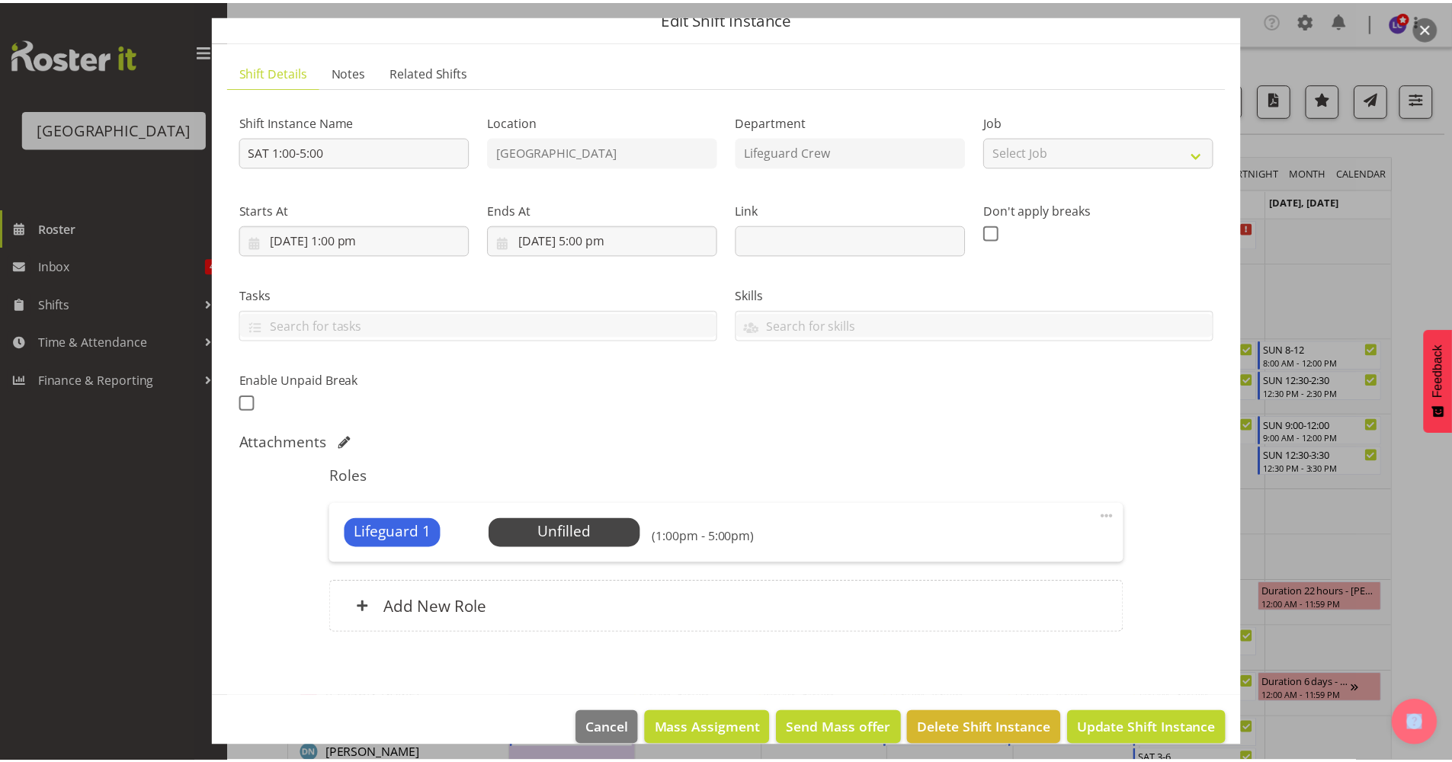
scroll to position [88, 0]
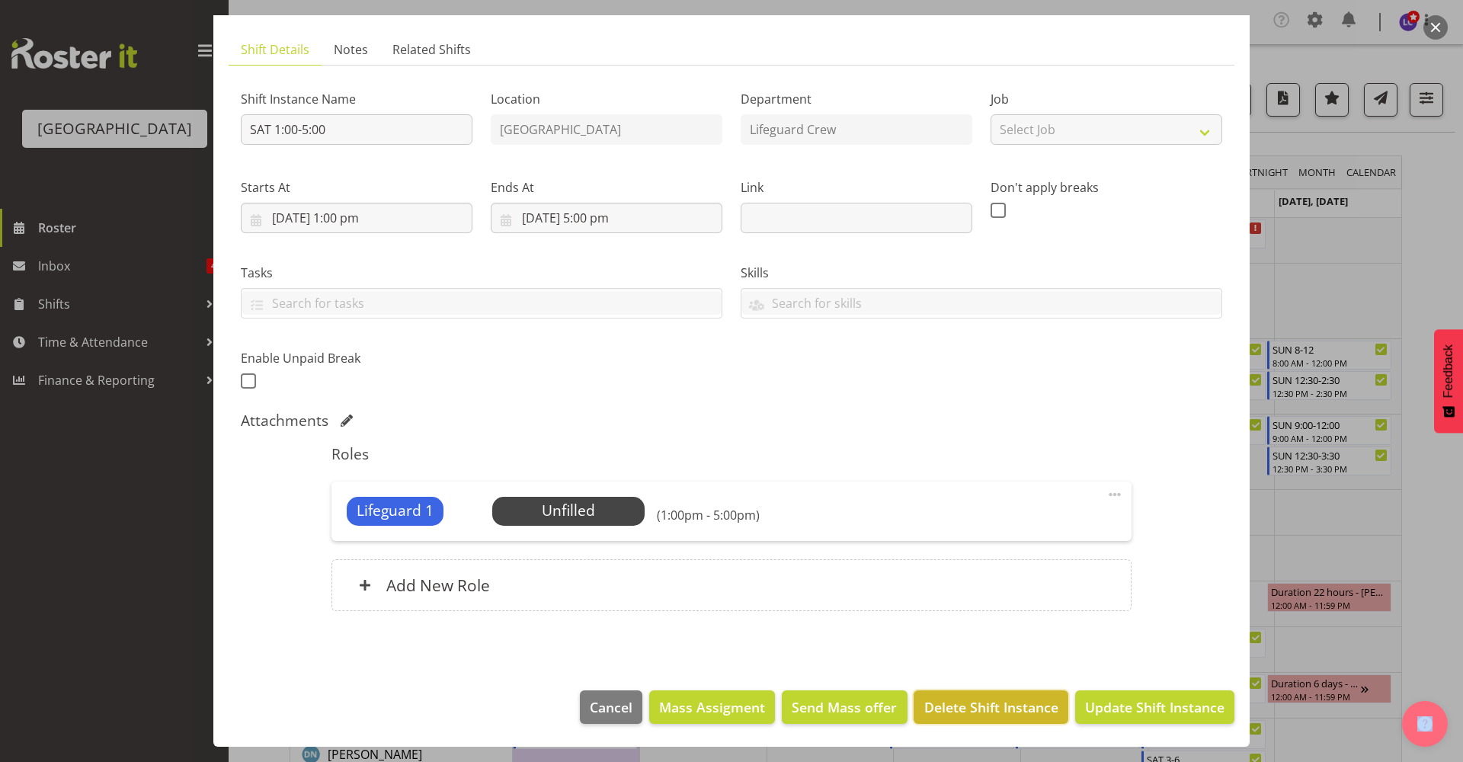
click at [1011, 710] on span "Delete Shift Instance" at bounding box center [992, 707] width 134 height 20
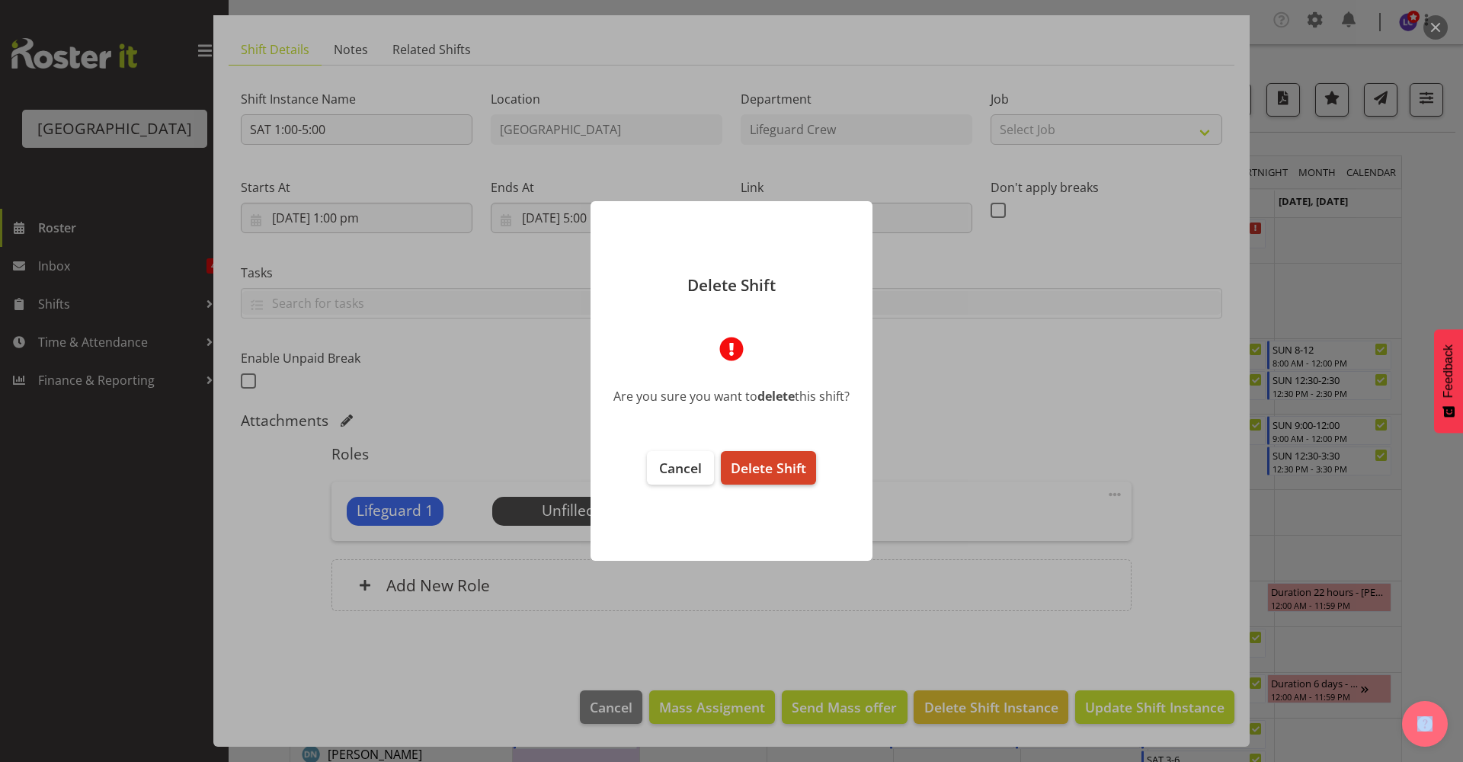
click at [780, 456] on button "Delete Shift" at bounding box center [768, 468] width 95 height 34
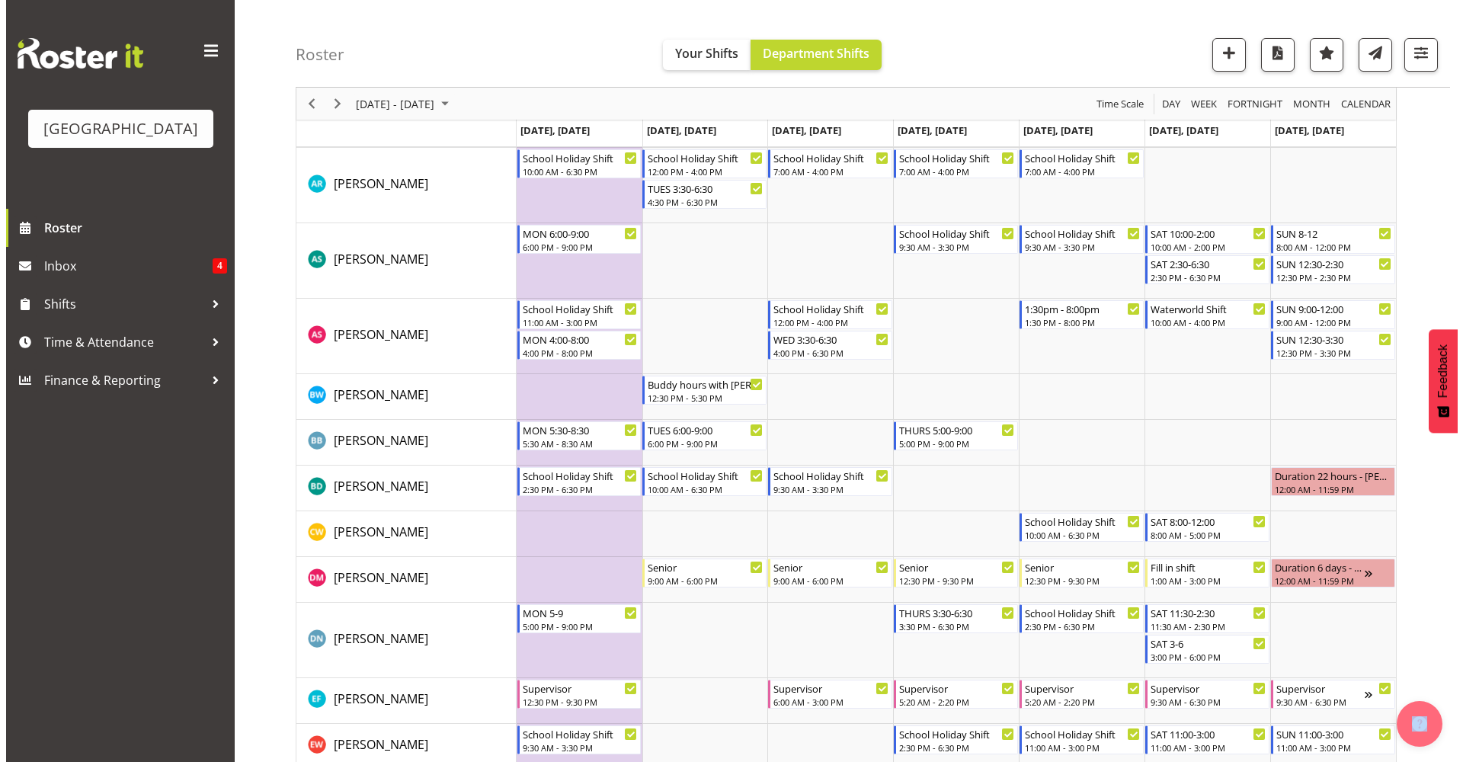
scroll to position [0, 0]
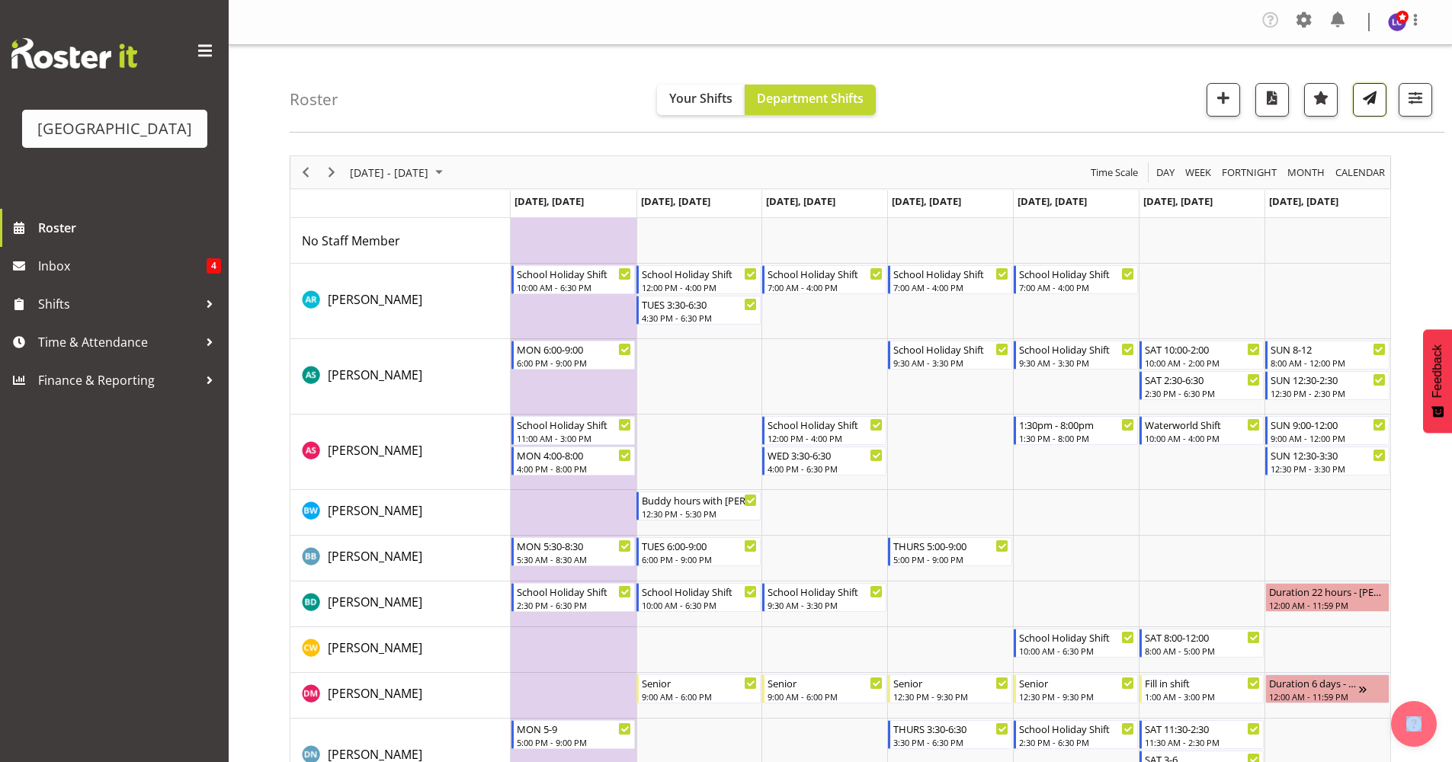
click at [1369, 103] on span "button" at bounding box center [1370, 98] width 20 height 20
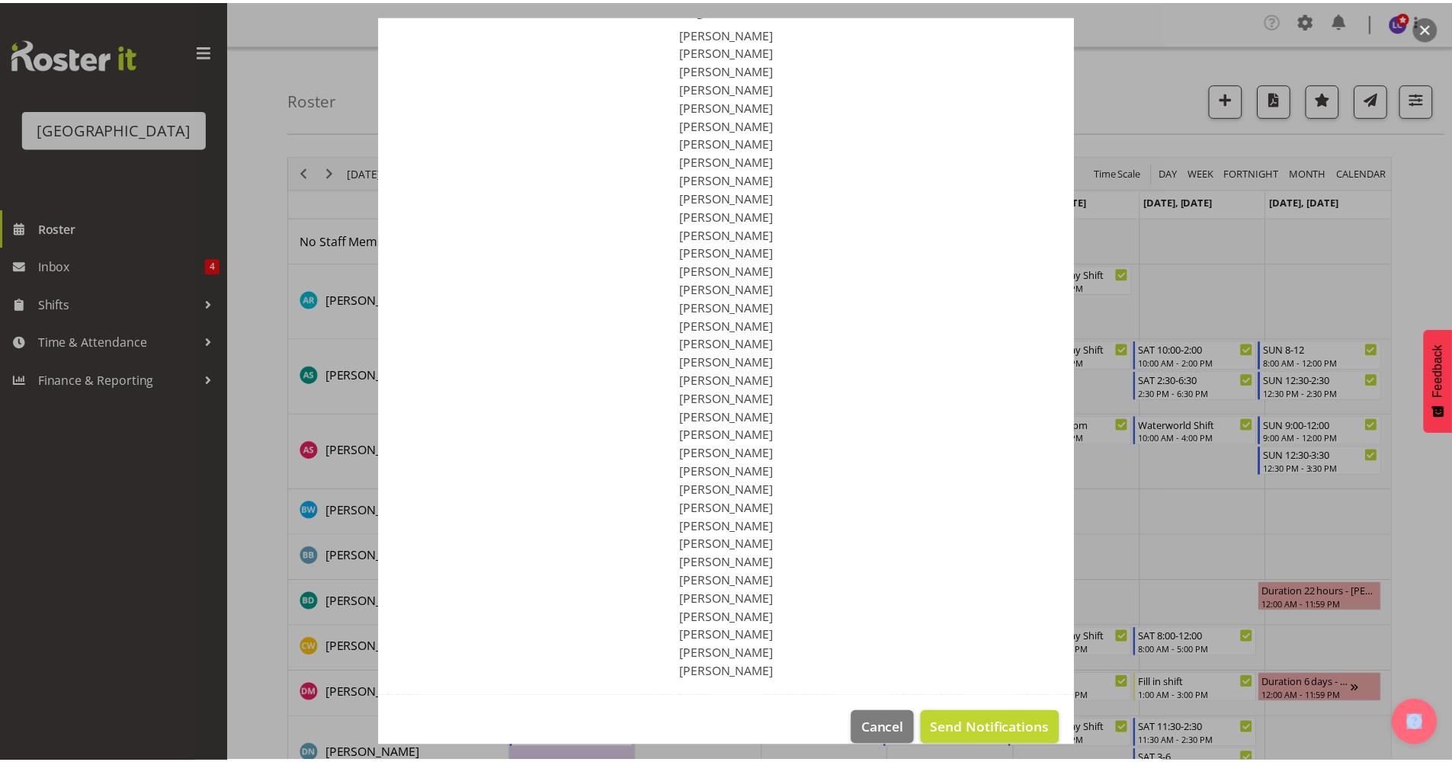
scroll to position [164, 0]
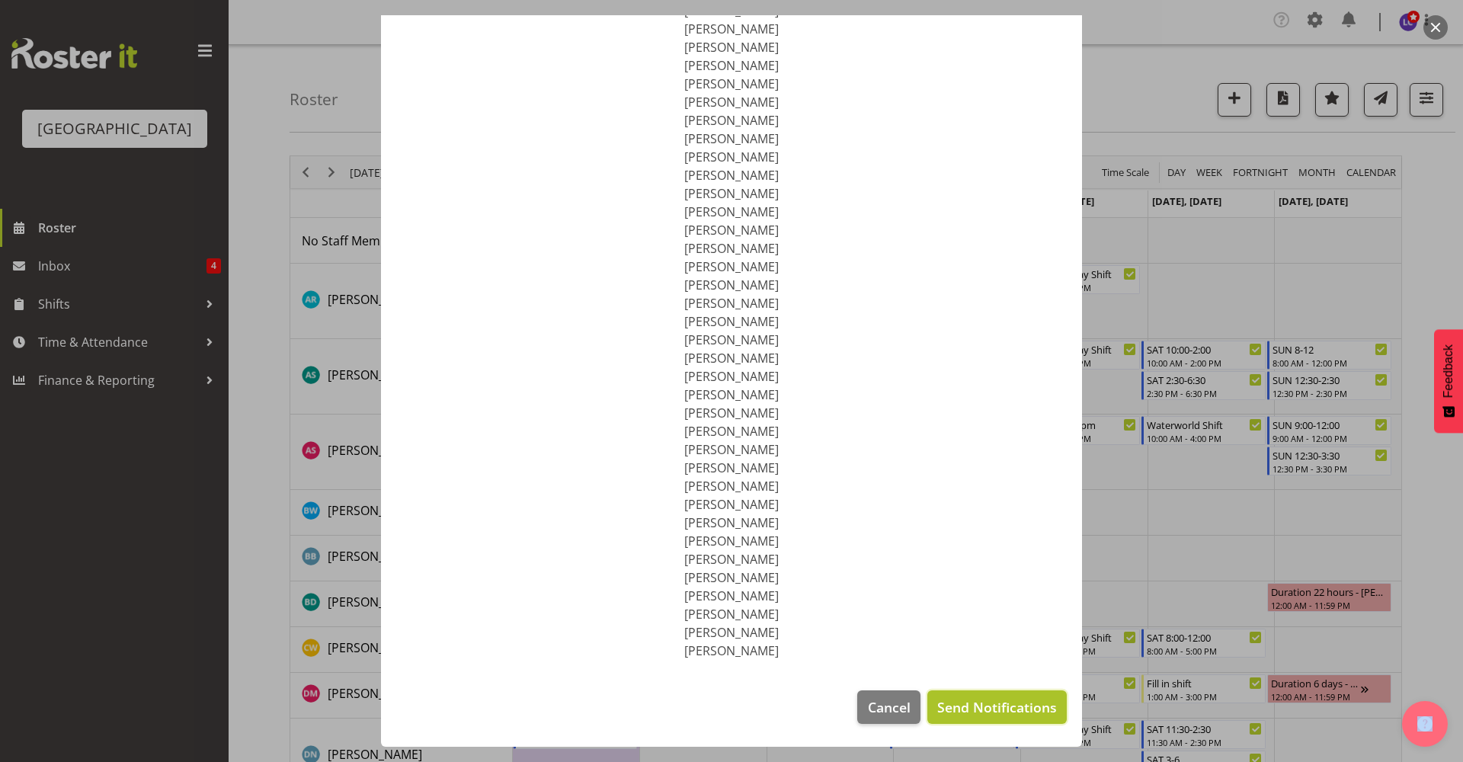
click at [957, 699] on span "Send Notifications" at bounding box center [998, 707] width 120 height 20
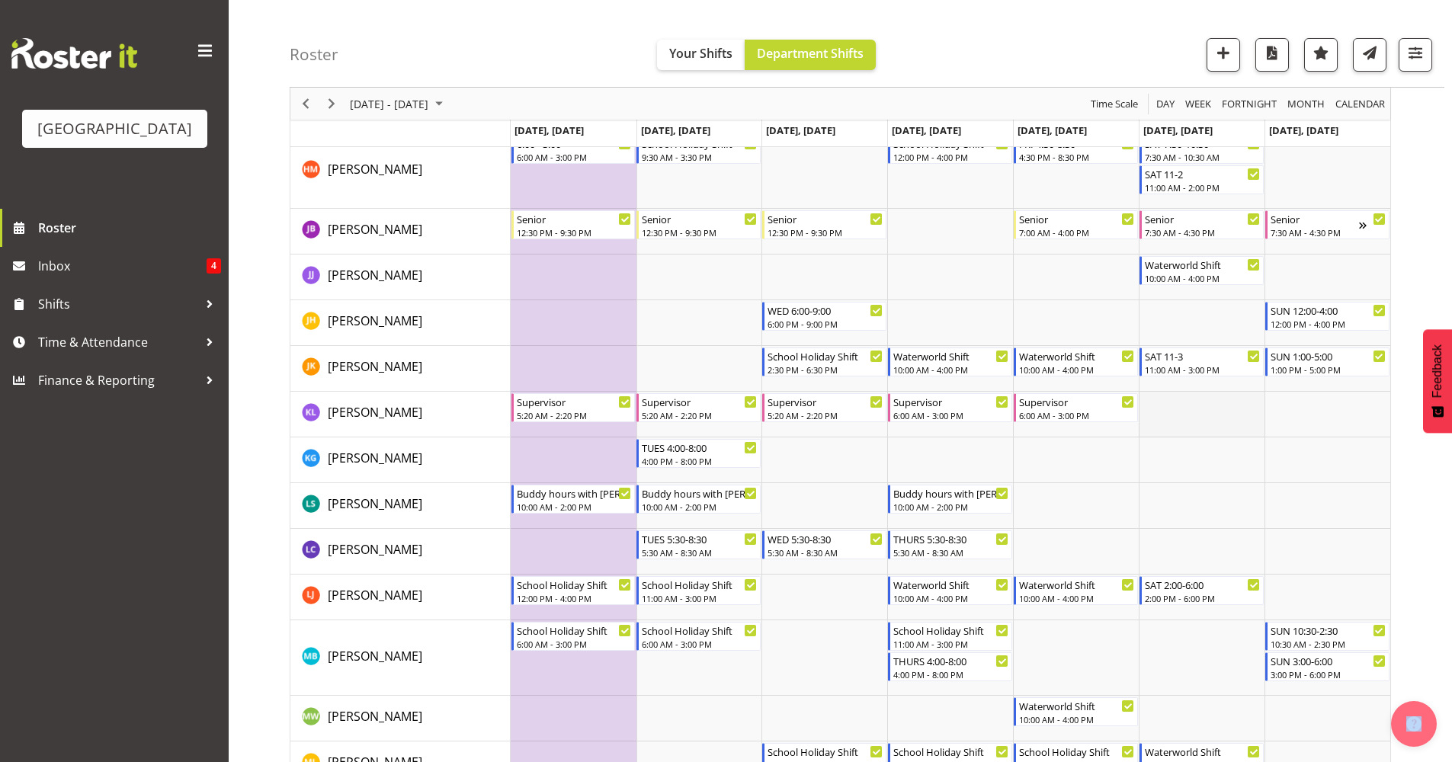
scroll to position [0, 0]
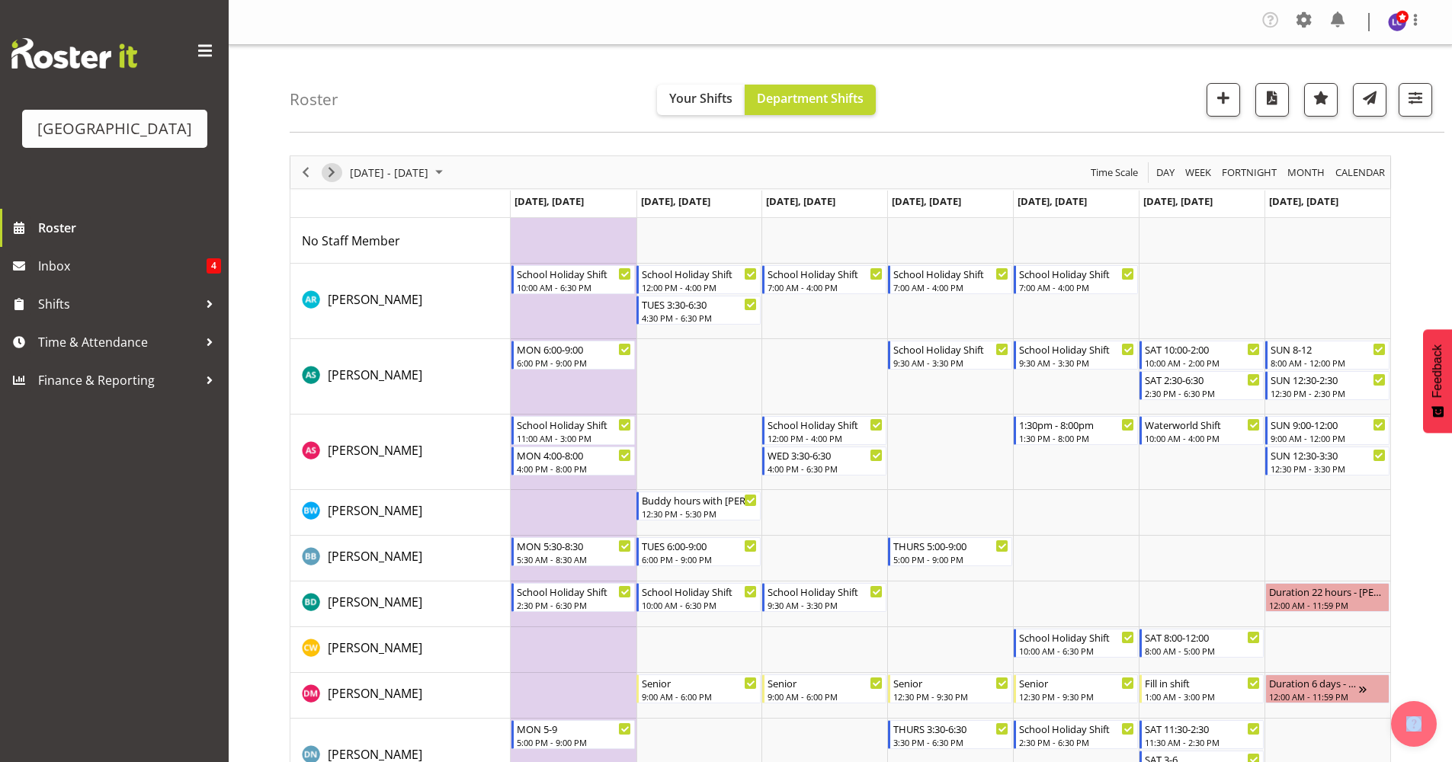
click at [331, 170] on span "Next" at bounding box center [331, 172] width 18 height 19
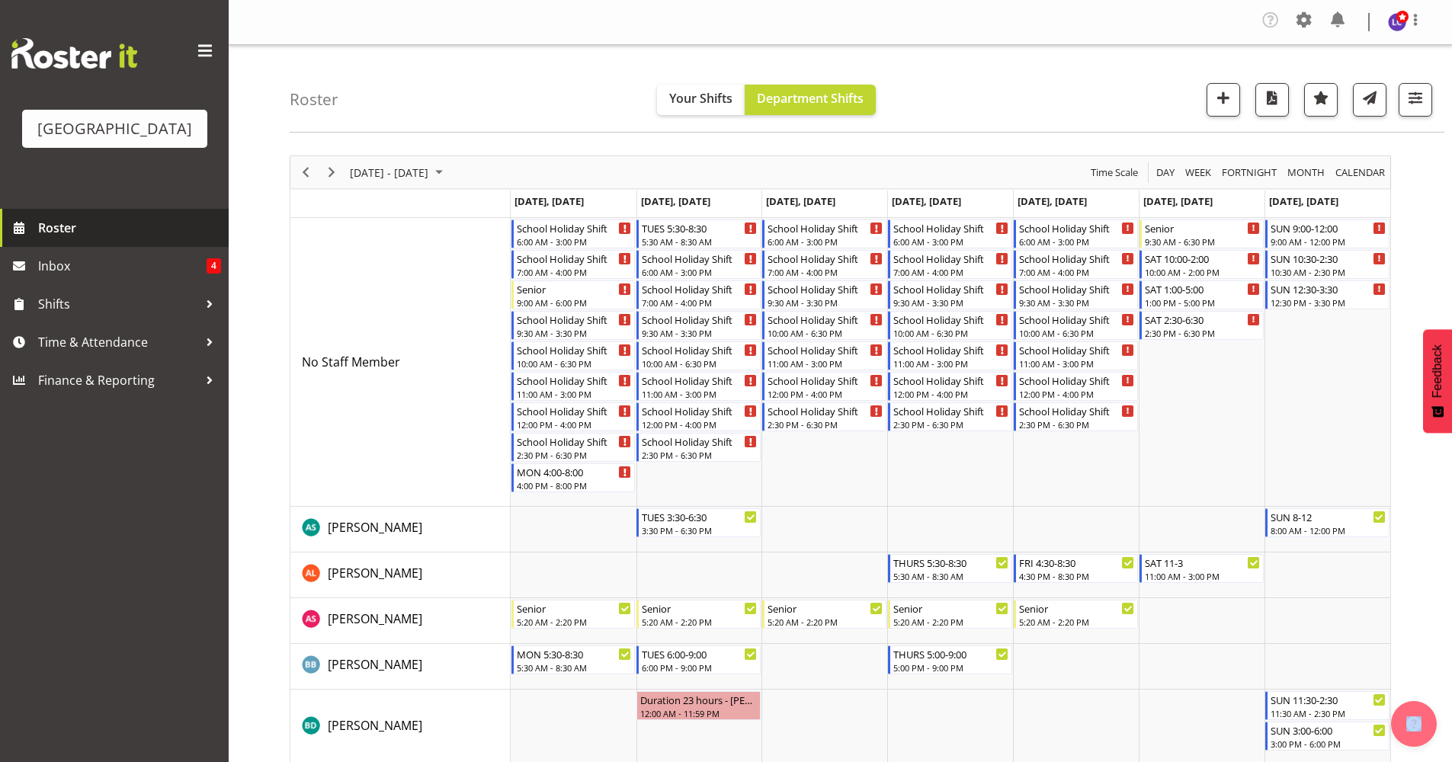
click at [81, 233] on span "Roster" at bounding box center [129, 227] width 183 height 23
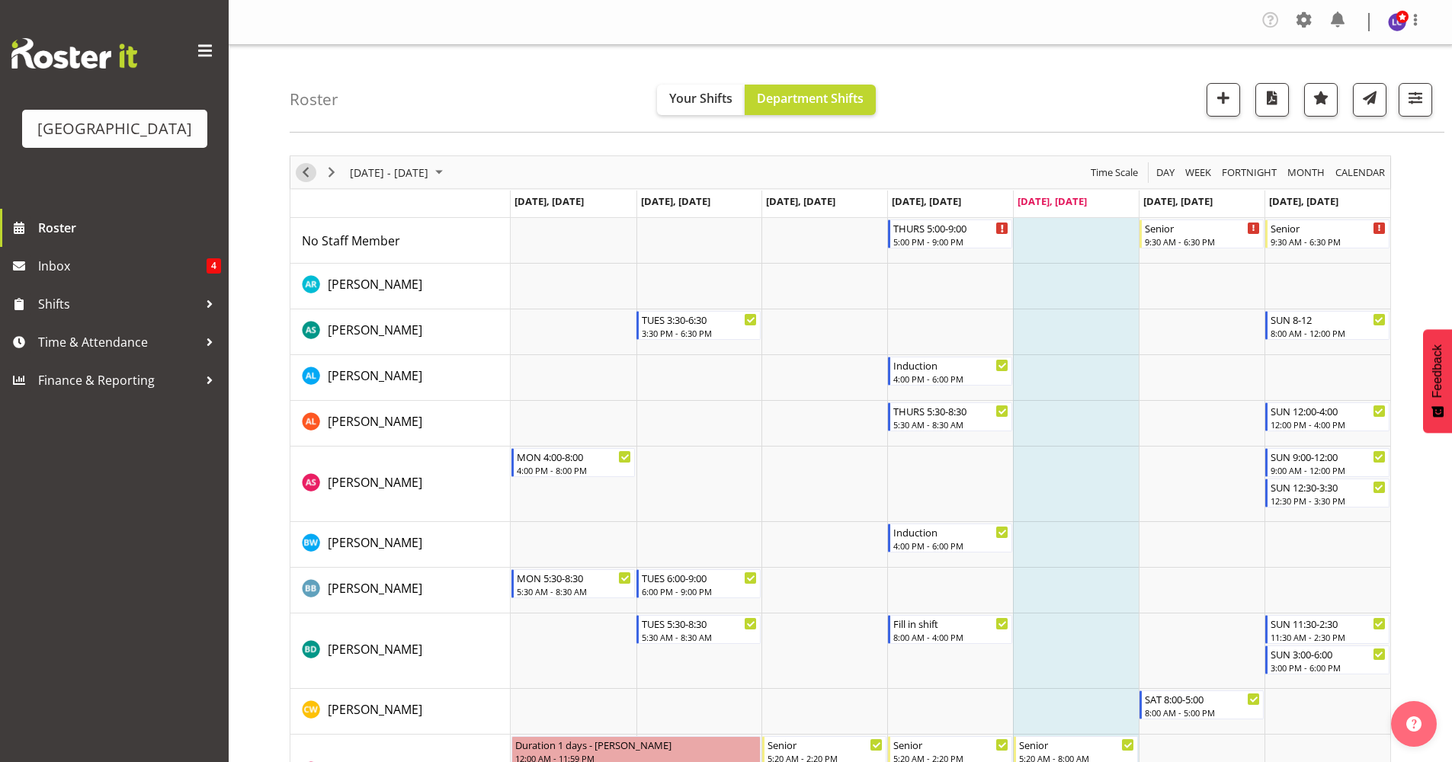
click at [300, 172] on span "Previous" at bounding box center [306, 172] width 18 height 19
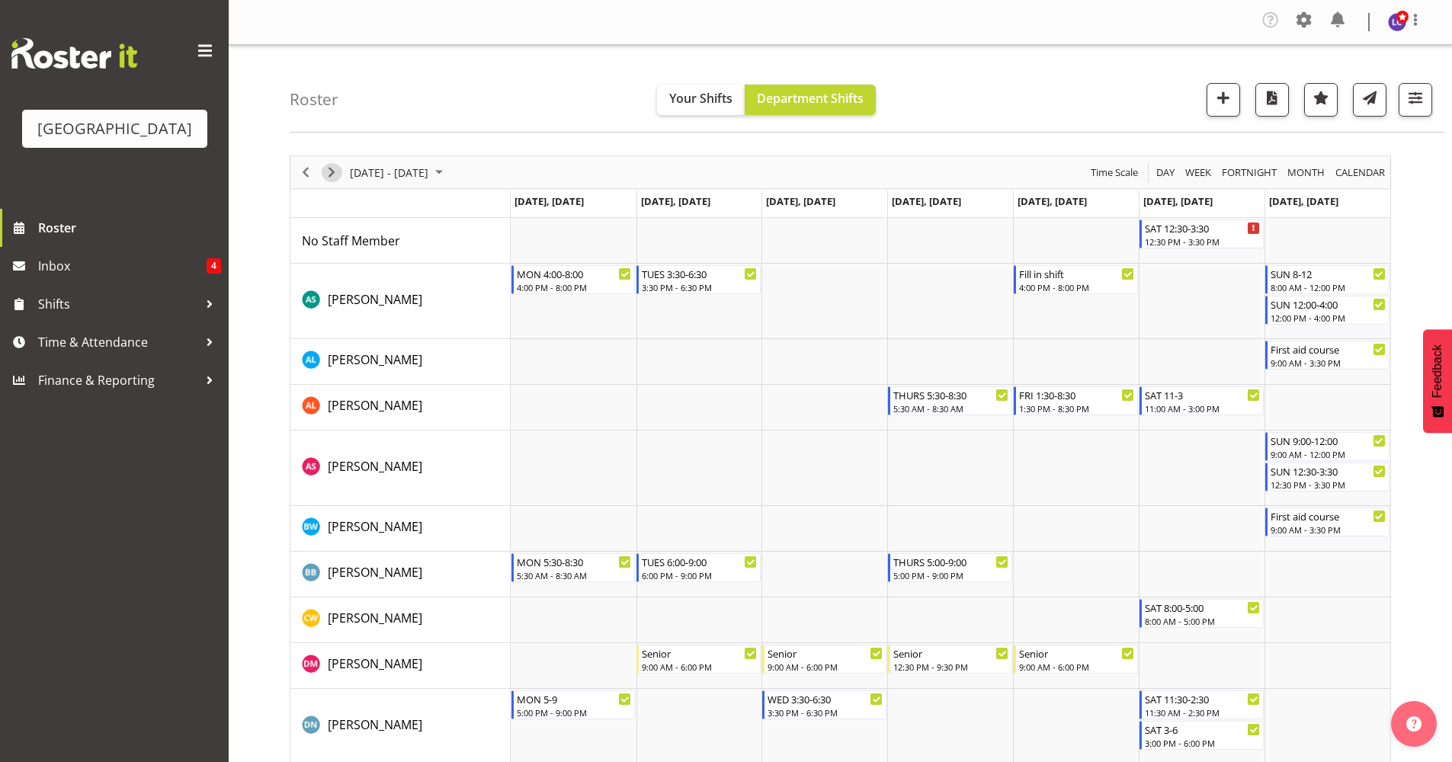
click at [333, 168] on span "Next" at bounding box center [331, 172] width 18 height 19
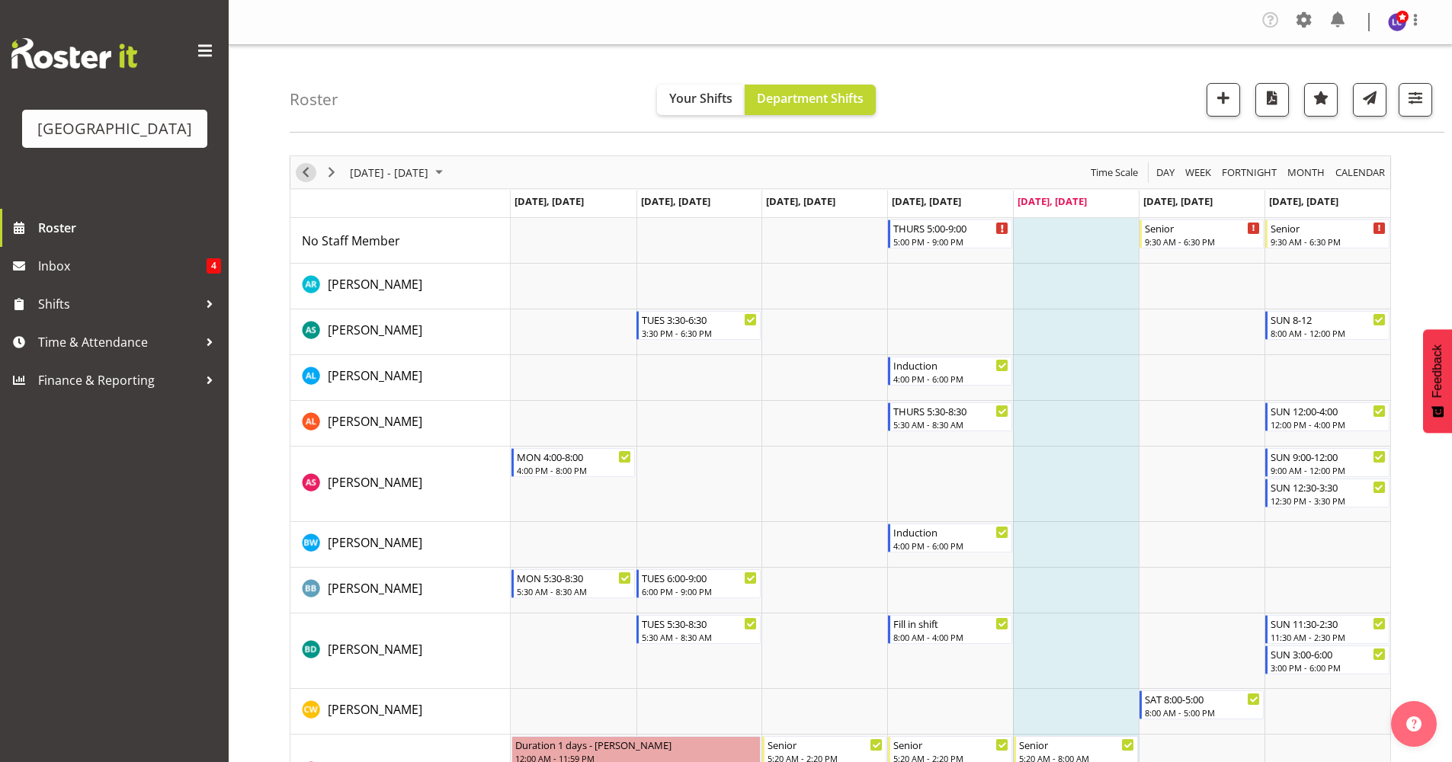
click at [297, 172] on span "Previous" at bounding box center [306, 172] width 18 height 19
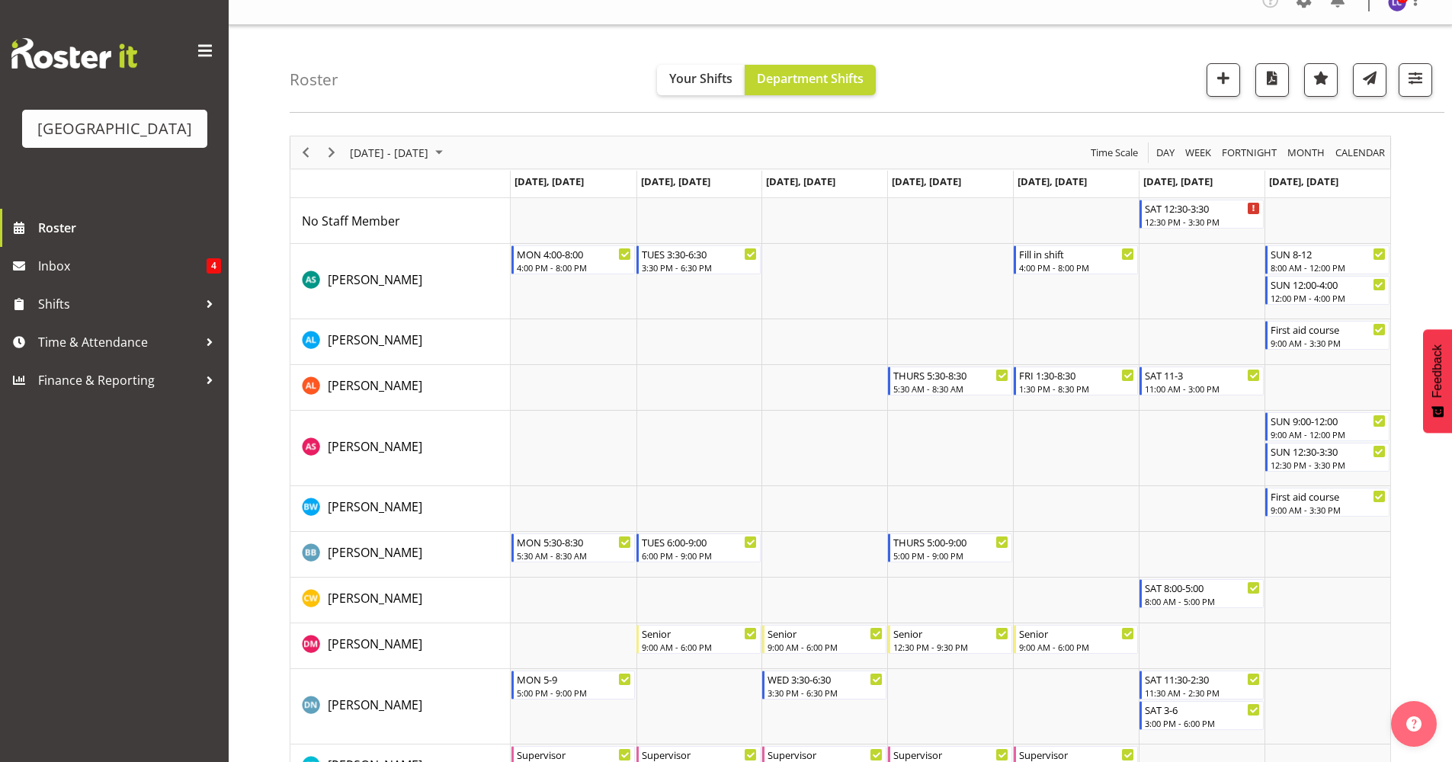
scroll to position [22, 0]
click at [334, 153] on span "Next" at bounding box center [331, 150] width 18 height 19
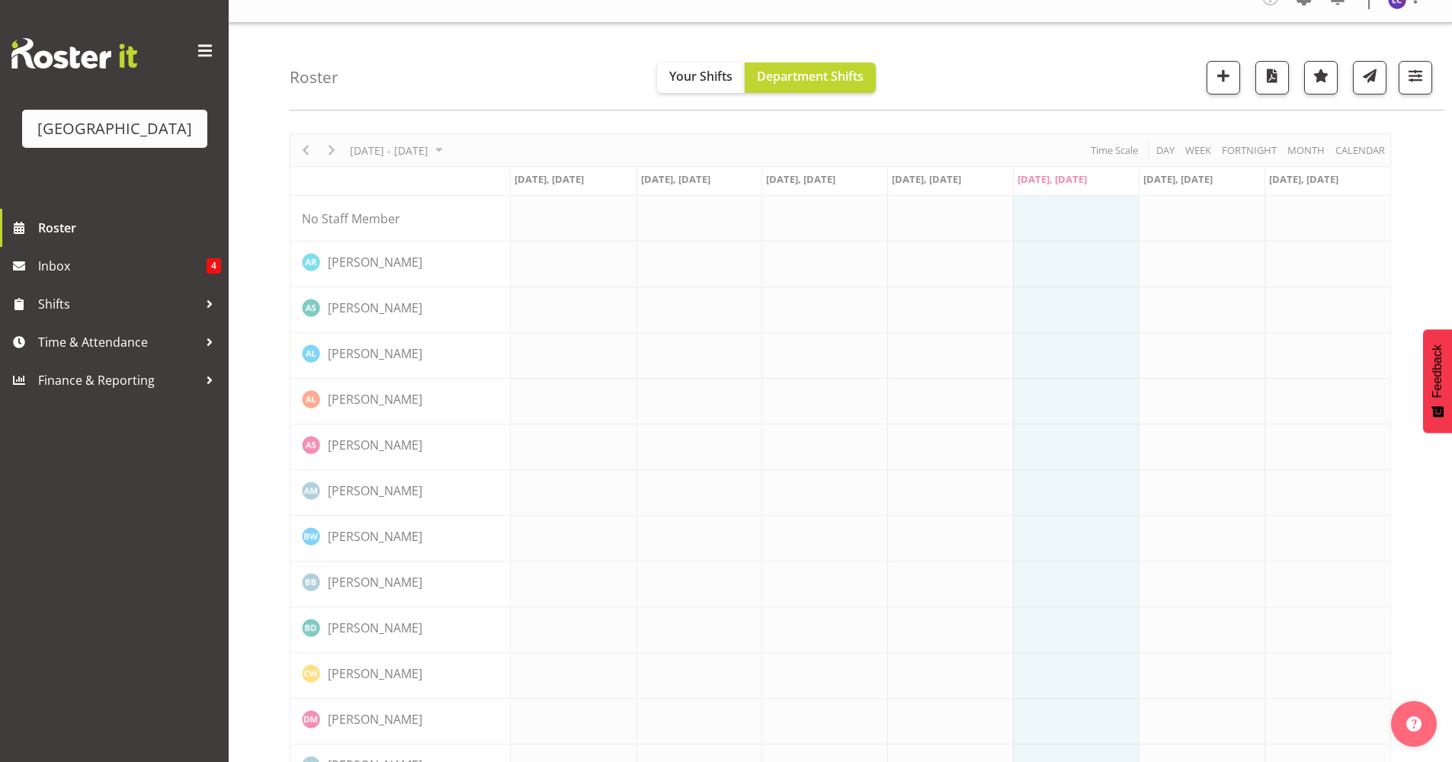
scroll to position [0, 0]
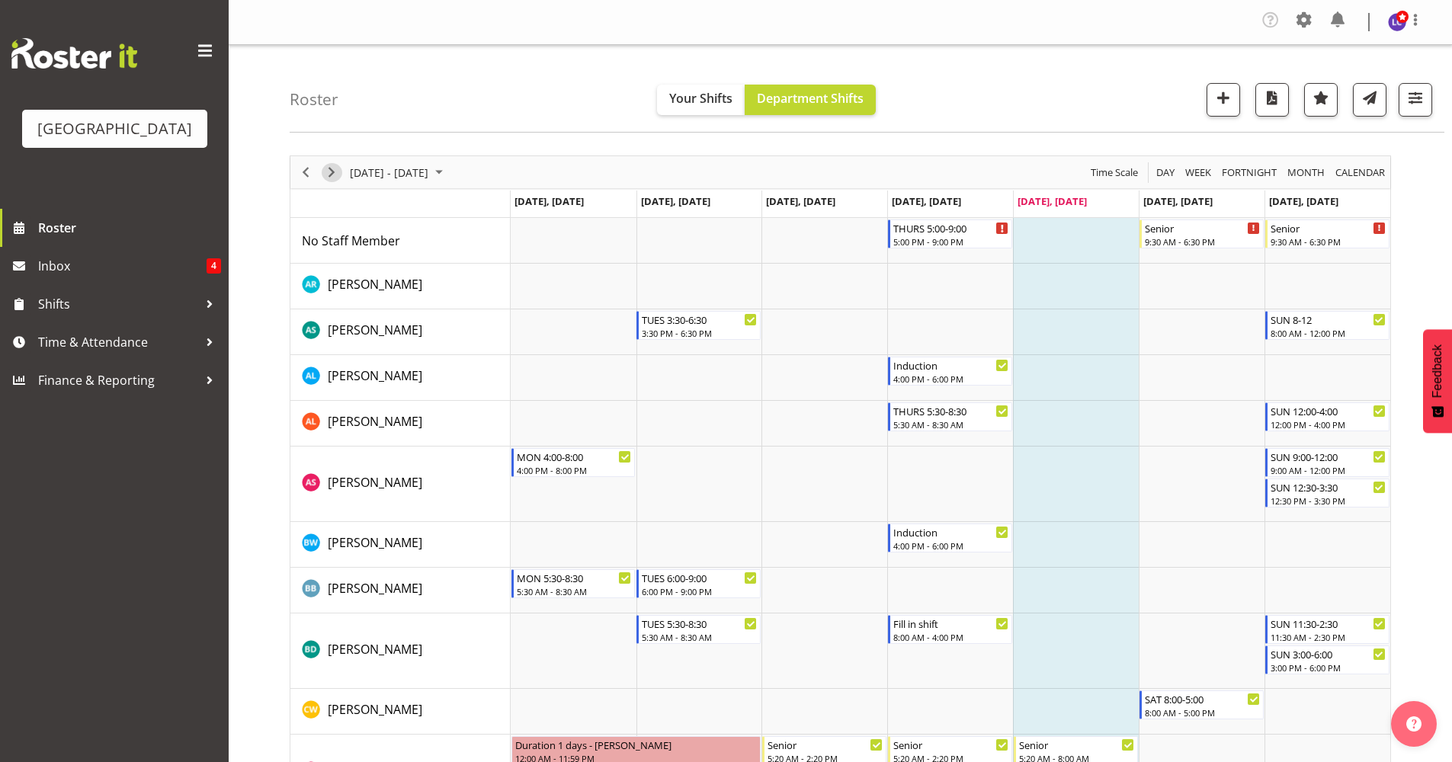
click at [332, 171] on span "Next" at bounding box center [331, 172] width 18 height 19
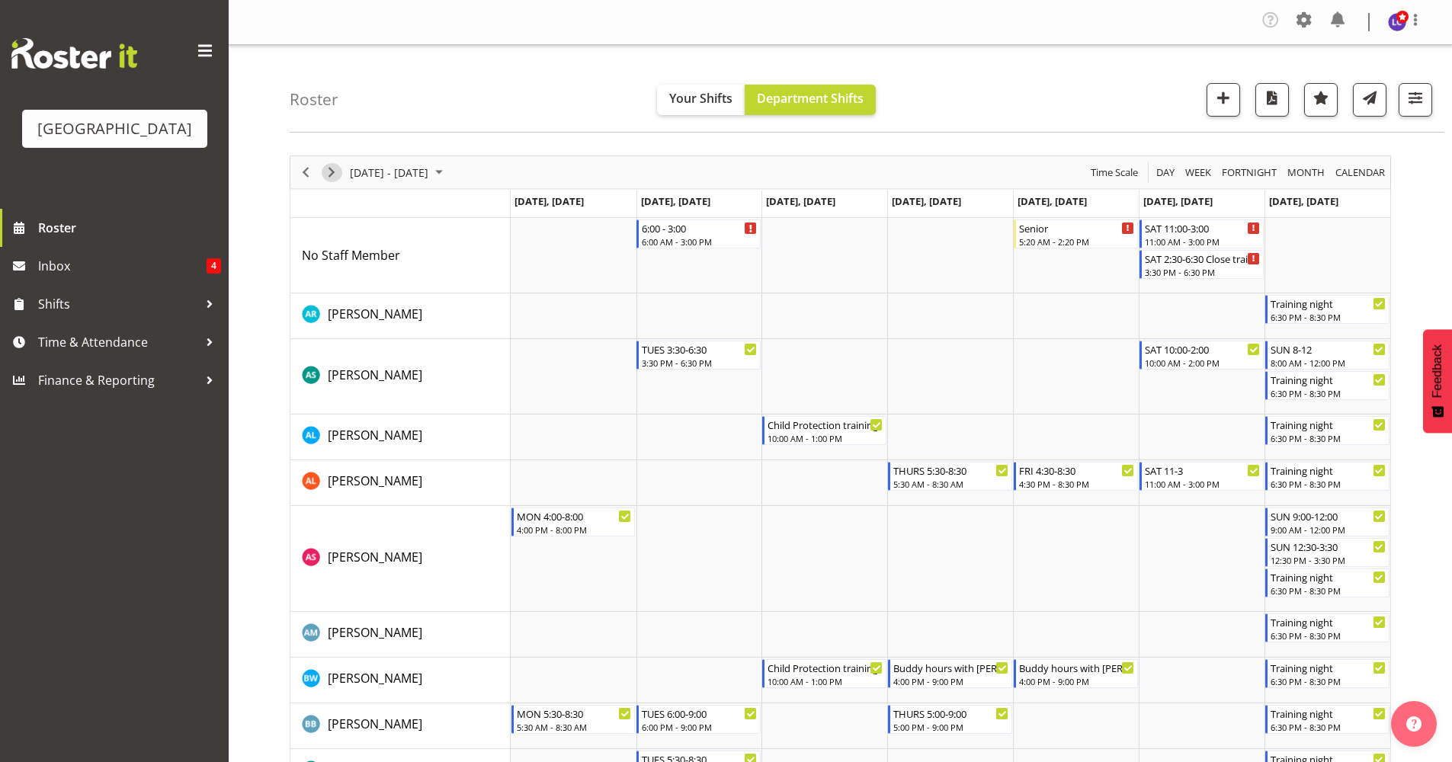
click at [331, 174] on span "Next" at bounding box center [331, 172] width 18 height 19
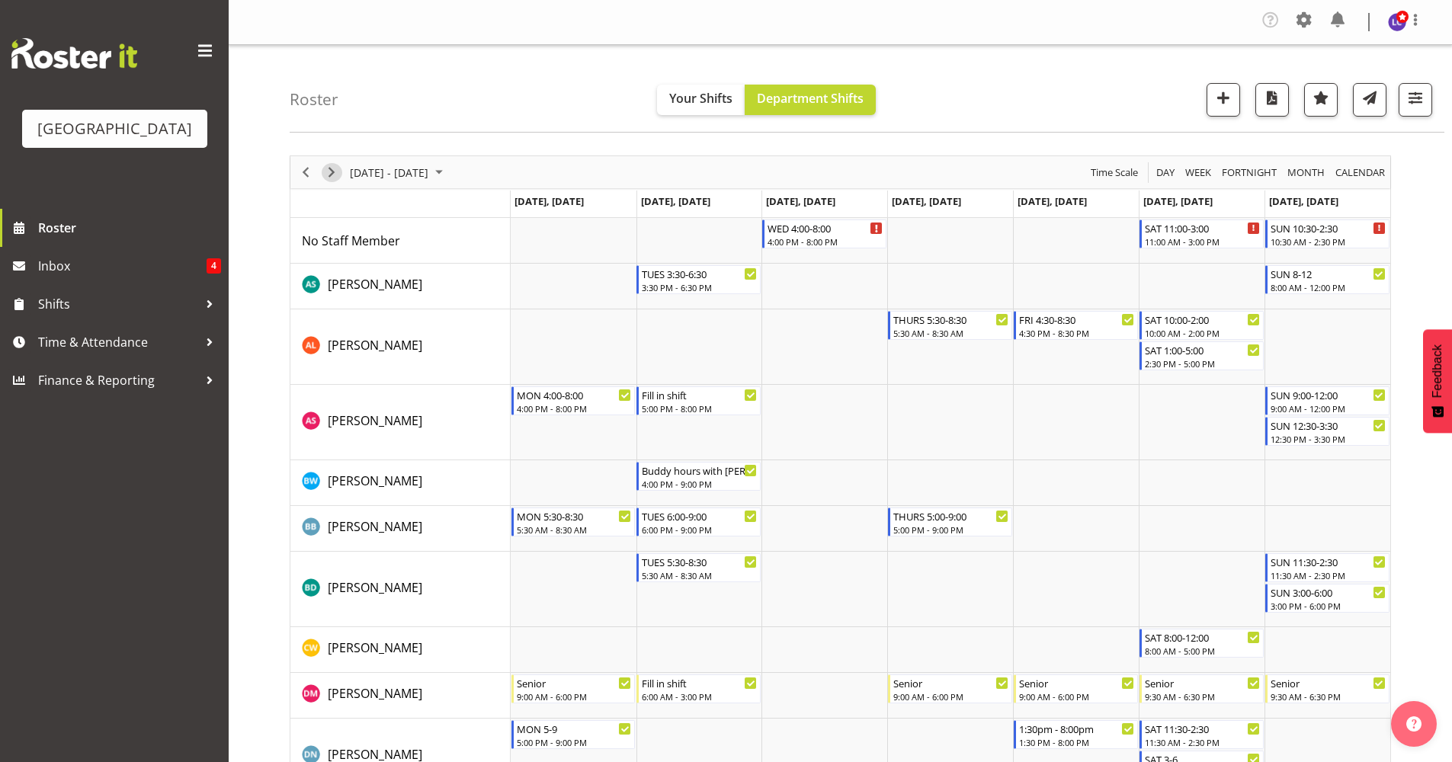
click at [329, 165] on span "Next" at bounding box center [331, 172] width 18 height 19
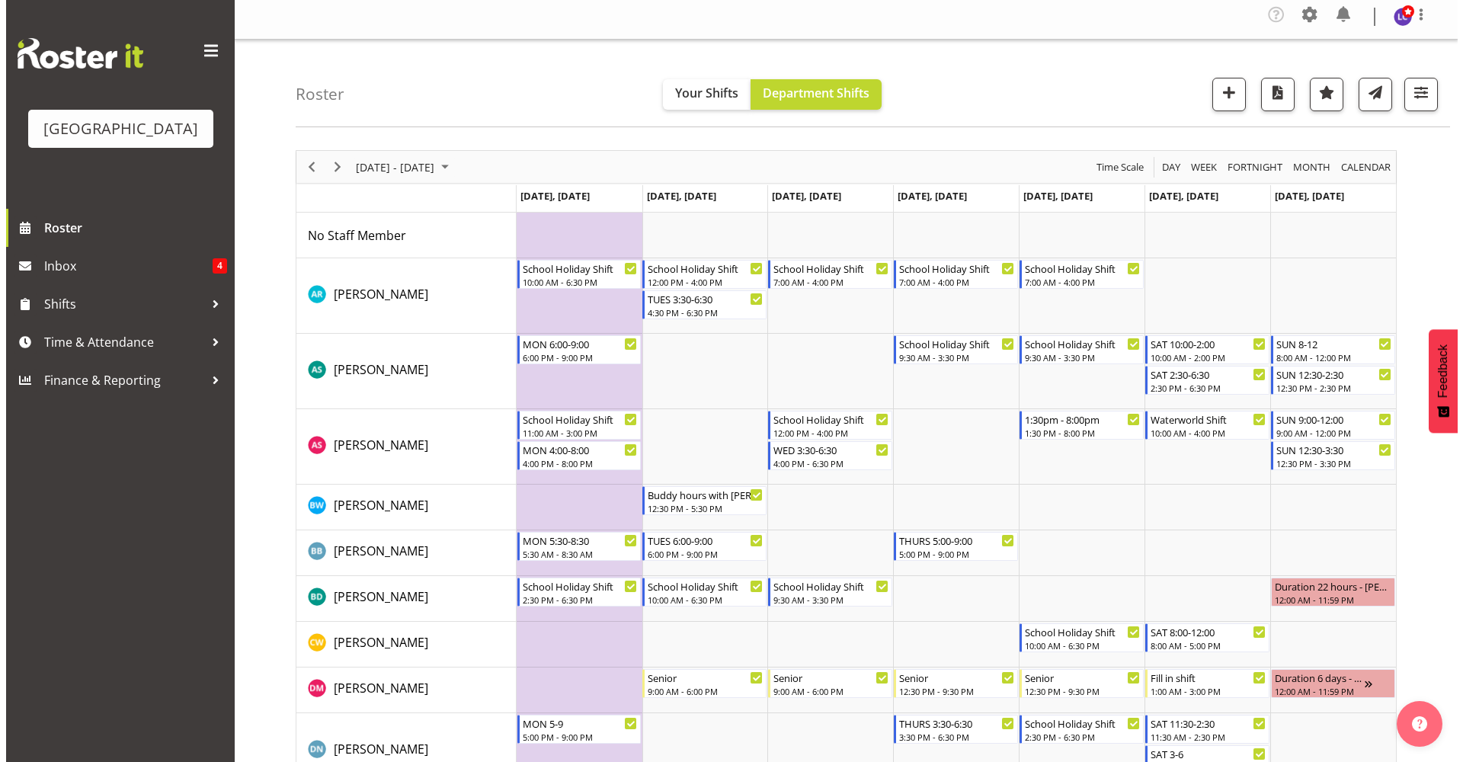
scroll to position [8, 0]
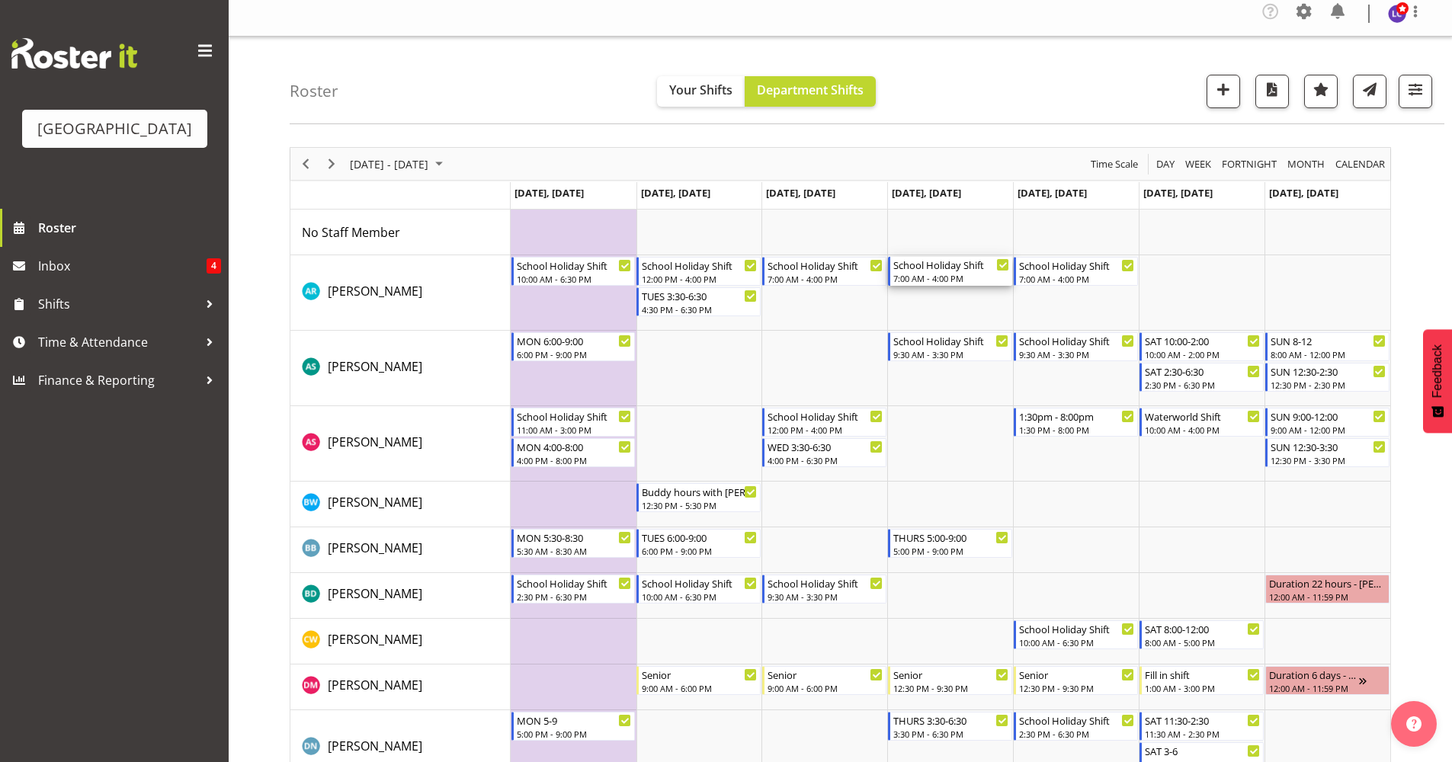
click at [953, 269] on div "School Holiday Shift" at bounding box center [951, 264] width 116 height 15
click at [0, 0] on div at bounding box center [0, 0] width 0 height 0
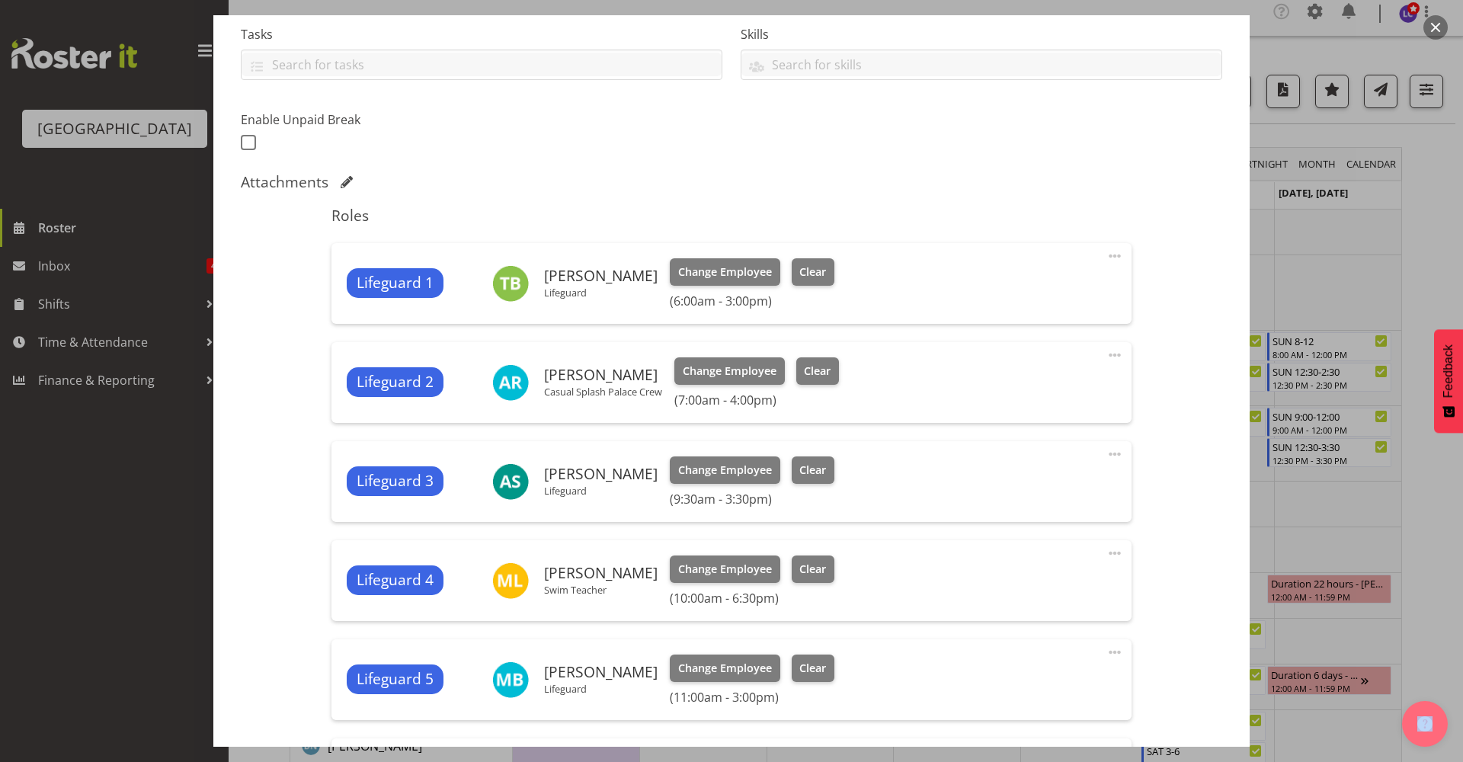
scroll to position [330, 0]
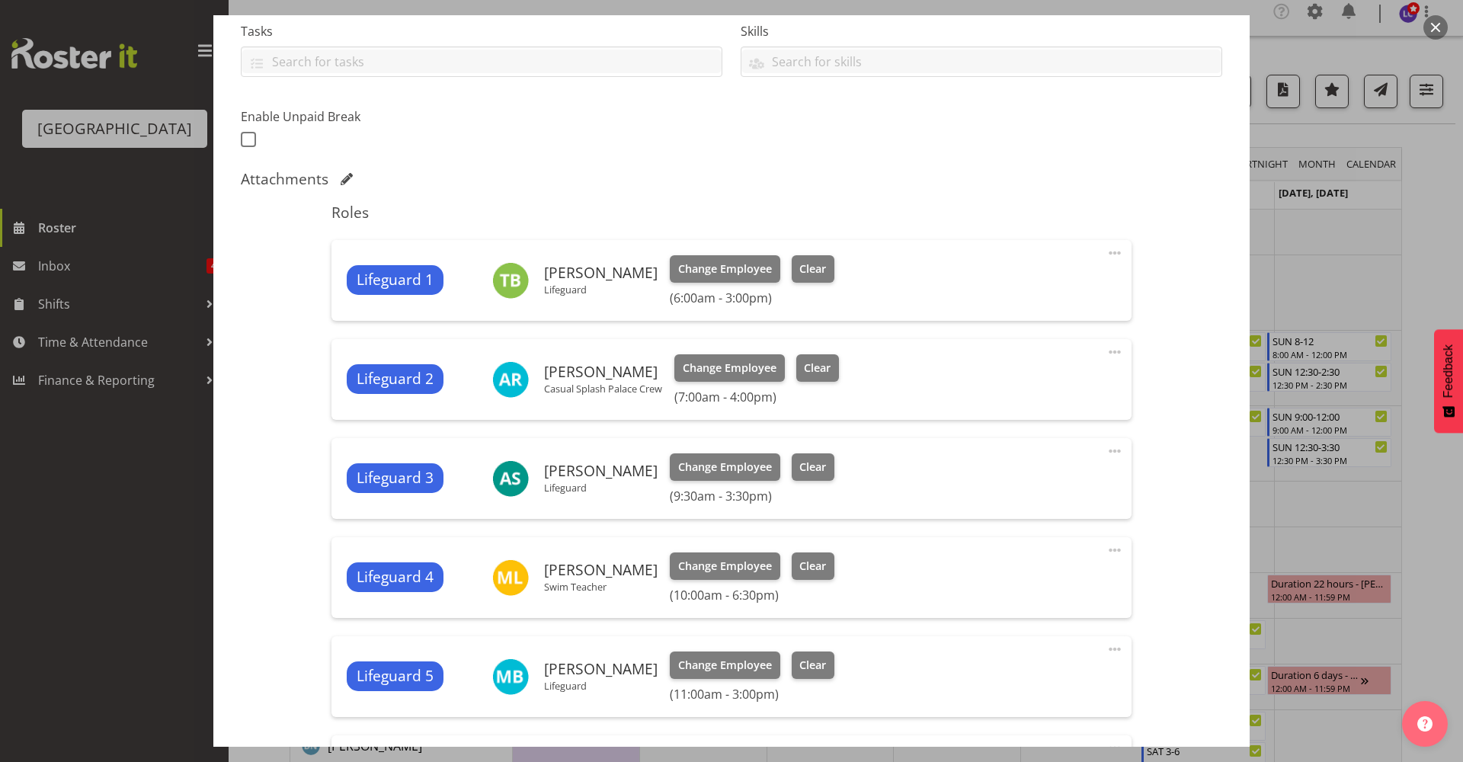
click at [681, 403] on div "Lifeguard 2 Addison Robertson Casual Splash Palace Crew Change Employee Clear (…" at bounding box center [731, 379] width 769 height 50
click at [1111, 353] on span at bounding box center [1115, 352] width 18 height 18
click at [1056, 388] on link "Edit" at bounding box center [1051, 388] width 146 height 27
select select "8"
select select "2025"
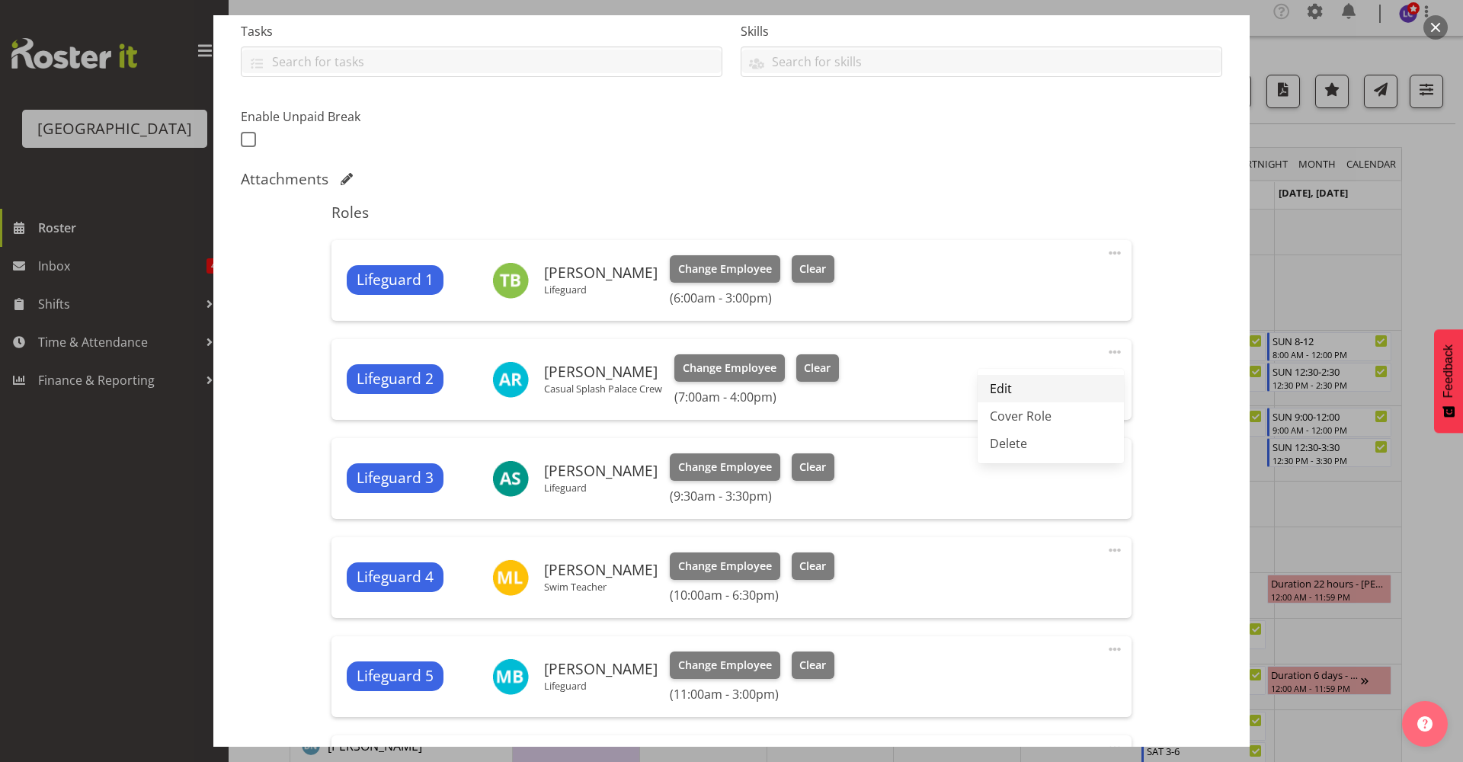
select select "7"
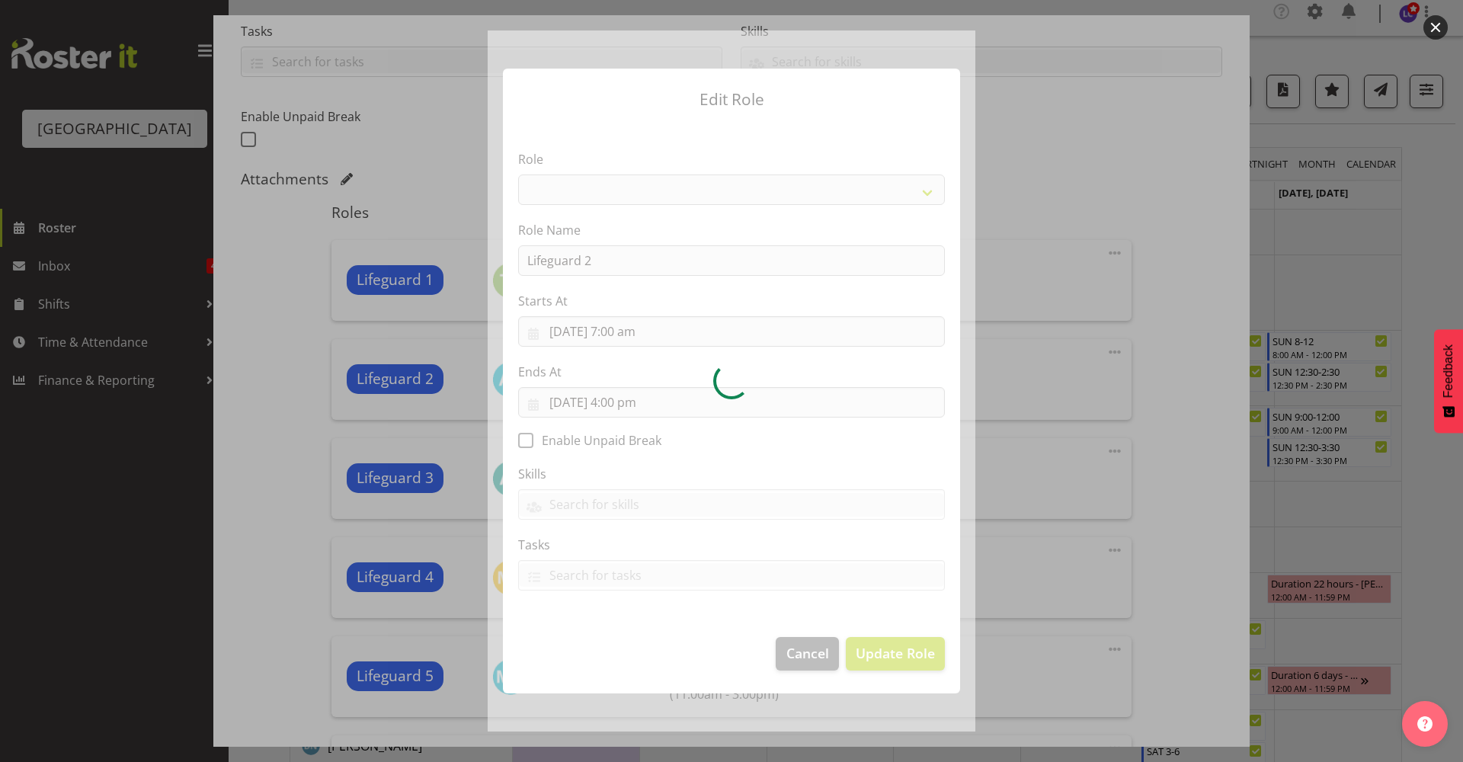
select select "96"
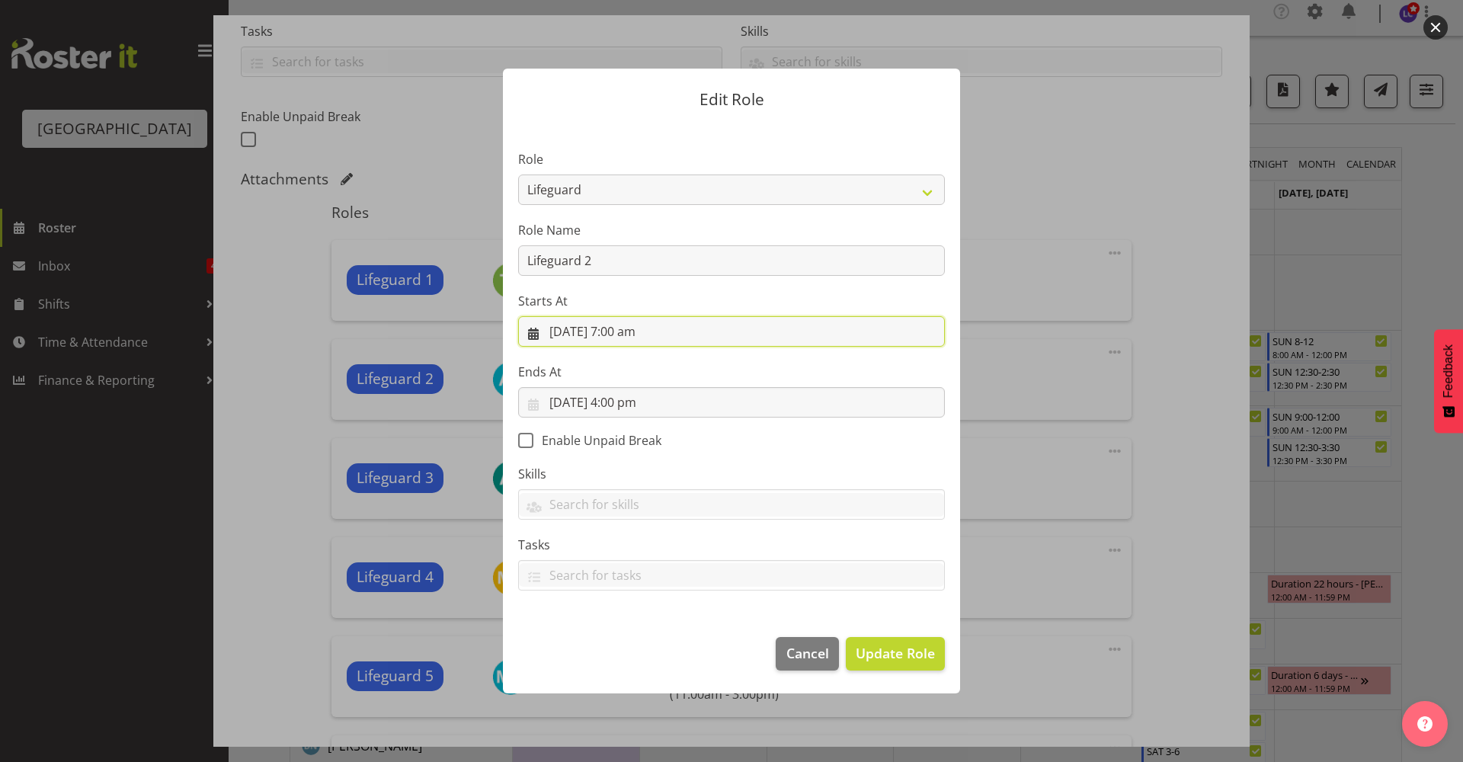
click at [649, 341] on input "25/09/2025, 7:00 am" at bounding box center [731, 331] width 427 height 30
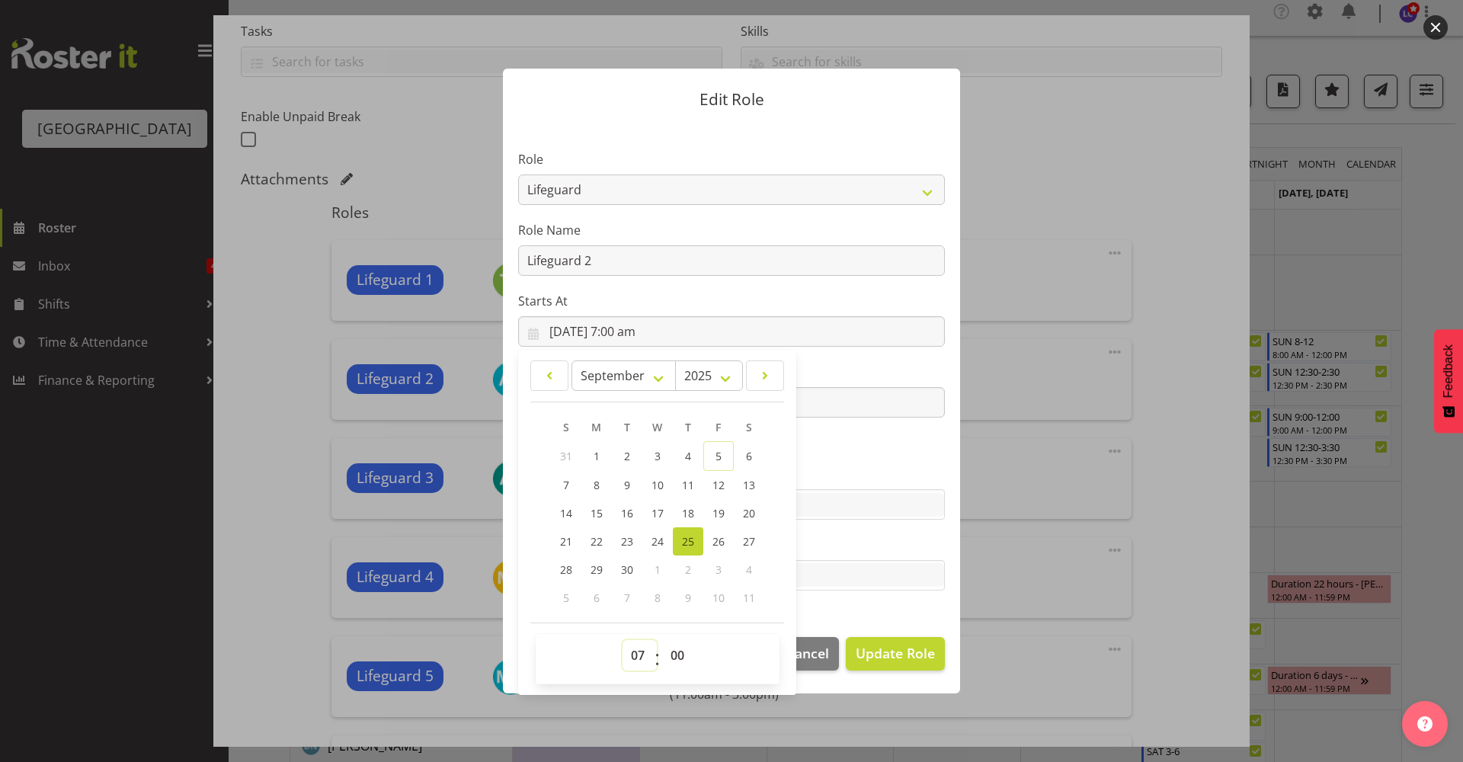
click at [635, 659] on select "00 01 02 03 04 05 06 07 08 09 10 11 12 13 14 15 16 17 18 19 20 21 22 23" at bounding box center [640, 655] width 34 height 30
select select "5"
click at [623, 640] on select "00 01 02 03 04 05 06 07 08 09 10 11 12 13 14 15 16 17 18 19 20 21 22 23" at bounding box center [640, 655] width 34 height 30
type input "25/09/2025, 5:00 am"
click at [671, 660] on select "00 01 02 03 04 05 06 07 08 09 10 11 12 13 14 15 16 17 18 19 20 21 22 23 24 25 2…" at bounding box center [679, 655] width 34 height 30
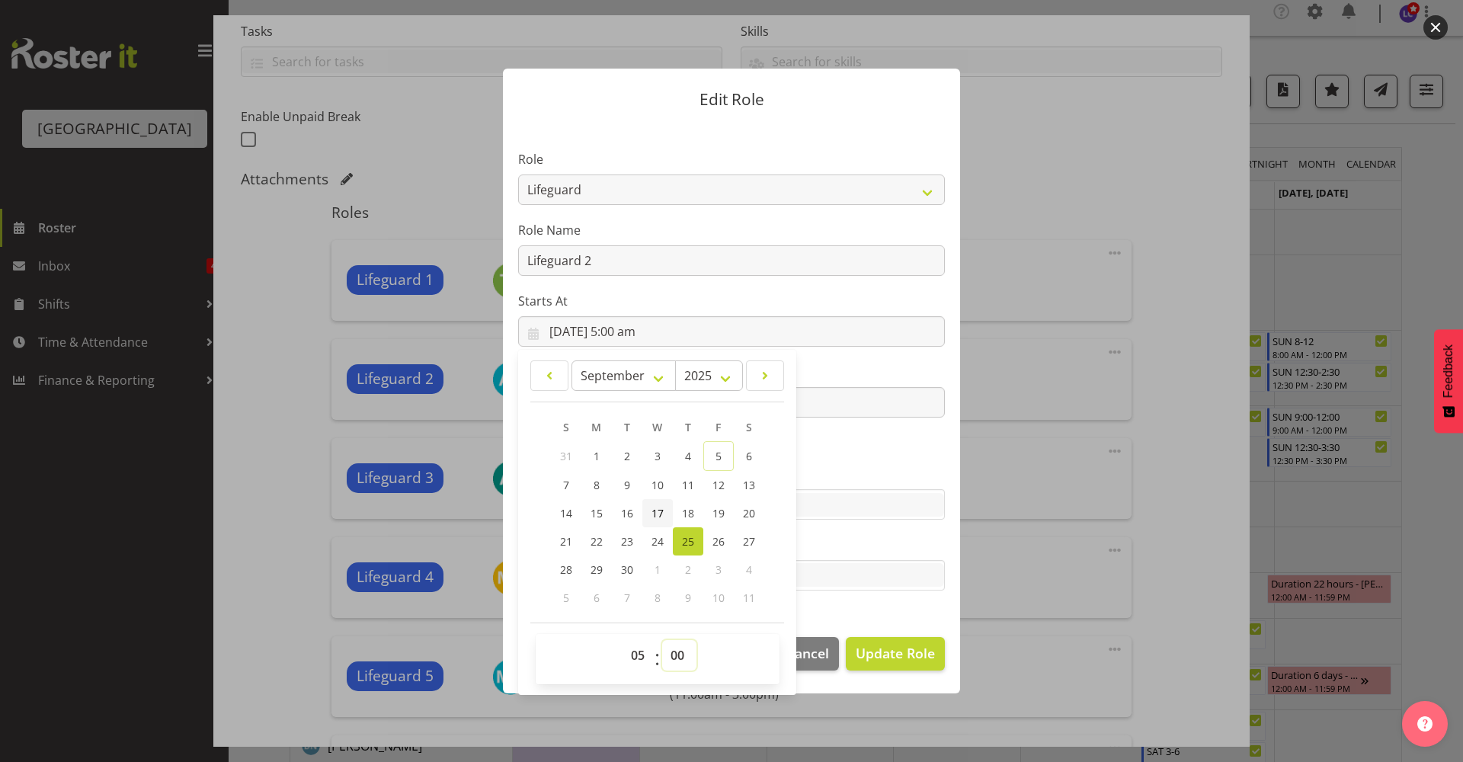
select select "30"
click at [662, 640] on select "00 01 02 03 04 05 06 07 08 09 10 11 12 13 14 15 16 17 18 19 20 21 22 23 24 25 2…" at bounding box center [679, 655] width 34 height 30
type input "25/09/2025, 5:30 am"
click at [878, 437] on section "Role Aquatic Customer Services Officer Cleaner - Splash Palace Facilties Mainte…" at bounding box center [731, 372] width 457 height 498
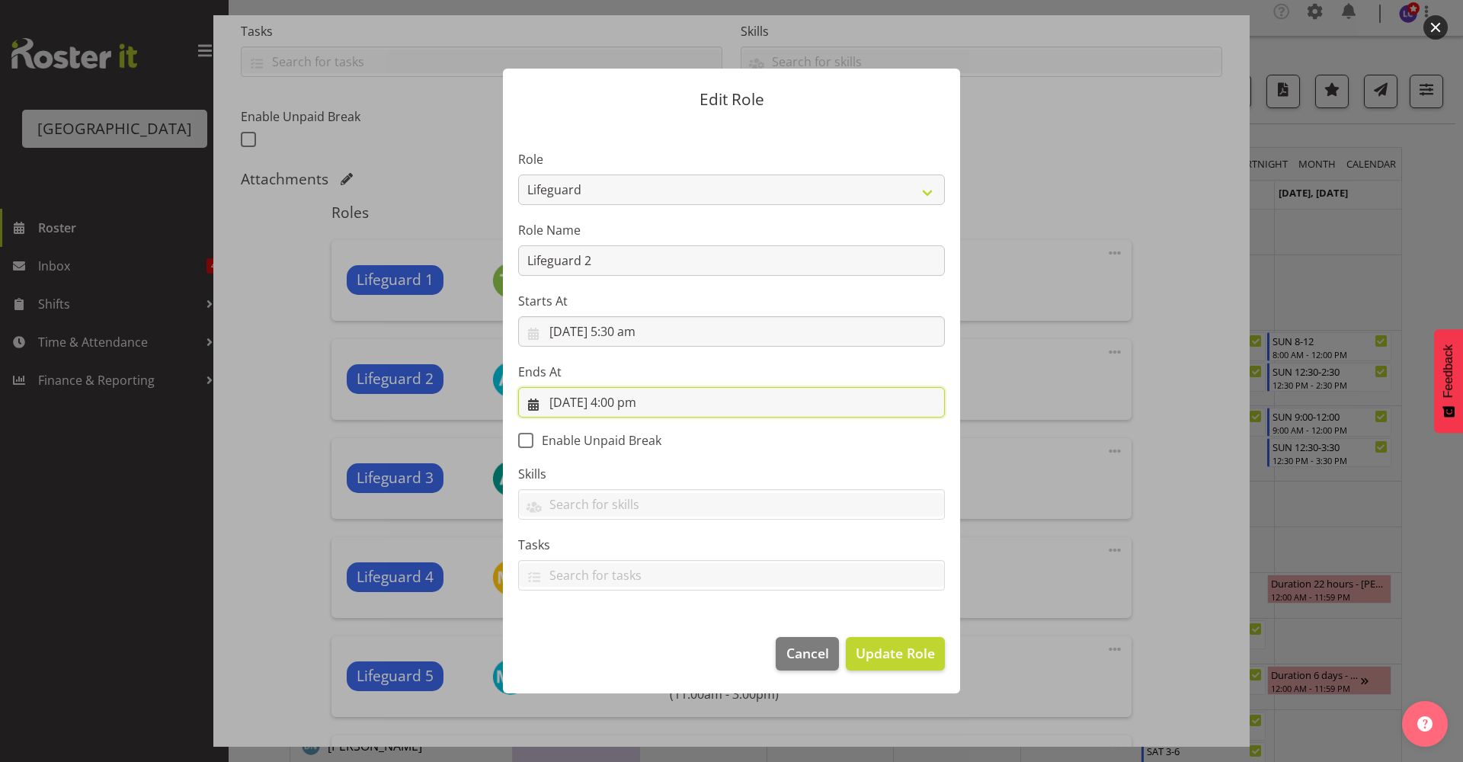
click at [793, 401] on input "25/09/2025, 4:00 pm" at bounding box center [731, 402] width 427 height 30
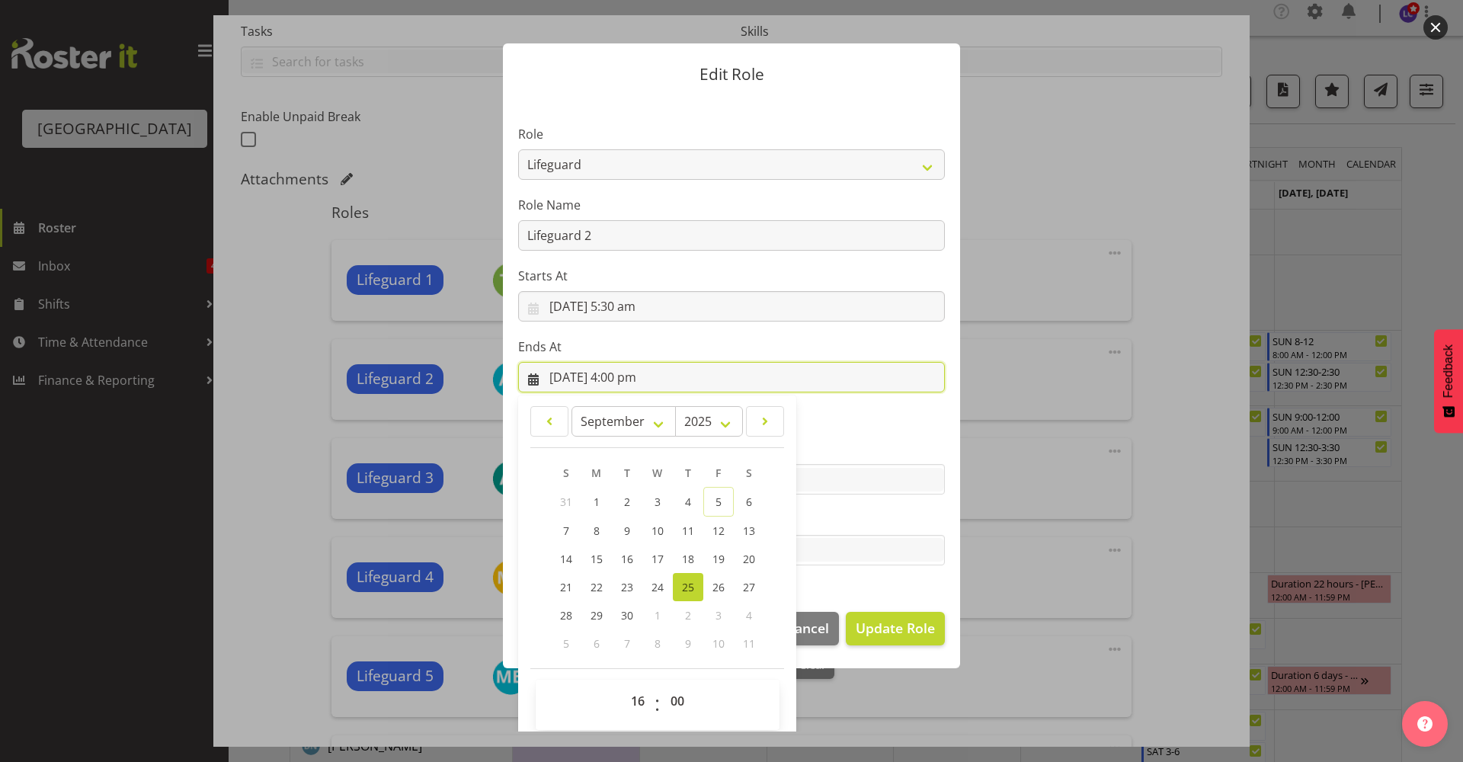
scroll to position [34, 0]
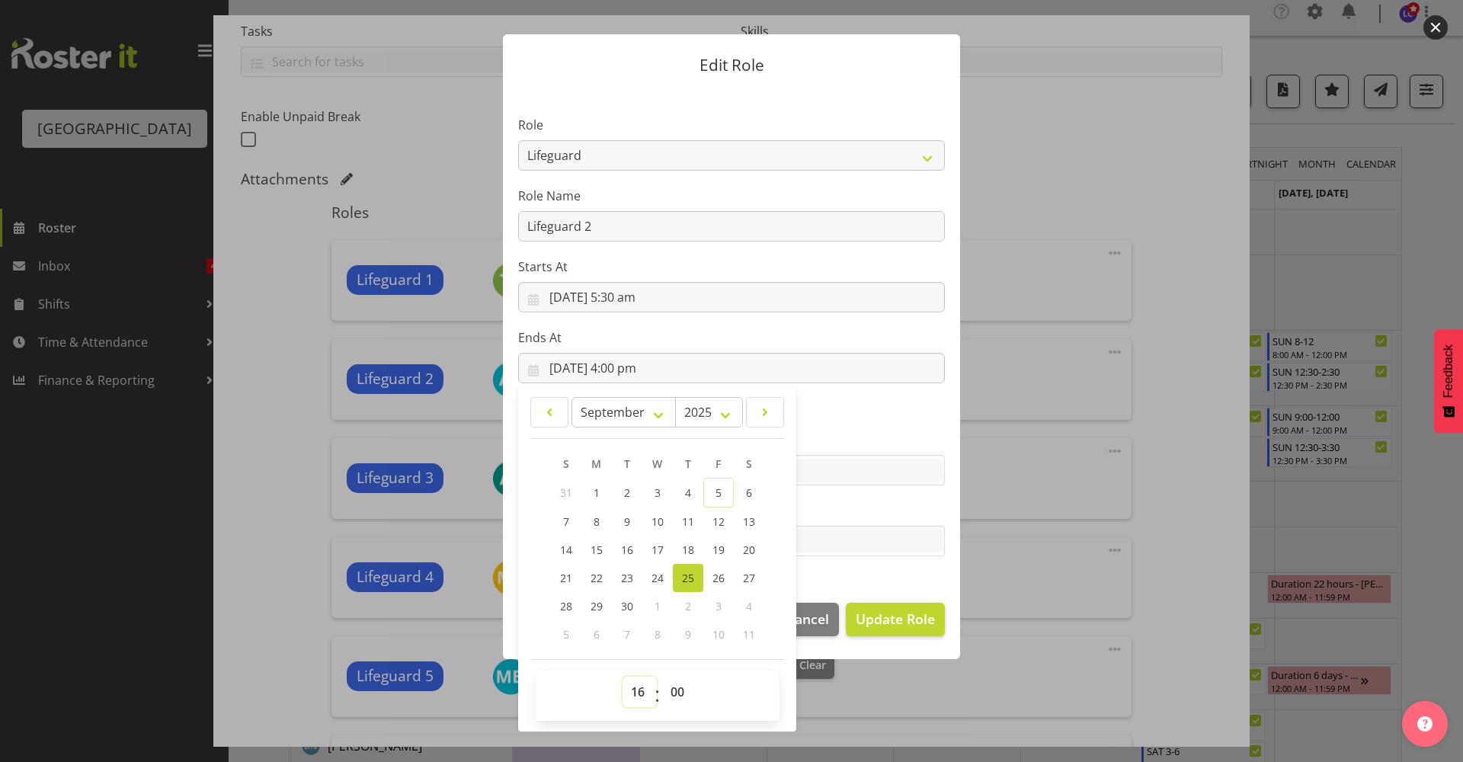
click at [632, 692] on select "00 01 02 03 04 05 06 07 08 09 10 11 12 13 14 15 16 17 18 19 20 21 22 23" at bounding box center [640, 692] width 34 height 30
select select "14"
click at [623, 677] on select "00 01 02 03 04 05 06 07 08 09 10 11 12 13 14 15 16 17 18 19 20 21 22 23" at bounding box center [640, 692] width 34 height 30
type input "25/09/2025, 2:00 pm"
click at [669, 683] on select "00 01 02 03 04 05 06 07 08 09 10 11 12 13 14 15 16 17 18 19 20 21 22 23 24 25 2…" at bounding box center [679, 692] width 34 height 30
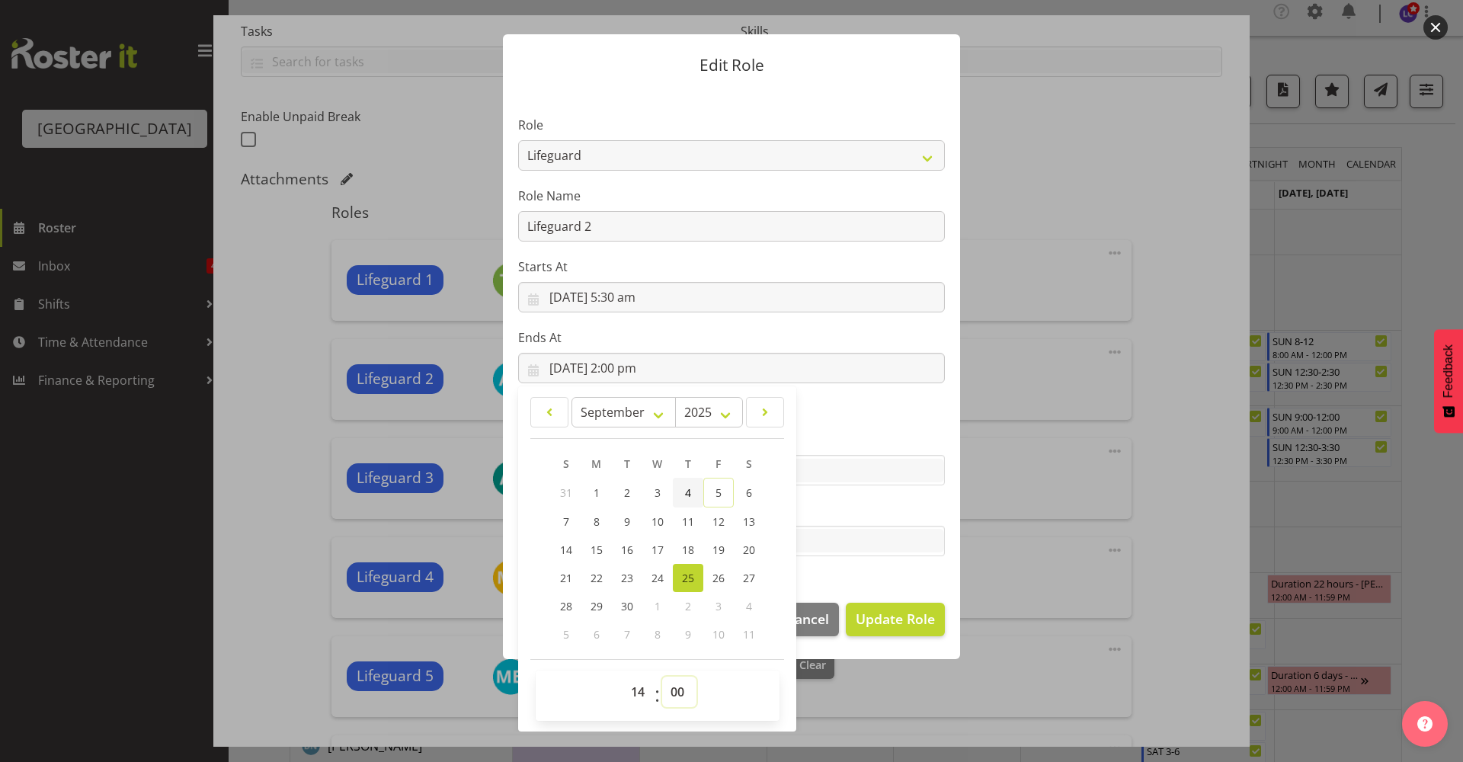
select select "30"
click at [662, 677] on select "00 01 02 03 04 05 06 07 08 09 10 11 12 13 14 15 16 17 18 19 20 21 22 23 24 25 2…" at bounding box center [679, 692] width 34 height 30
type input "25/09/2025, 2:30 pm"
click at [908, 527] on div "TEST123" at bounding box center [731, 541] width 427 height 30
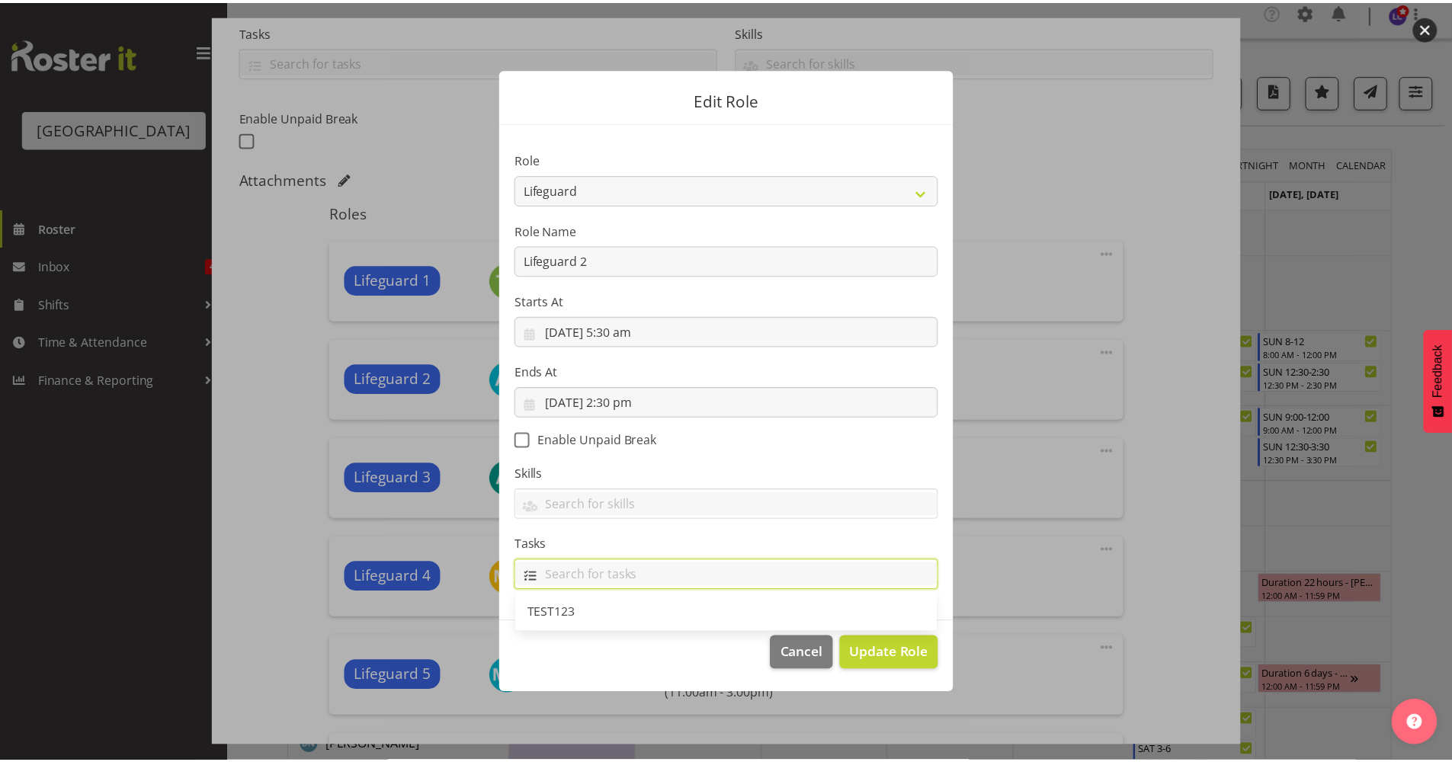
scroll to position [0, 0]
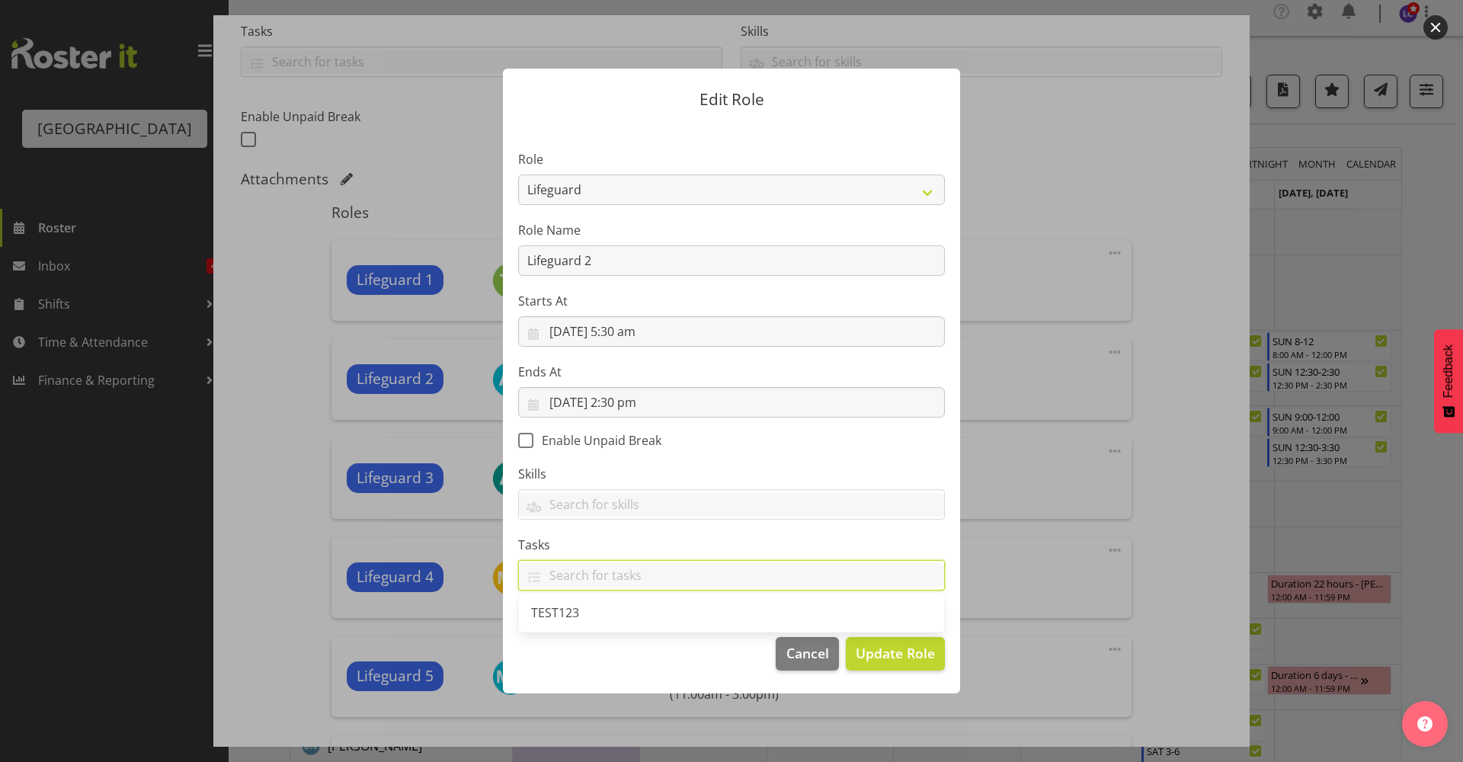
click at [873, 450] on section "Role Aquatic Customer Services Officer Cleaner - Splash Palace Facilties Mainte…" at bounding box center [731, 372] width 457 height 498
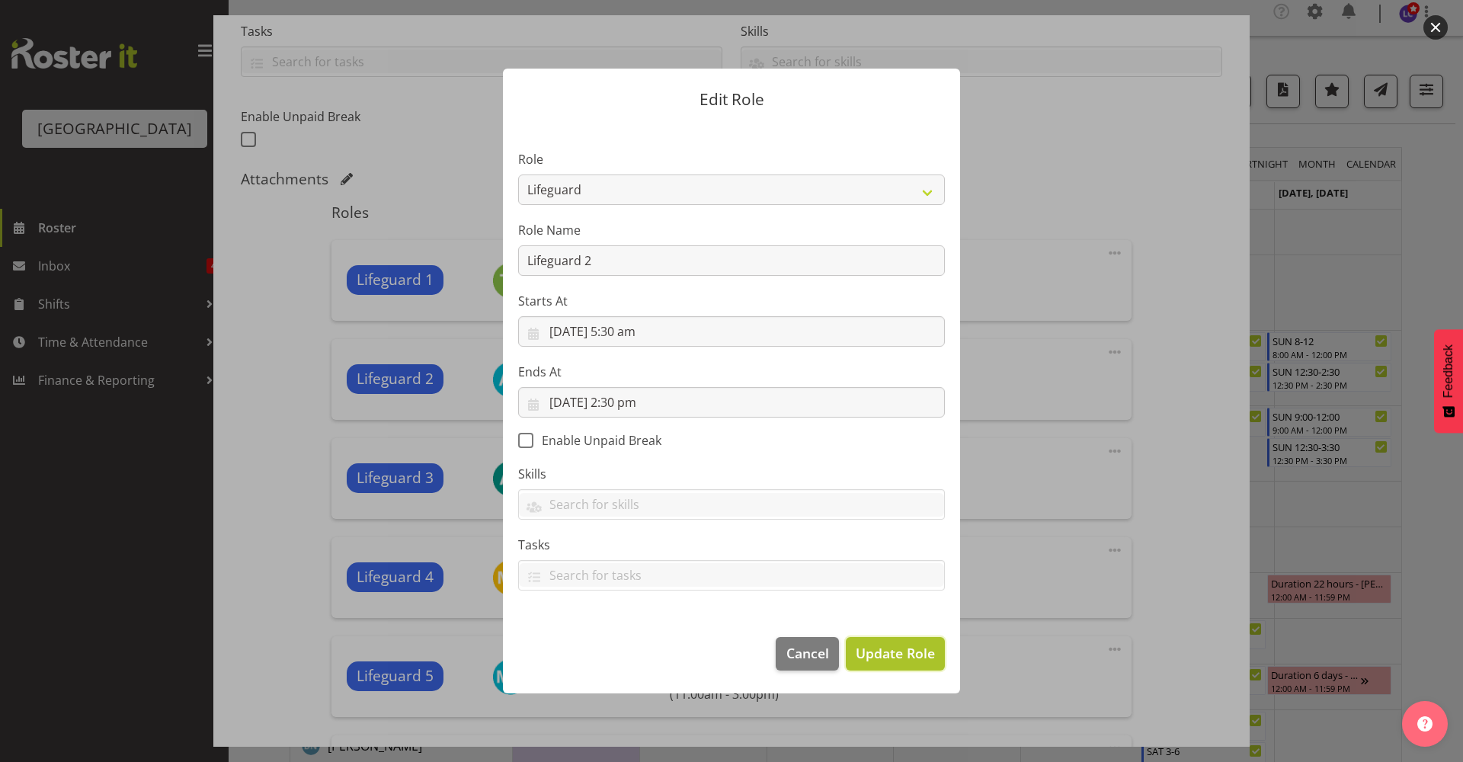
click at [887, 652] on span "Update Role" at bounding box center [895, 653] width 79 height 20
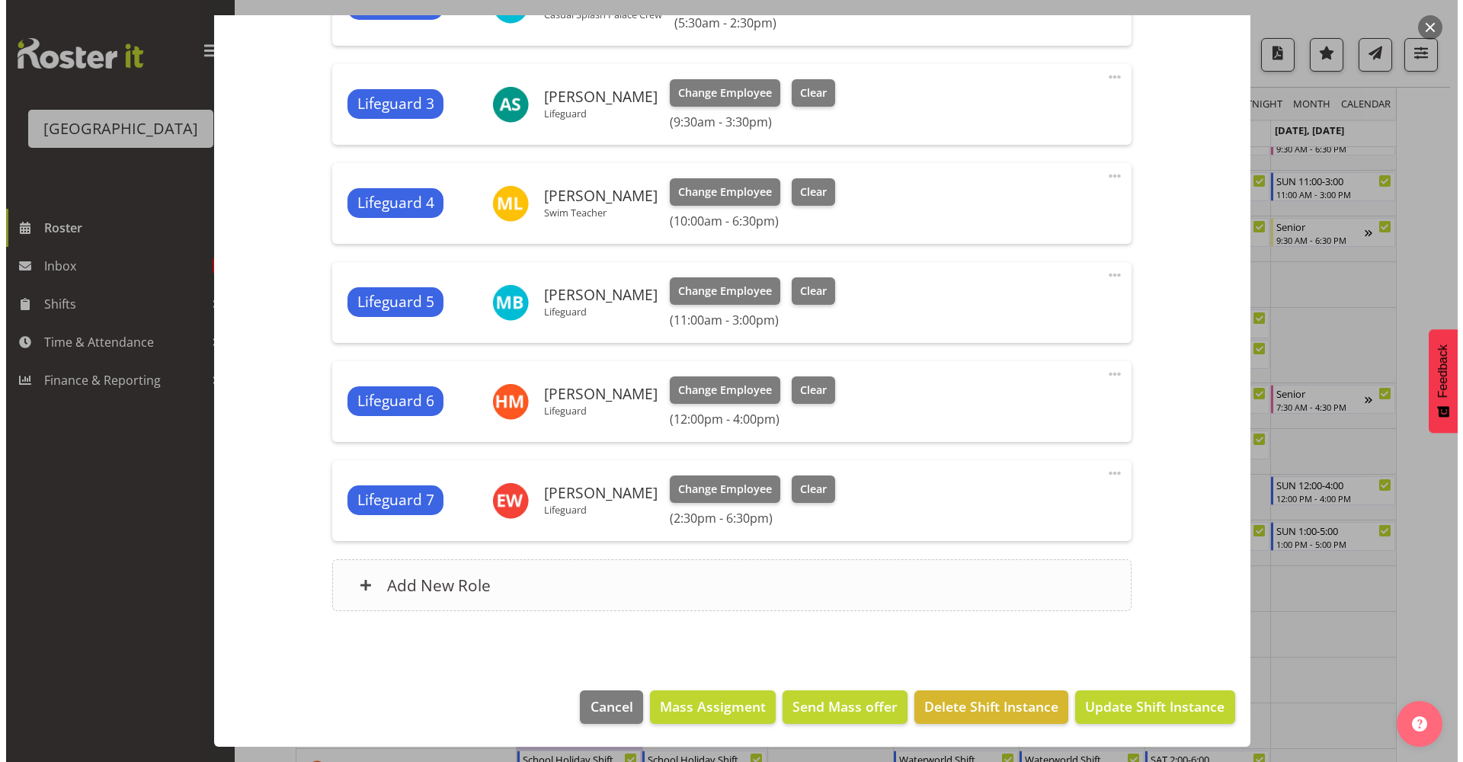
scroll to position [374, 0]
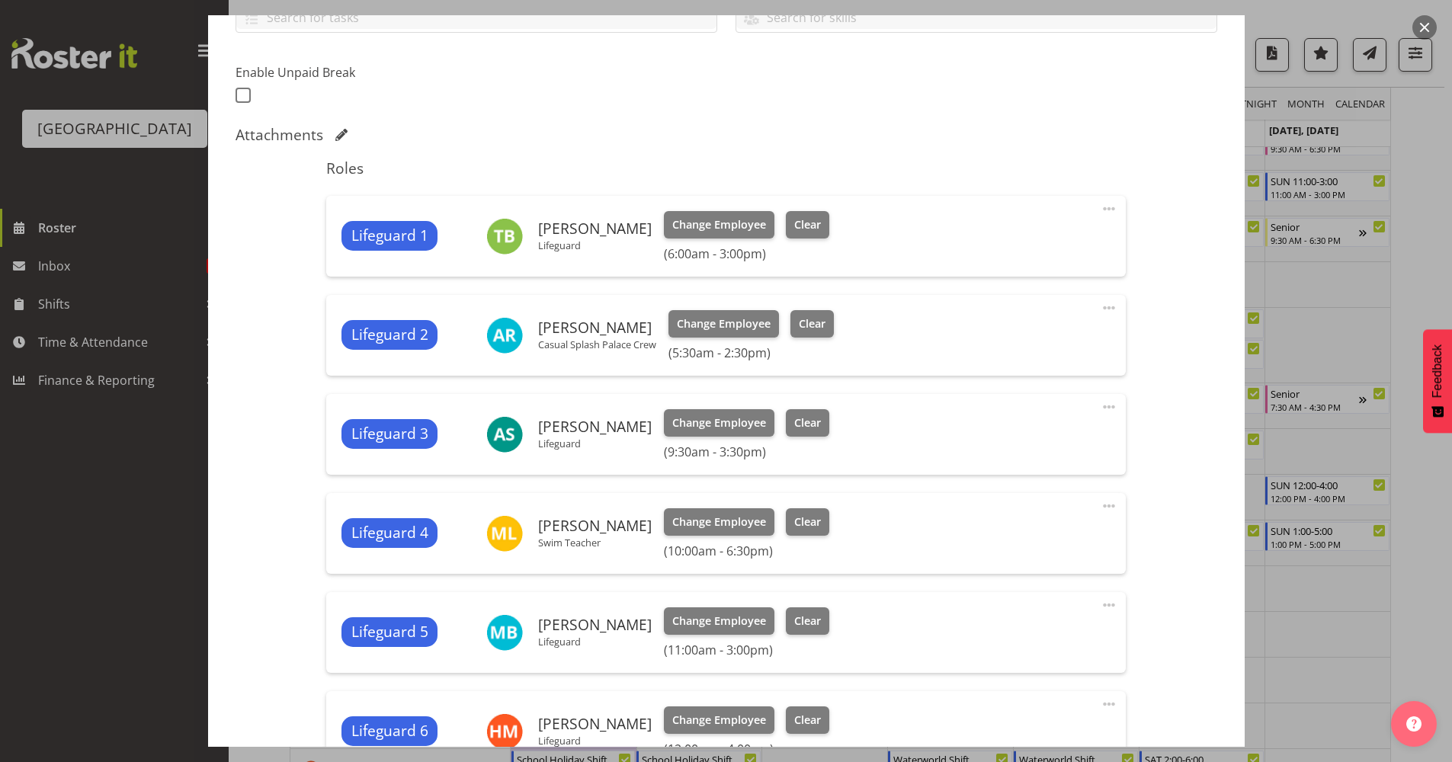
click at [1100, 208] on span at bounding box center [1109, 209] width 18 height 18
click at [1034, 239] on link "Edit" at bounding box center [1045, 245] width 146 height 27
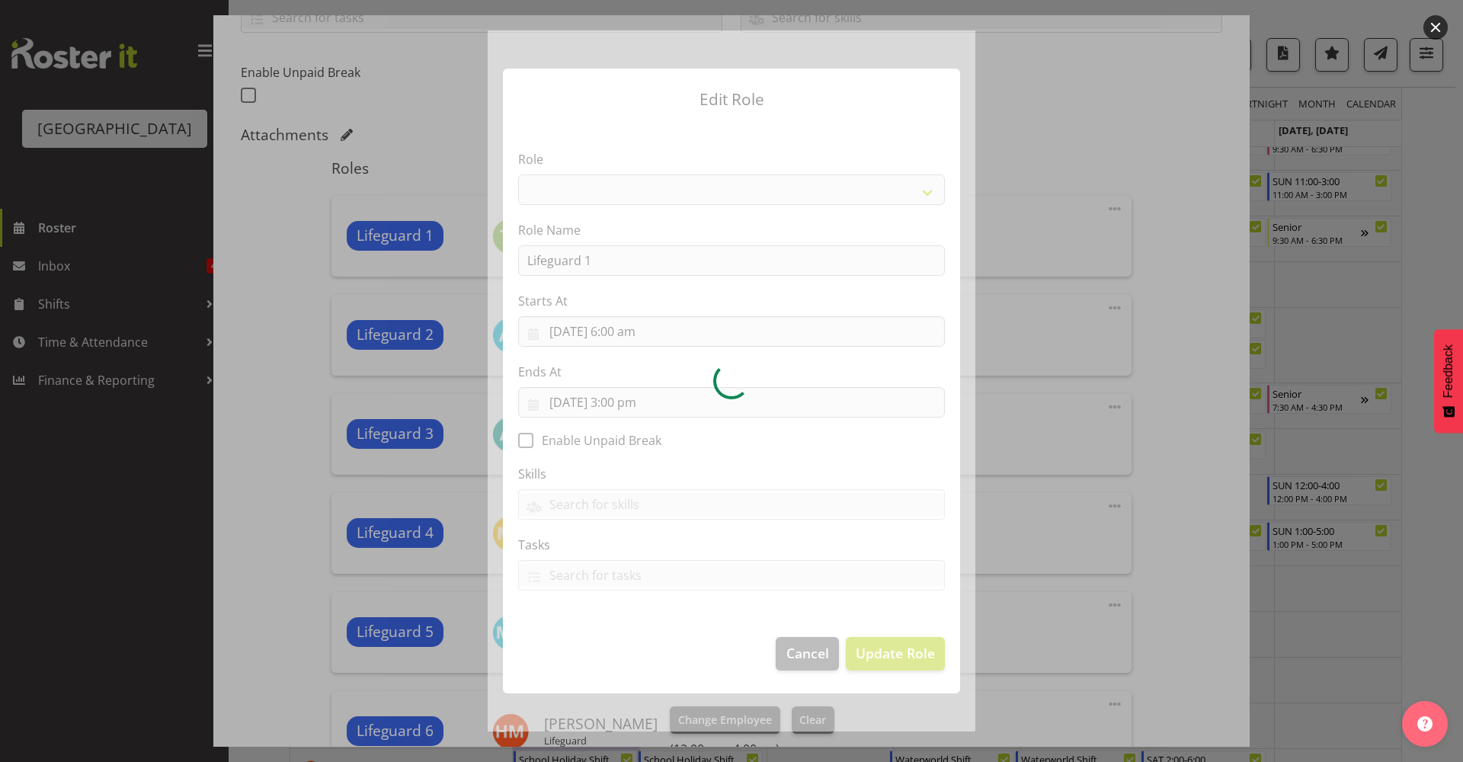
select select "96"
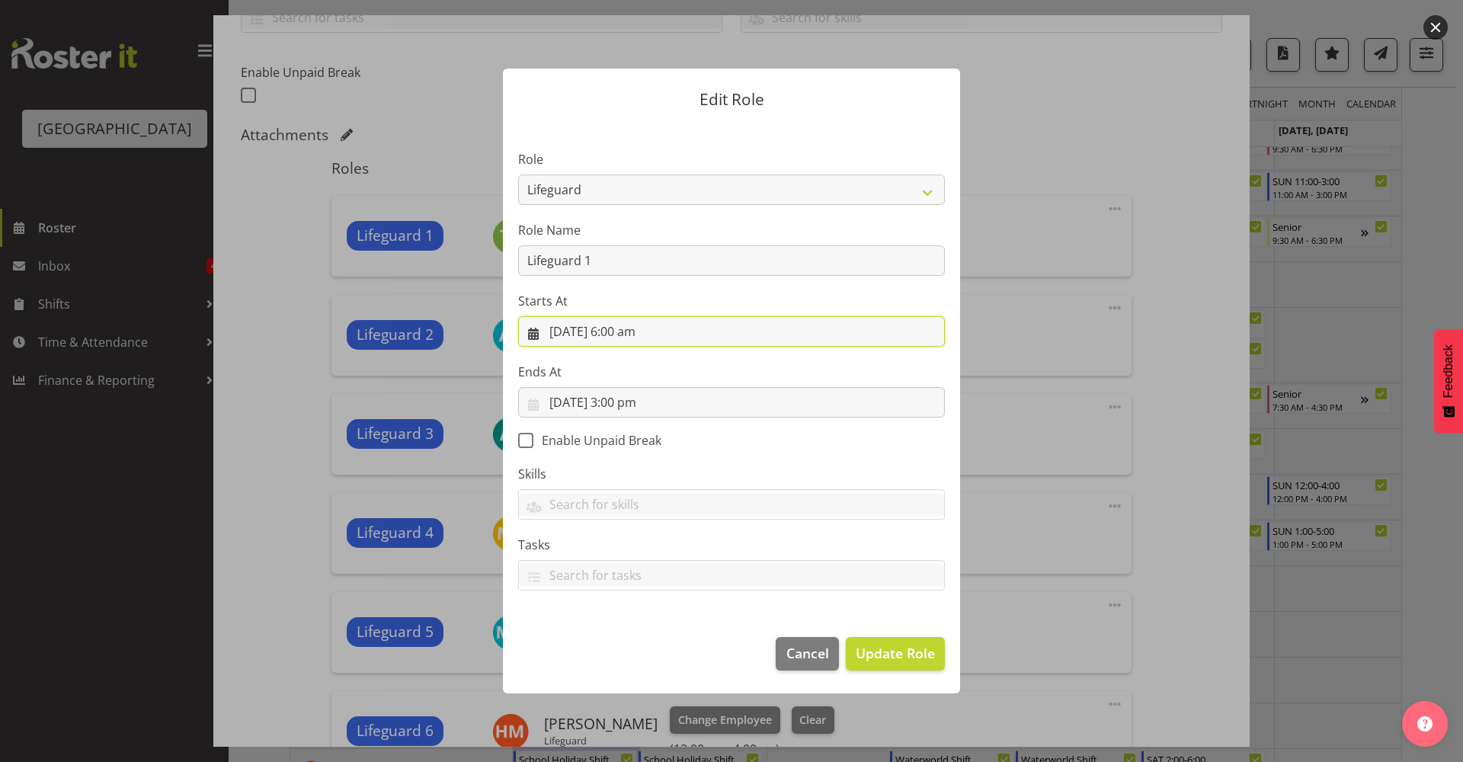
click at [646, 338] on input "25/09/2025, 6:00 am" at bounding box center [731, 331] width 427 height 30
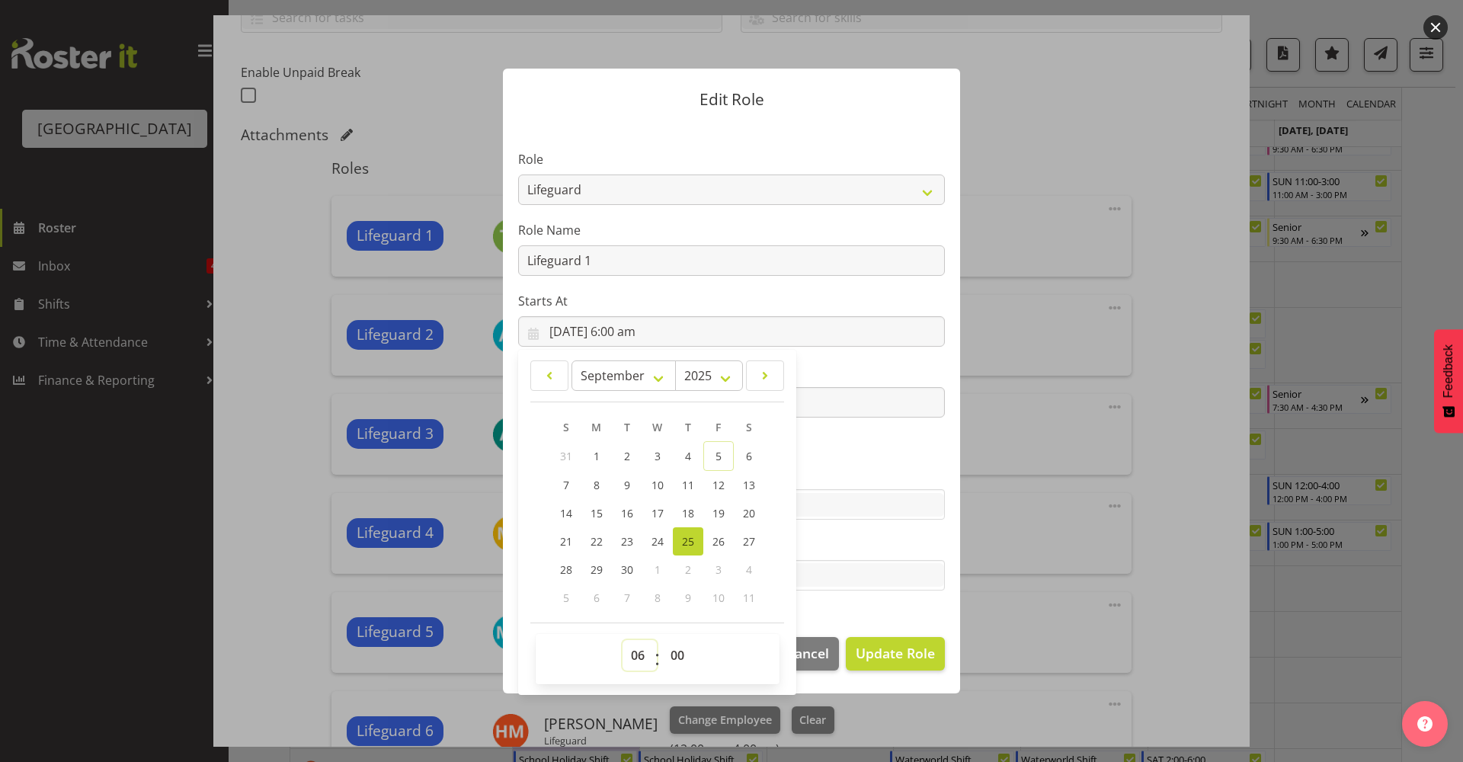
click at [633, 661] on select "00 01 02 03 04 05 06 07 08 09 10 11 12 13 14 15 16 17 18 19 20 21 22 23" at bounding box center [640, 655] width 34 height 30
select select "5"
click at [623, 640] on select "00 01 02 03 04 05 06 07 08 09 10 11 12 13 14 15 16 17 18 19 20 21 22 23" at bounding box center [640, 655] width 34 height 30
type input "25/09/2025, 5:00 am"
click at [694, 653] on select "00 01 02 03 04 05 06 07 08 09 10 11 12 13 14 15 16 17 18 19 20 21 22 23 24 25 2…" at bounding box center [679, 655] width 34 height 30
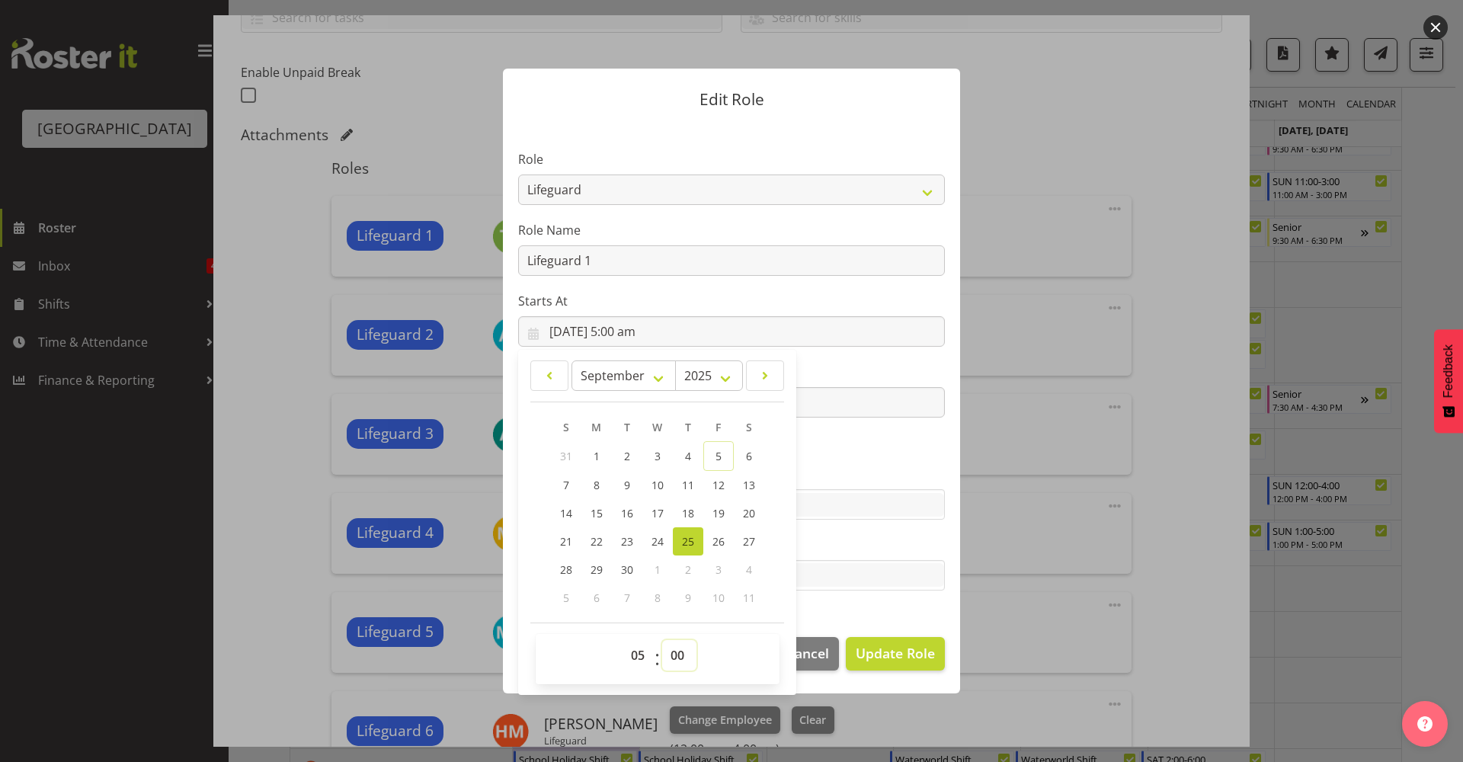
select select "30"
click at [662, 640] on select "00 01 02 03 04 05 06 07 08 09 10 11 12 13 14 15 16 17 18 19 20 21 22 23 24 25 2…" at bounding box center [679, 655] width 34 height 30
type input "25/09/2025, 5:30 am"
click at [904, 518] on div at bounding box center [731, 506] width 425 height 26
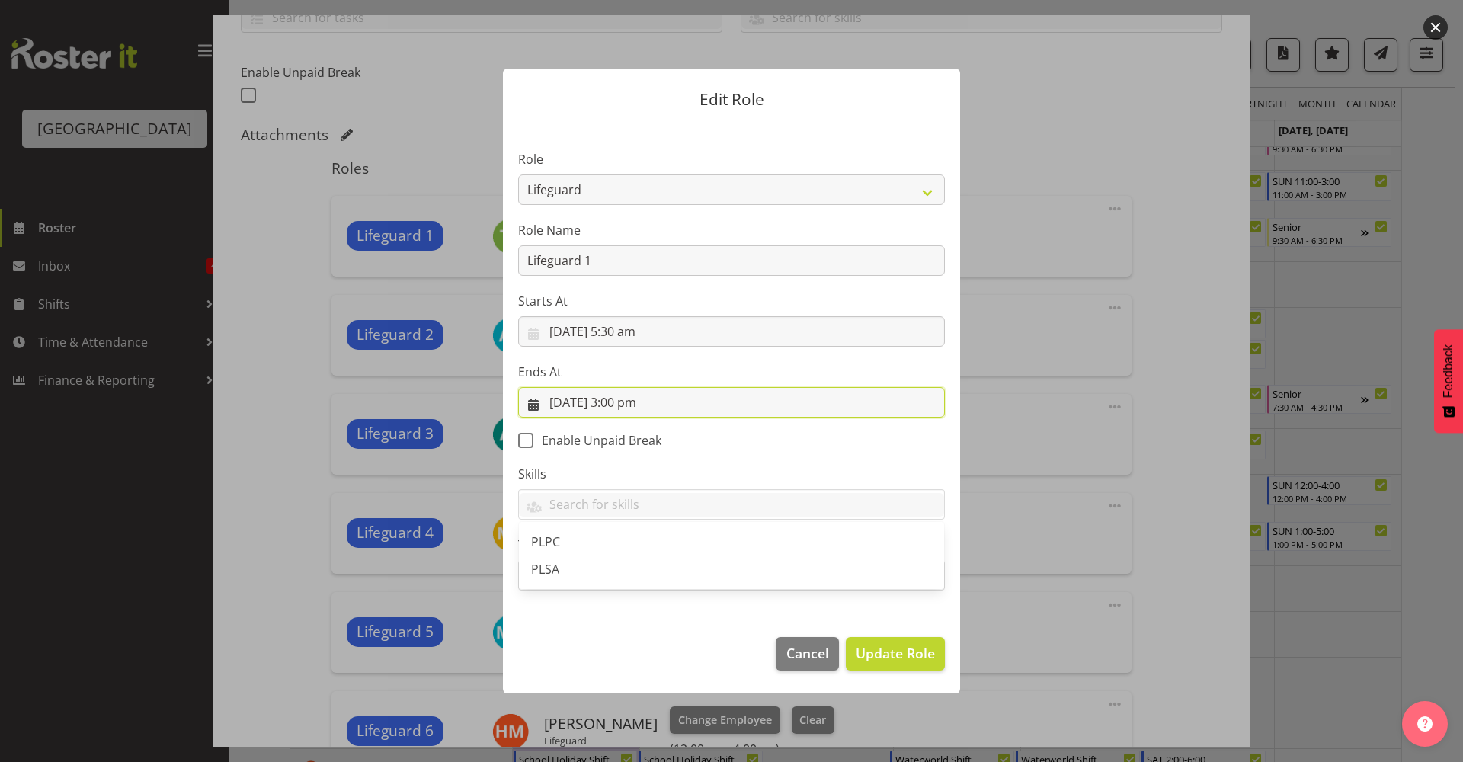
click at [777, 412] on input "25/09/2025, 3:00 pm" at bounding box center [731, 402] width 427 height 30
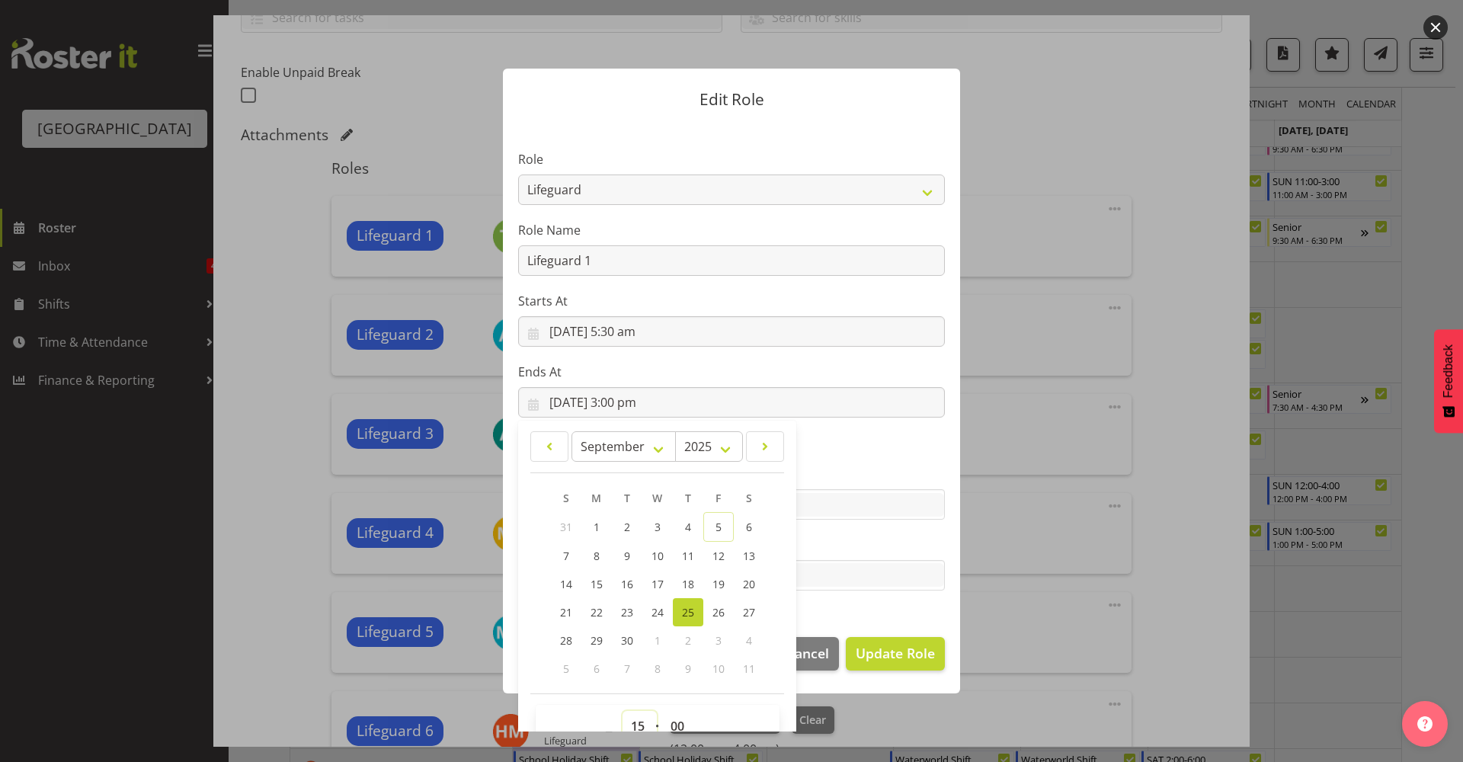
click at [629, 726] on select "00 01 02 03 04 05 06 07 08 09 10 11 12 13 14 15 16 17 18 19 20 21 22 23" at bounding box center [640, 726] width 34 height 30
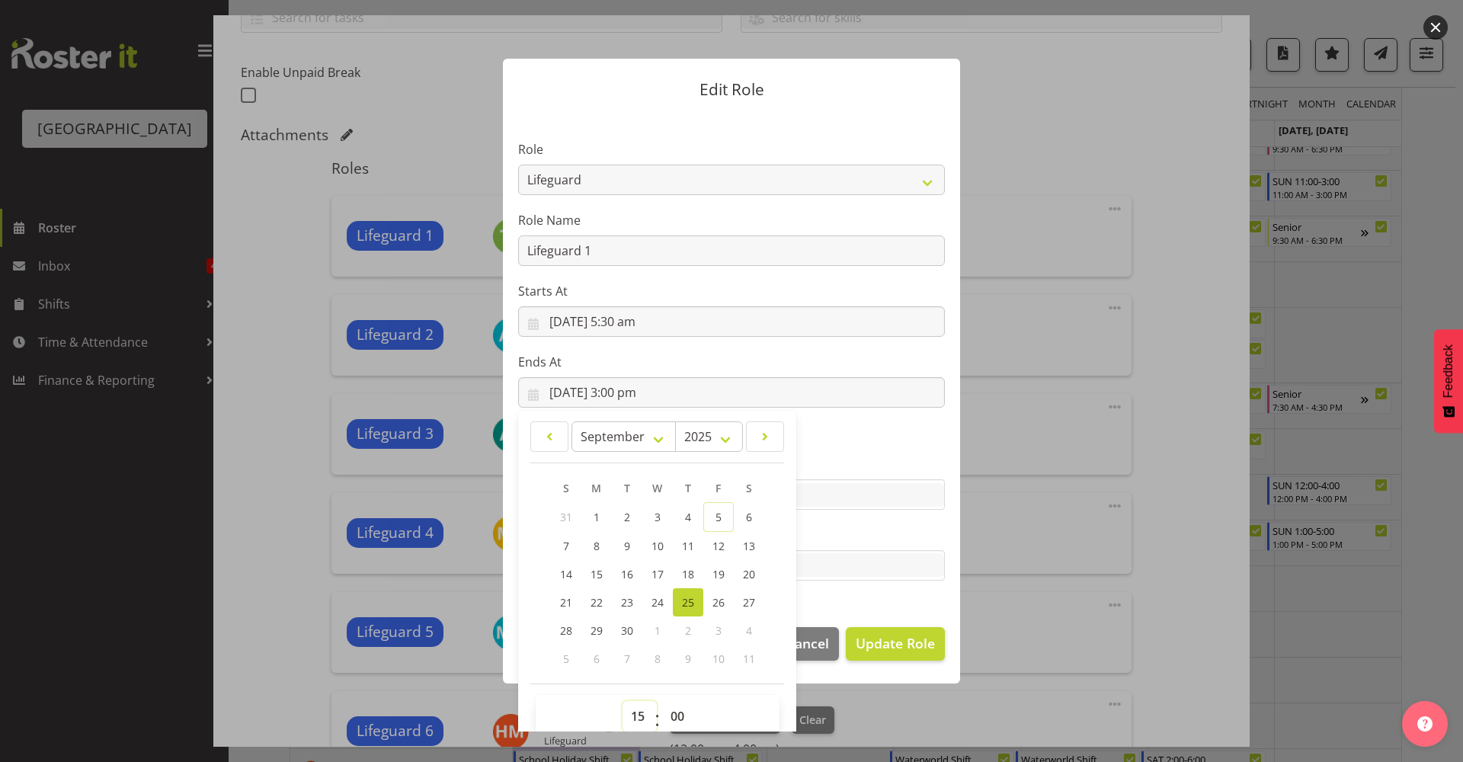
select select "14"
click at [623, 701] on select "00 01 02 03 04 05 06 07 08 09 10 11 12 13 14 15 16 17 18 19 20 21 22 23" at bounding box center [640, 716] width 34 height 30
type input "25/09/2025, 2:00 pm"
click at [680, 727] on select "00 01 02 03 04 05 06 07 08 09 10 11 12 13 14 15 16 17 18 19 20 21 22 23 24 25 2…" at bounding box center [679, 716] width 34 height 30
select select "30"
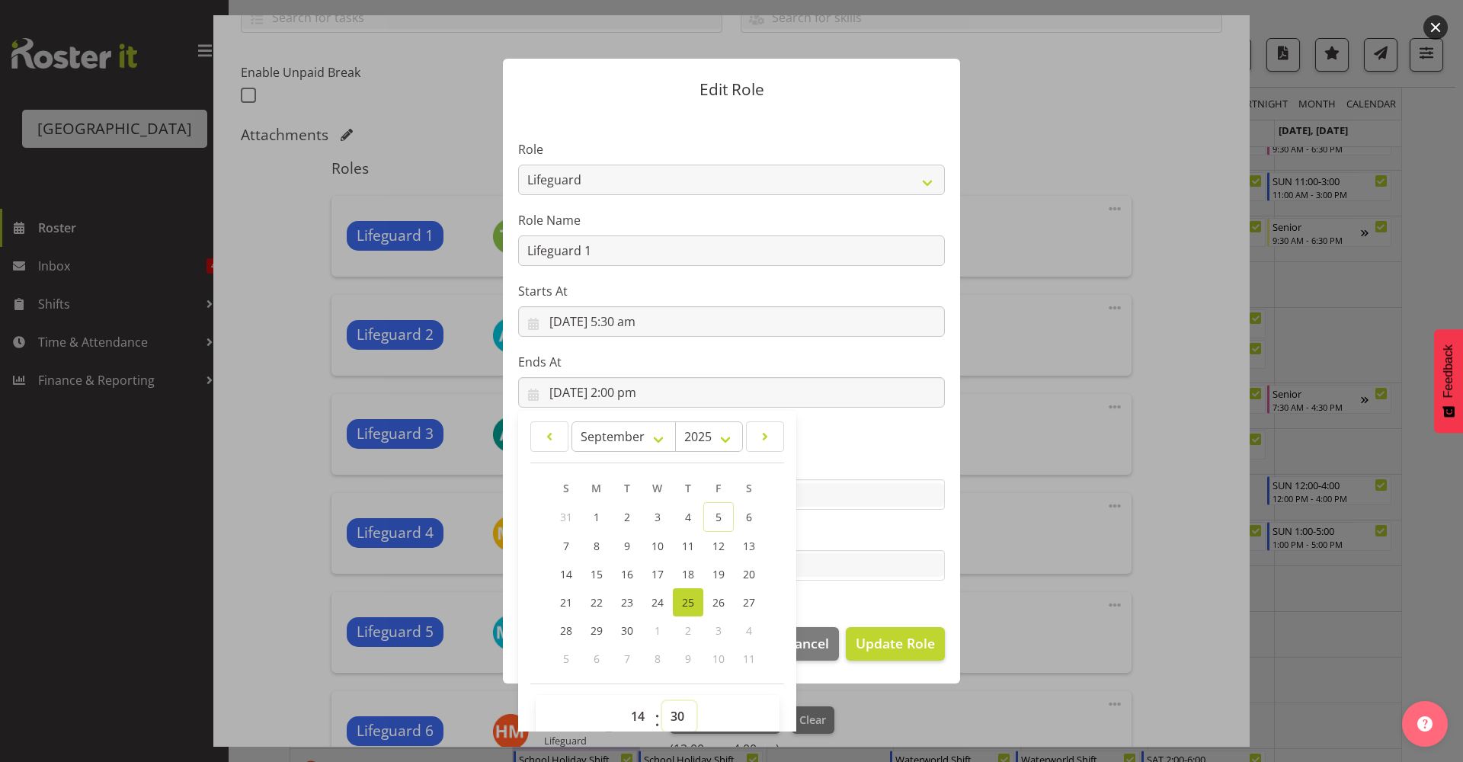
click at [662, 701] on select "00 01 02 03 04 05 06 07 08 09 10 11 12 13 14 15 16 17 18 19 20 21 22 23 24 25 2…" at bounding box center [679, 716] width 34 height 30
type input "25/09/2025, 2:30 pm"
click at [934, 481] on div "PLPC PLSA" at bounding box center [731, 494] width 427 height 30
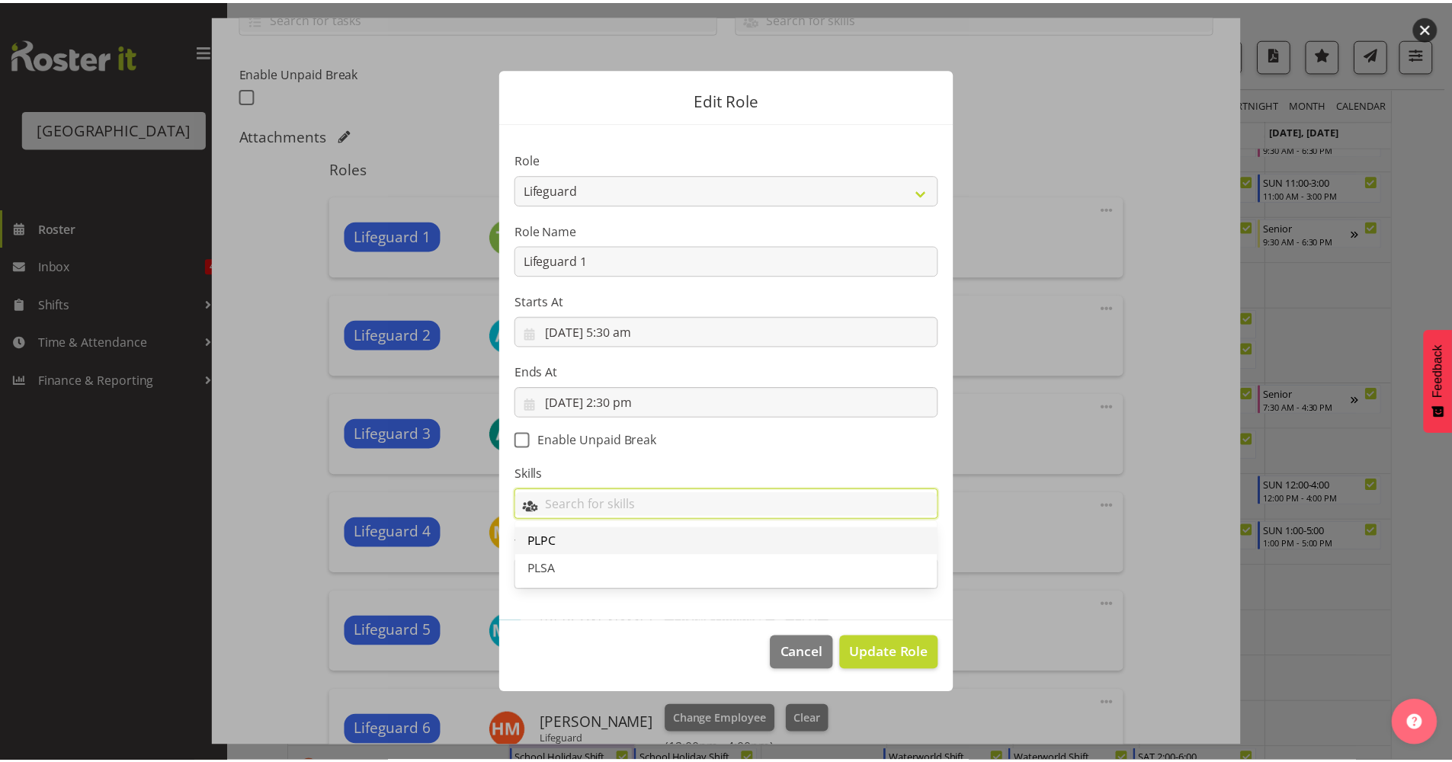
scroll to position [0, 0]
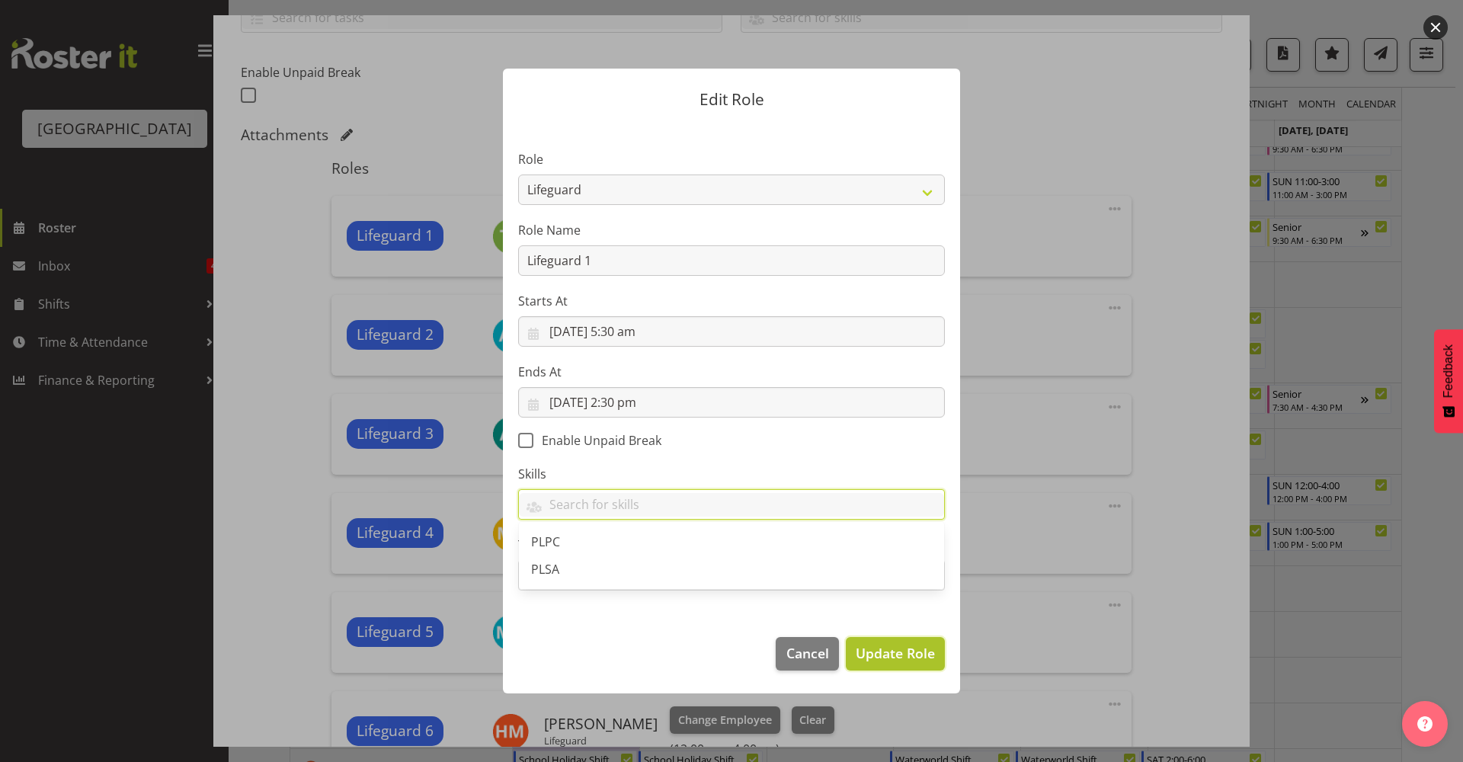
click at [888, 650] on span "Update Role" at bounding box center [895, 653] width 79 height 20
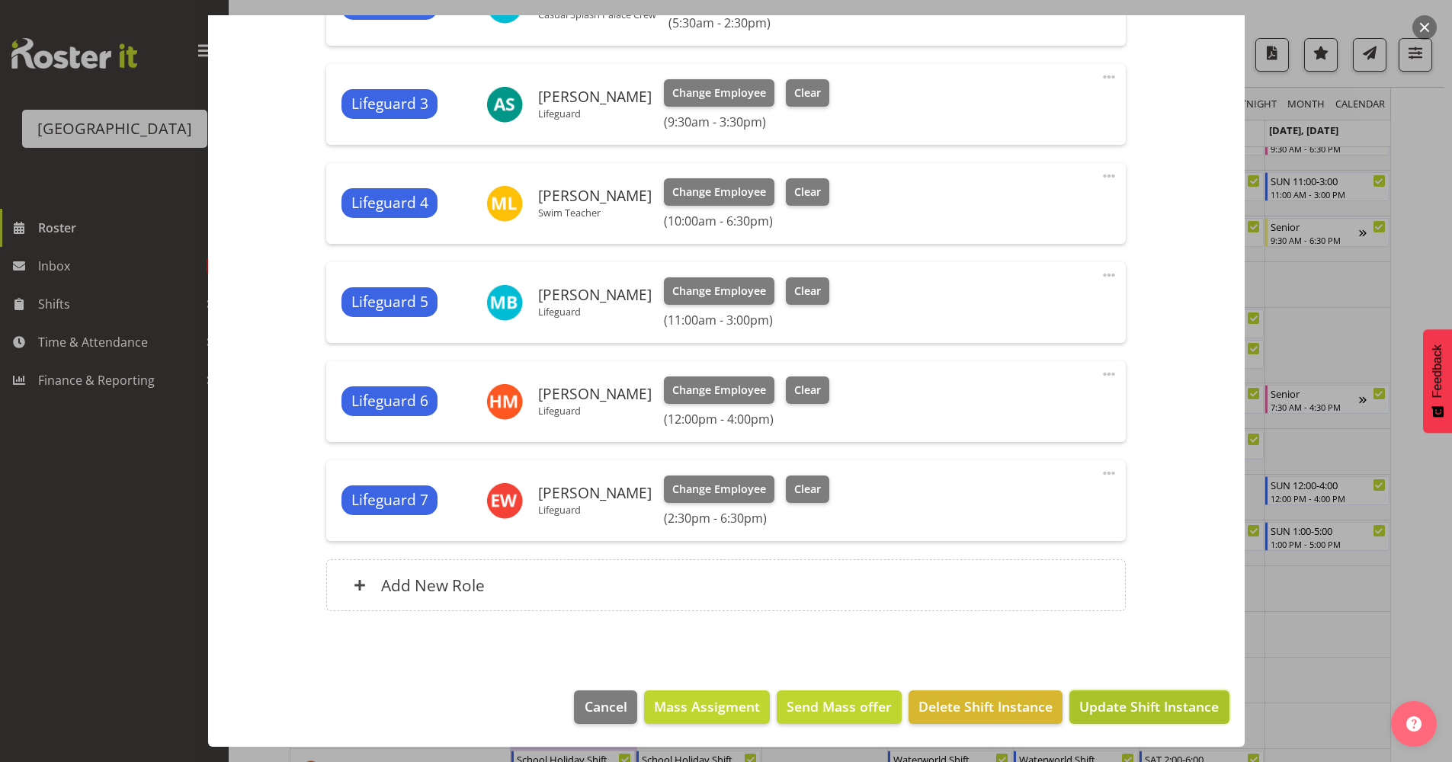
click at [1106, 706] on span "Update Shift Instance" at bounding box center [1148, 707] width 139 height 20
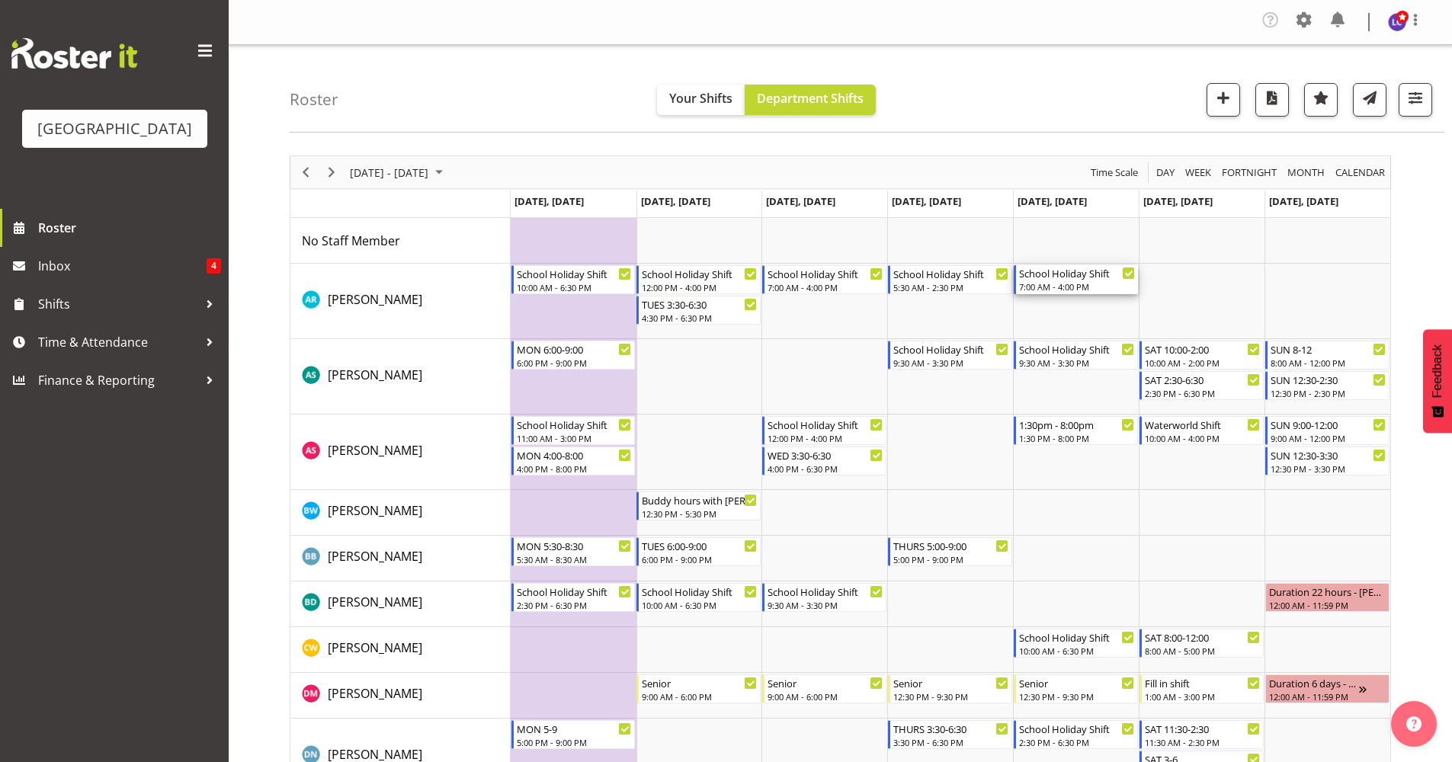
click at [1063, 273] on div "School Holiday Shift" at bounding box center [1077, 272] width 116 height 15
click at [0, 0] on div at bounding box center [0, 0] width 0 height 0
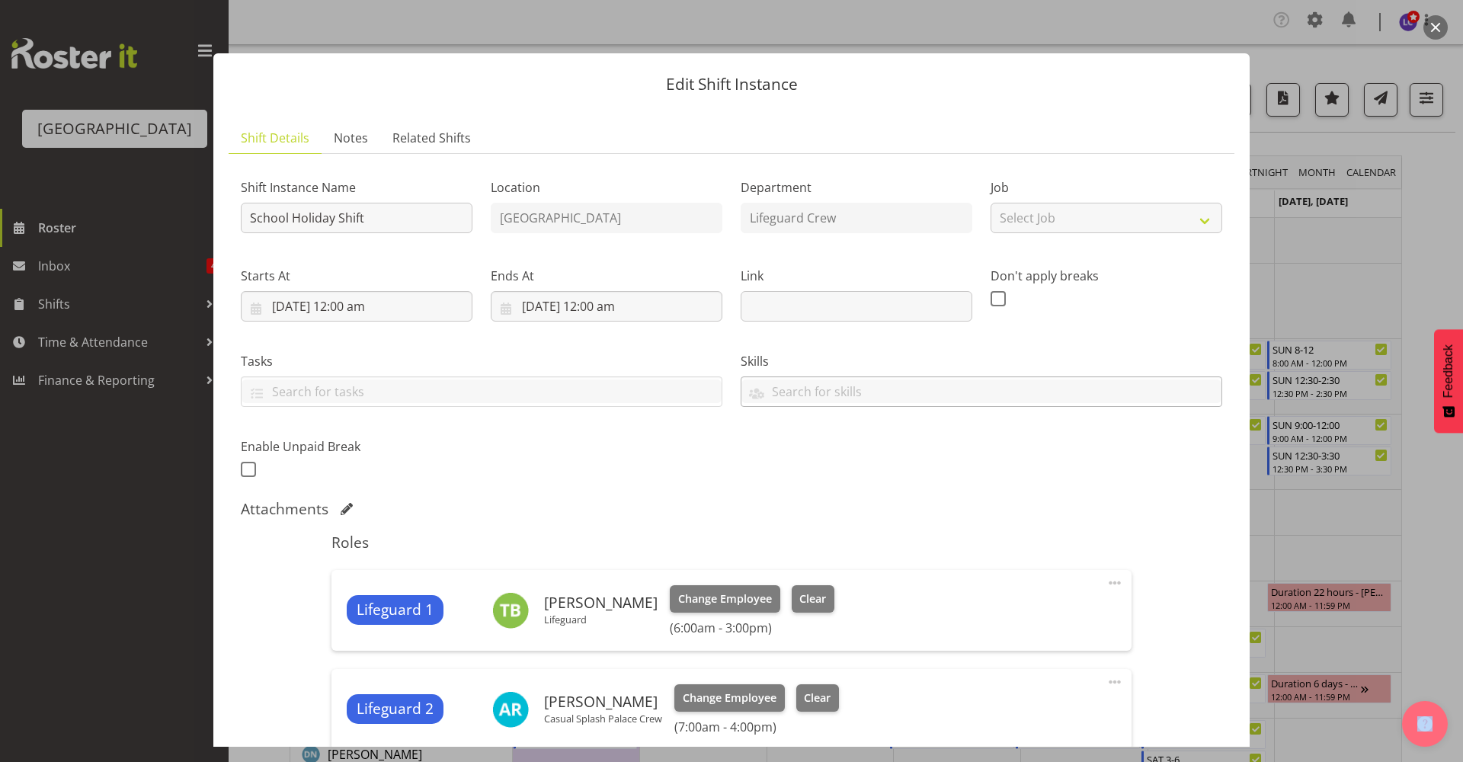
scroll to position [330, 0]
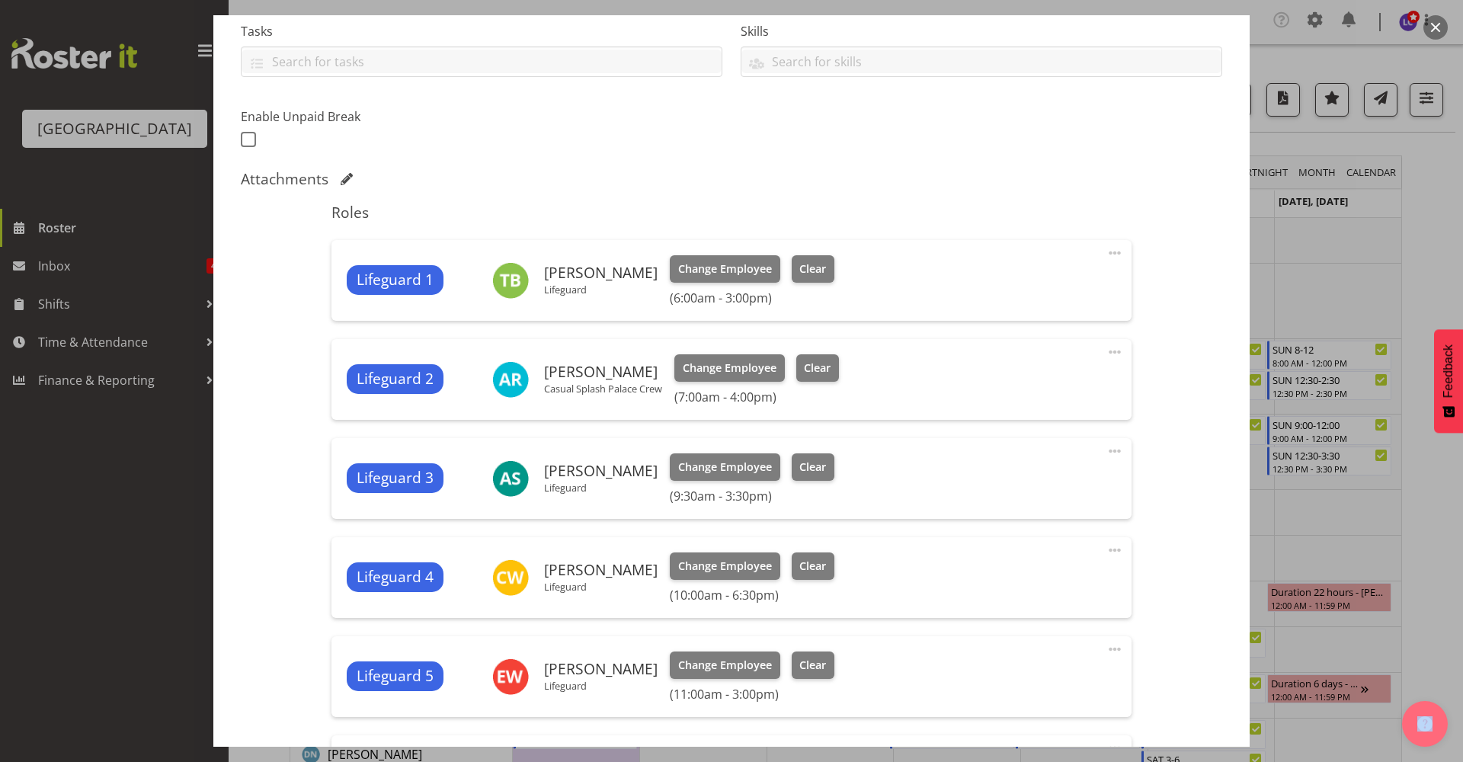
click at [1110, 253] on span at bounding box center [1115, 253] width 18 height 18
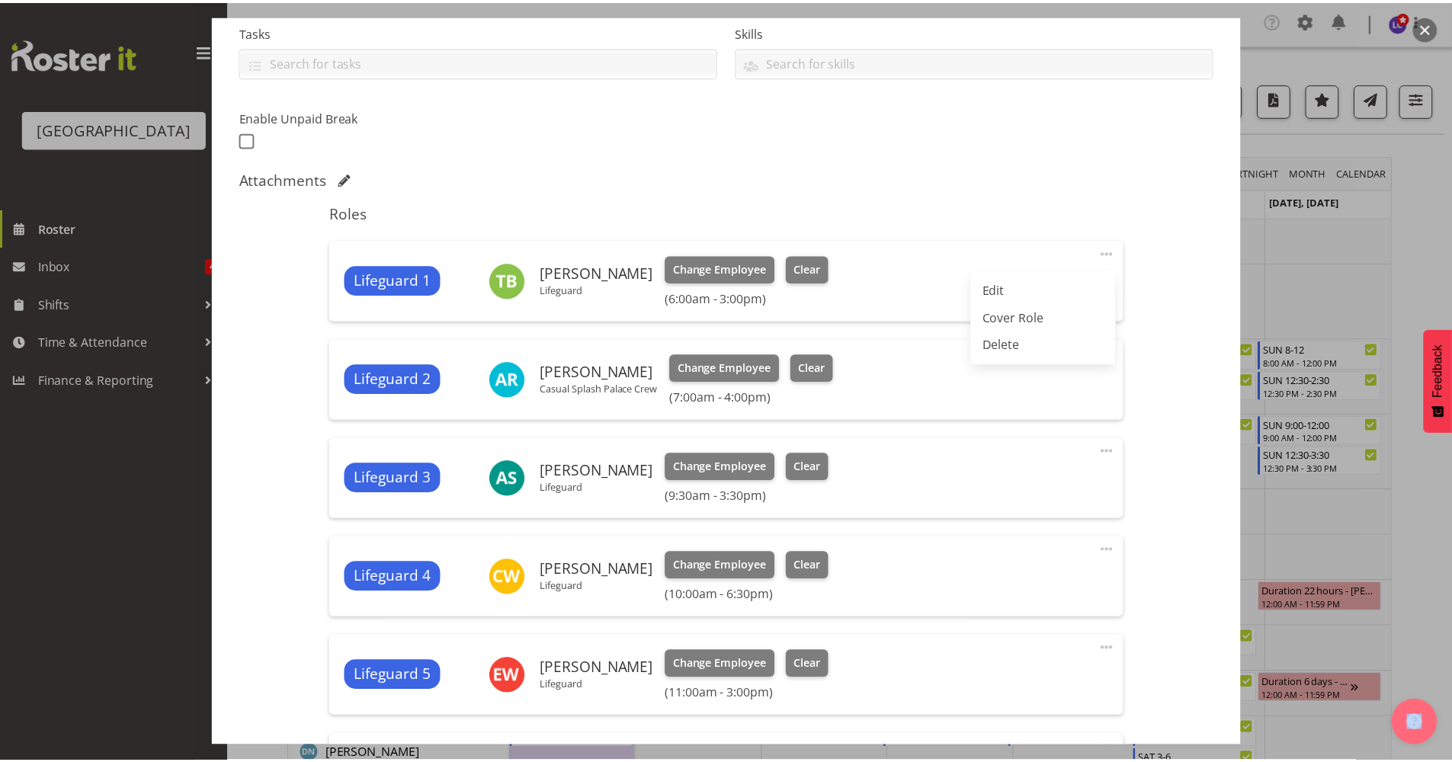
scroll to position [704, 0]
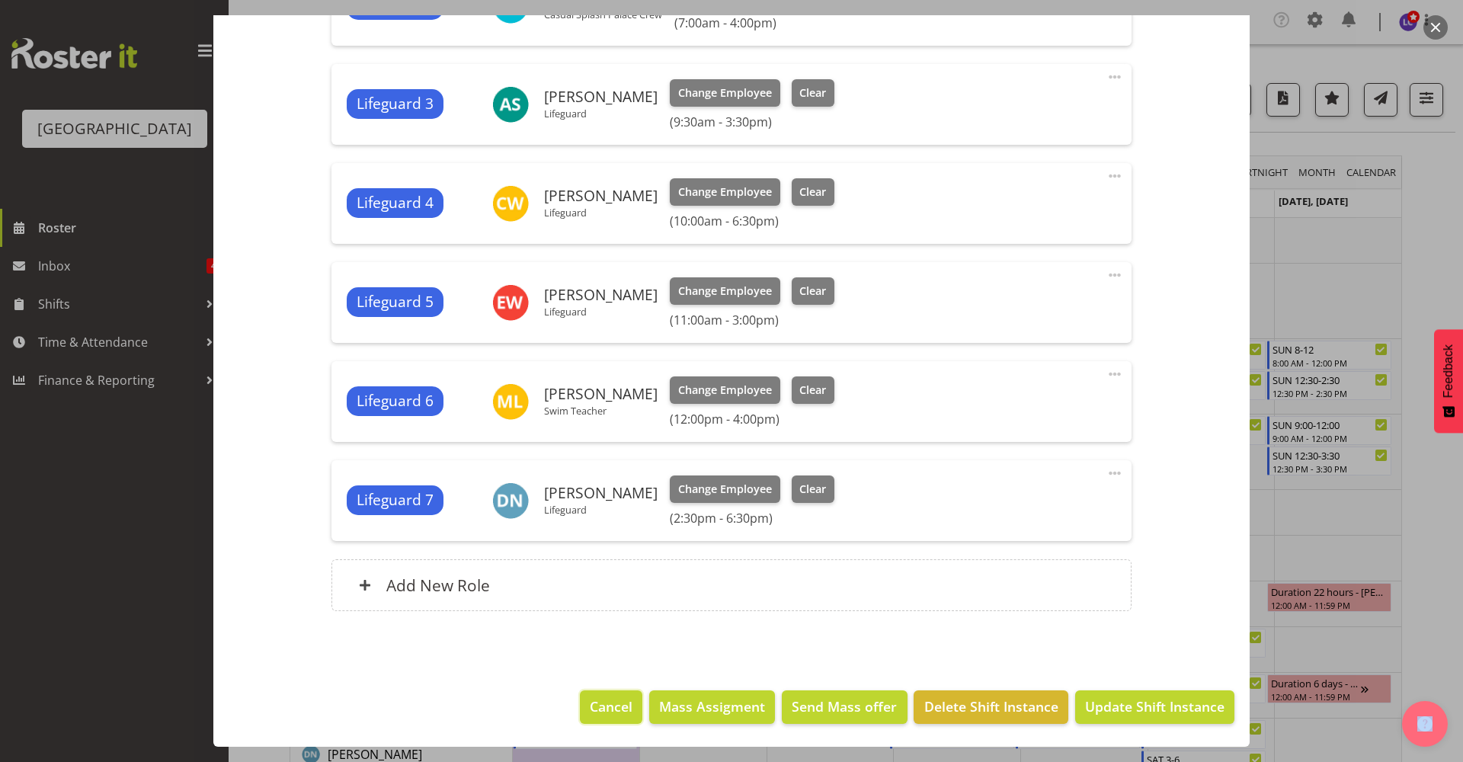
click at [580, 704] on button "Cancel" at bounding box center [611, 708] width 63 height 34
